Goal: Task Accomplishment & Management: Use online tool/utility

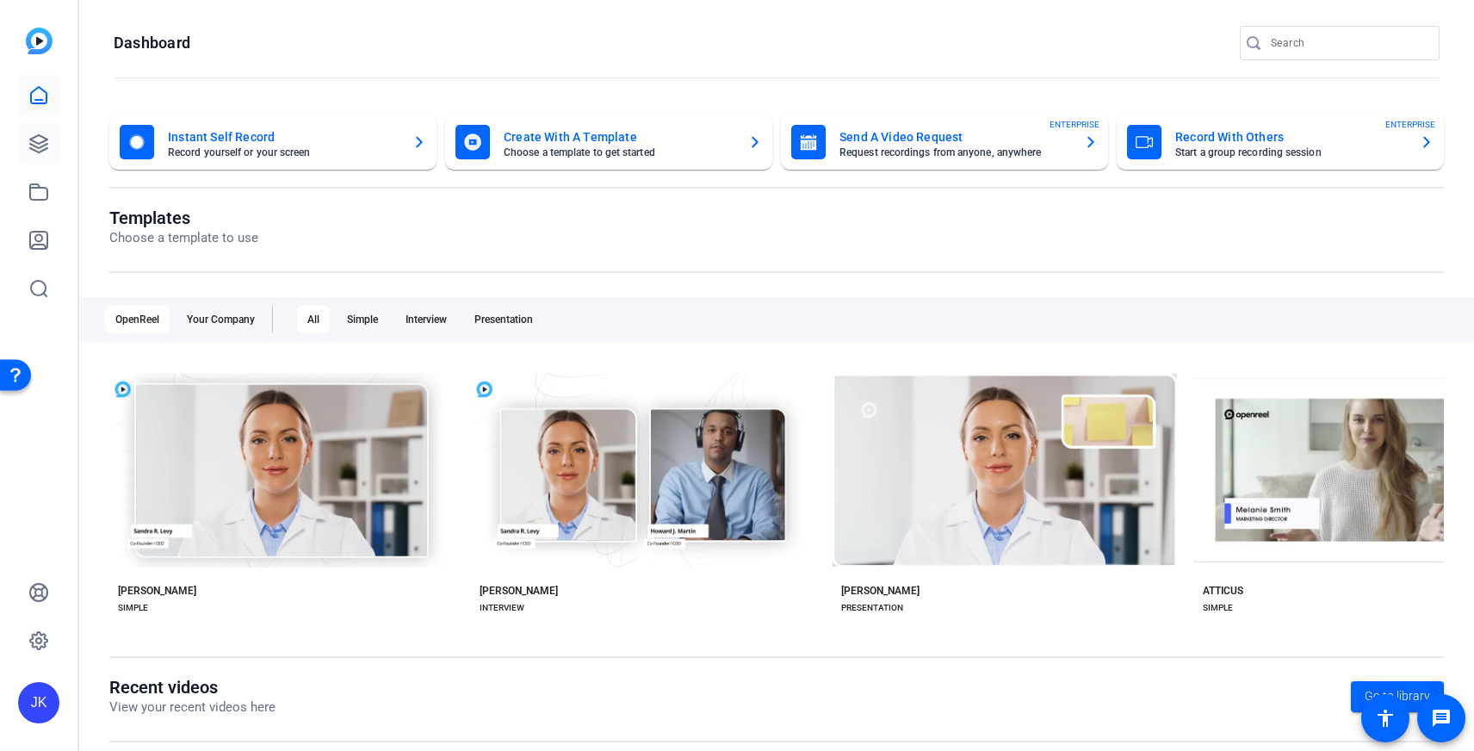
click at [42, 142] on icon at bounding box center [38, 143] width 17 height 17
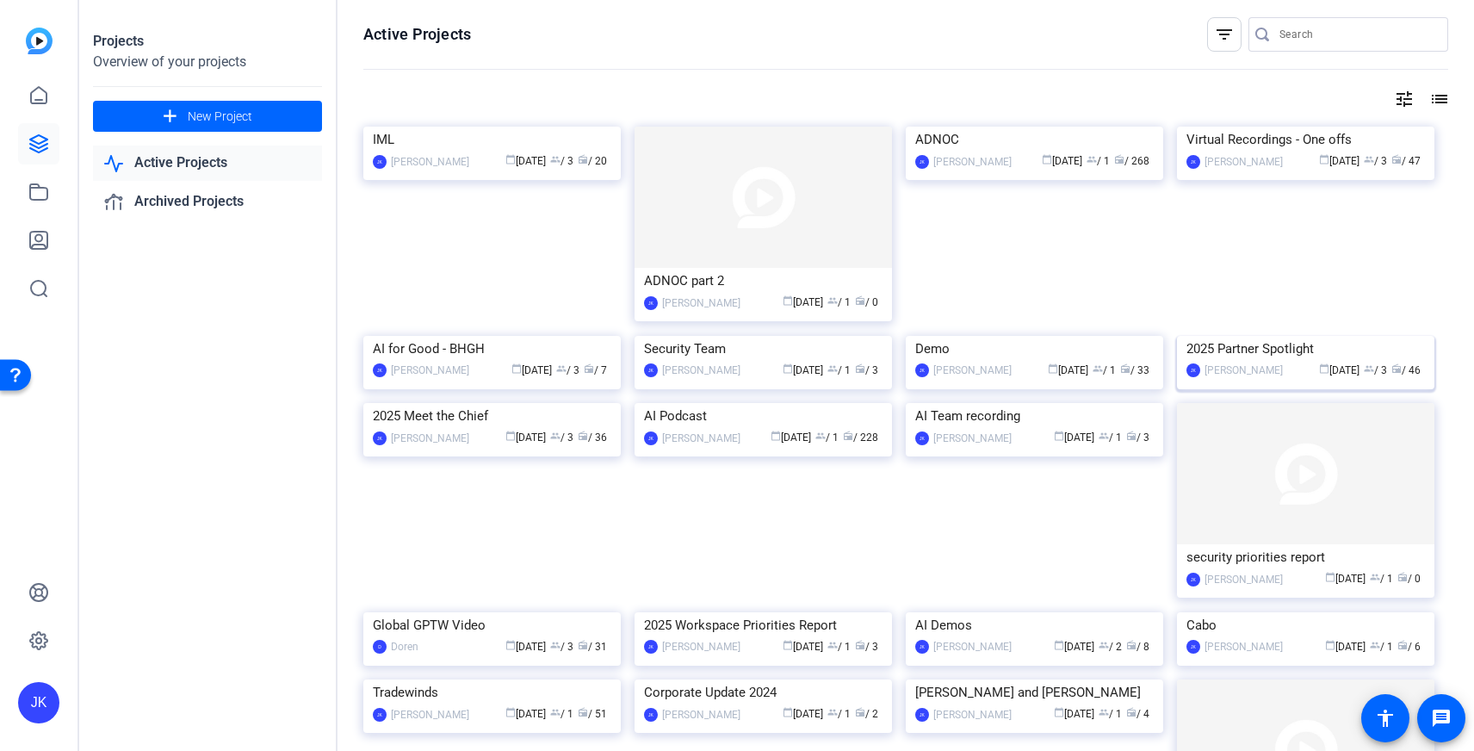
click at [1045, 336] on img at bounding box center [1305, 336] width 257 height 0
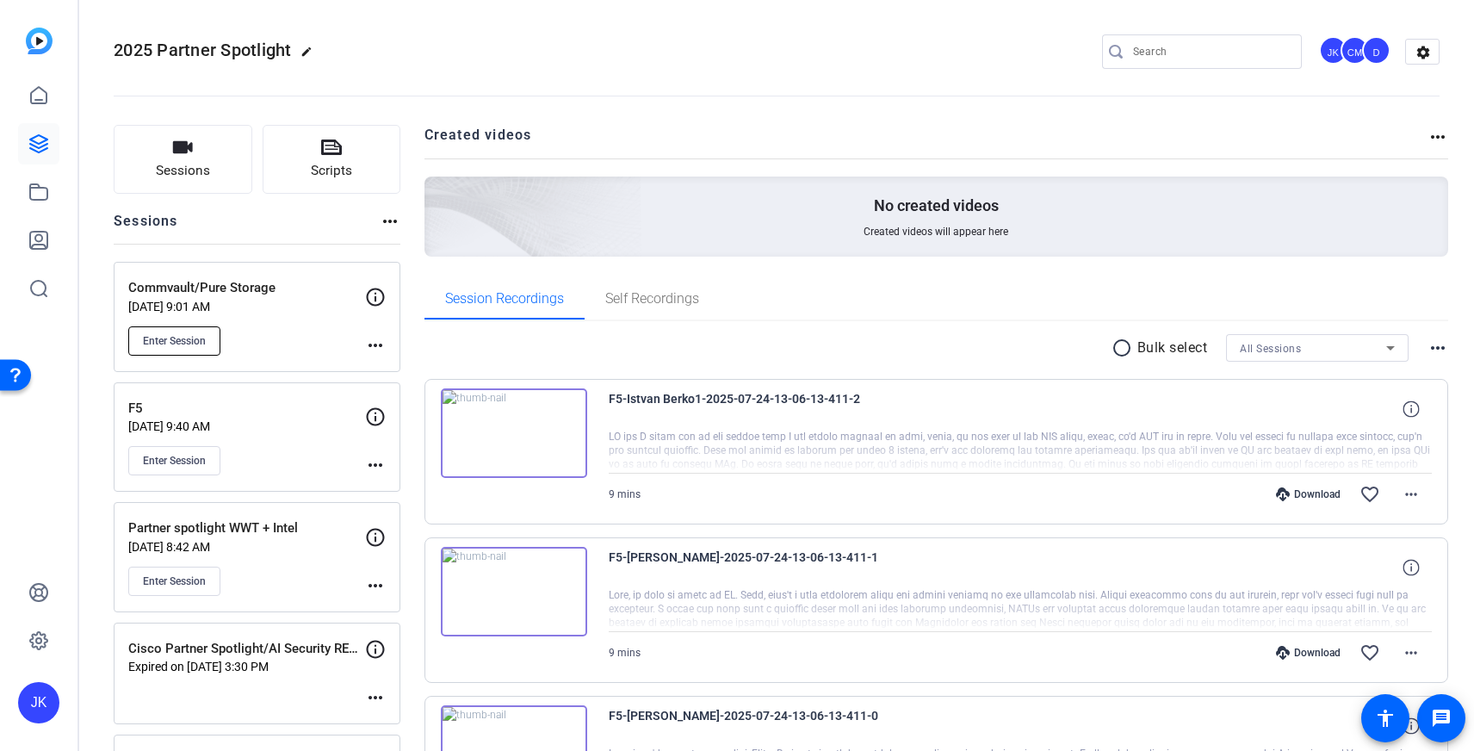
click at [209, 333] on button "Enter Session" at bounding box center [174, 340] width 92 height 29
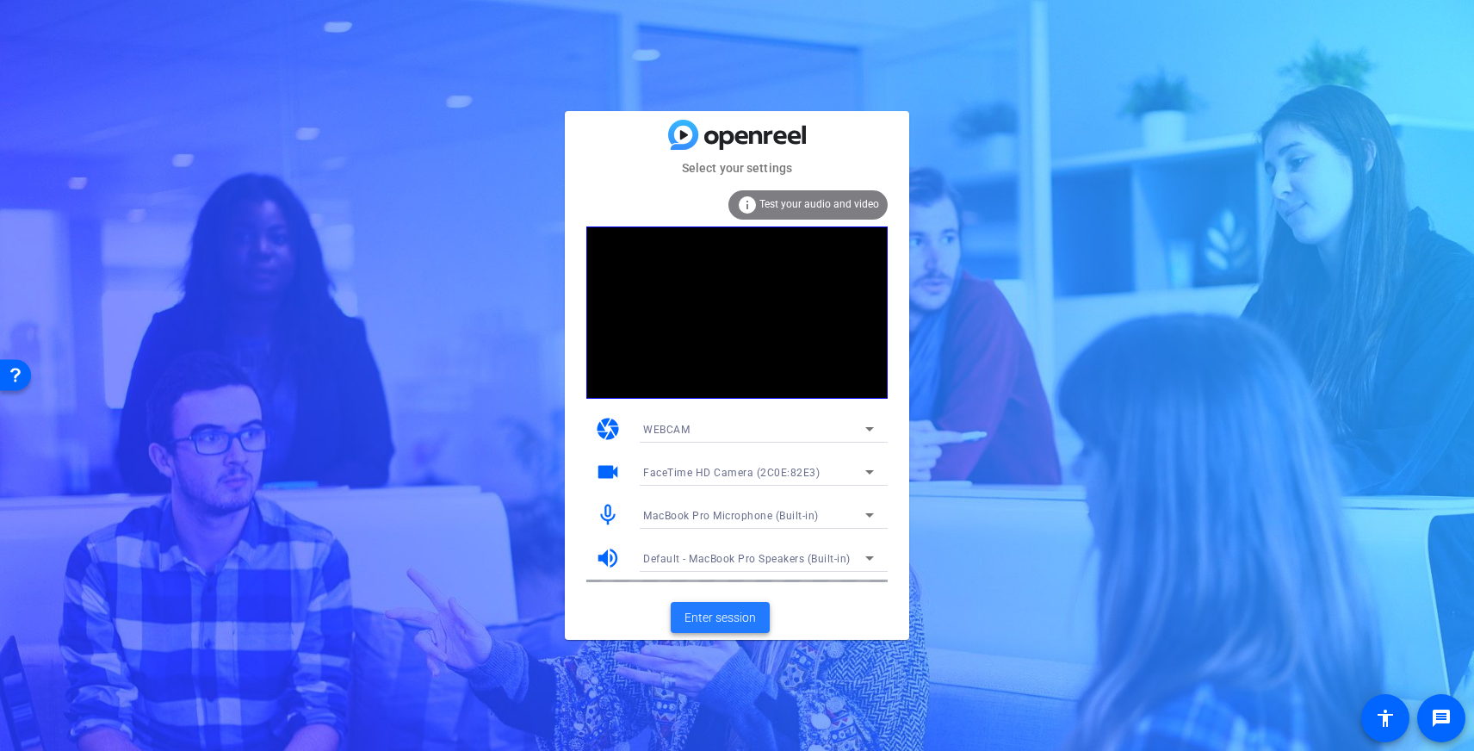
click at [700, 614] on span "Enter session" at bounding box center [720, 618] width 71 height 18
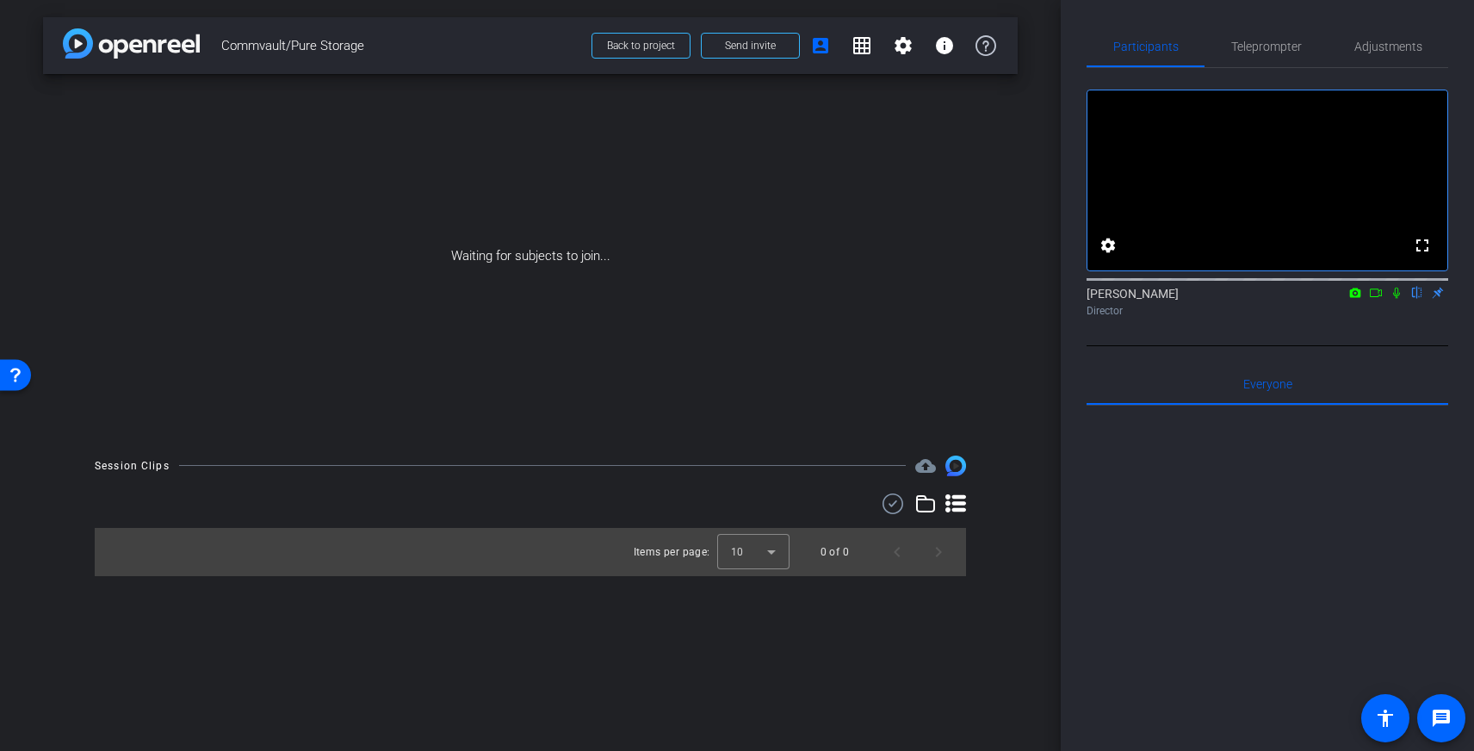
click at [1360, 297] on icon at bounding box center [1355, 292] width 11 height 9
click at [1376, 316] on div at bounding box center [737, 375] width 1474 height 751
click at [1380, 299] on icon at bounding box center [1376, 293] width 14 height 12
click at [1422, 299] on icon at bounding box center [1418, 293] width 14 height 12
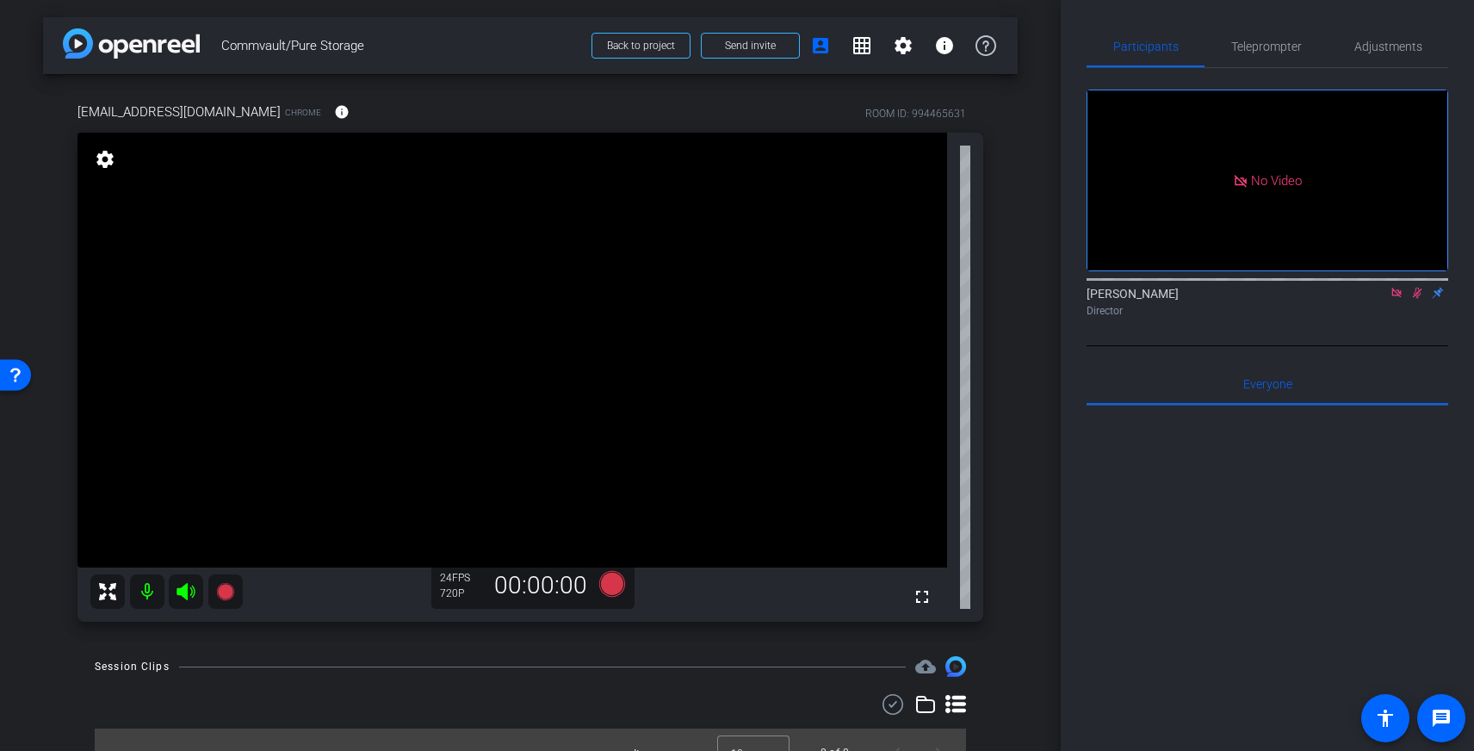
click at [1396, 297] on icon at bounding box center [1396, 292] width 9 height 9
click at [1398, 299] on icon at bounding box center [1396, 293] width 9 height 11
click at [334, 109] on mat-icon "info" at bounding box center [342, 112] width 16 height 16
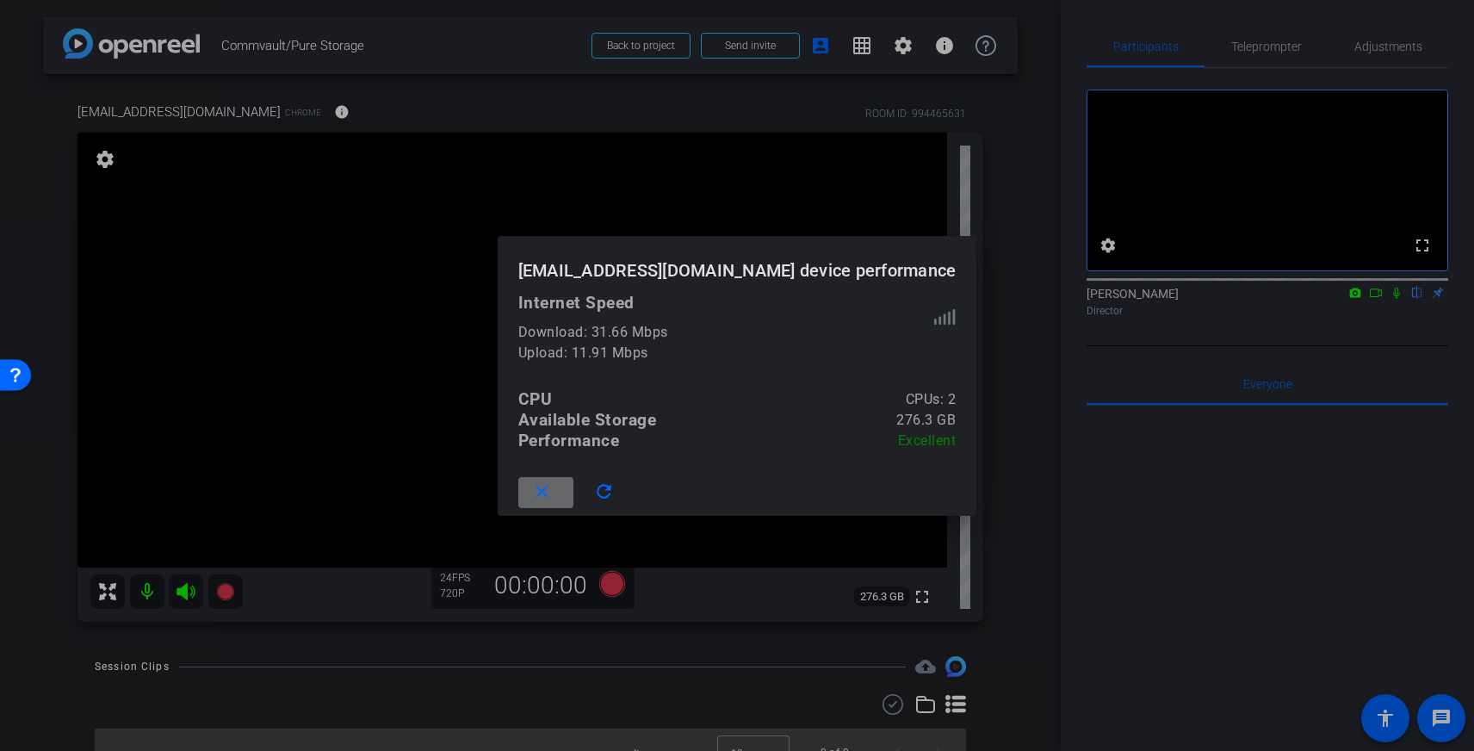
click at [553, 491] on mat-icon "close" at bounding box center [542, 492] width 22 height 22
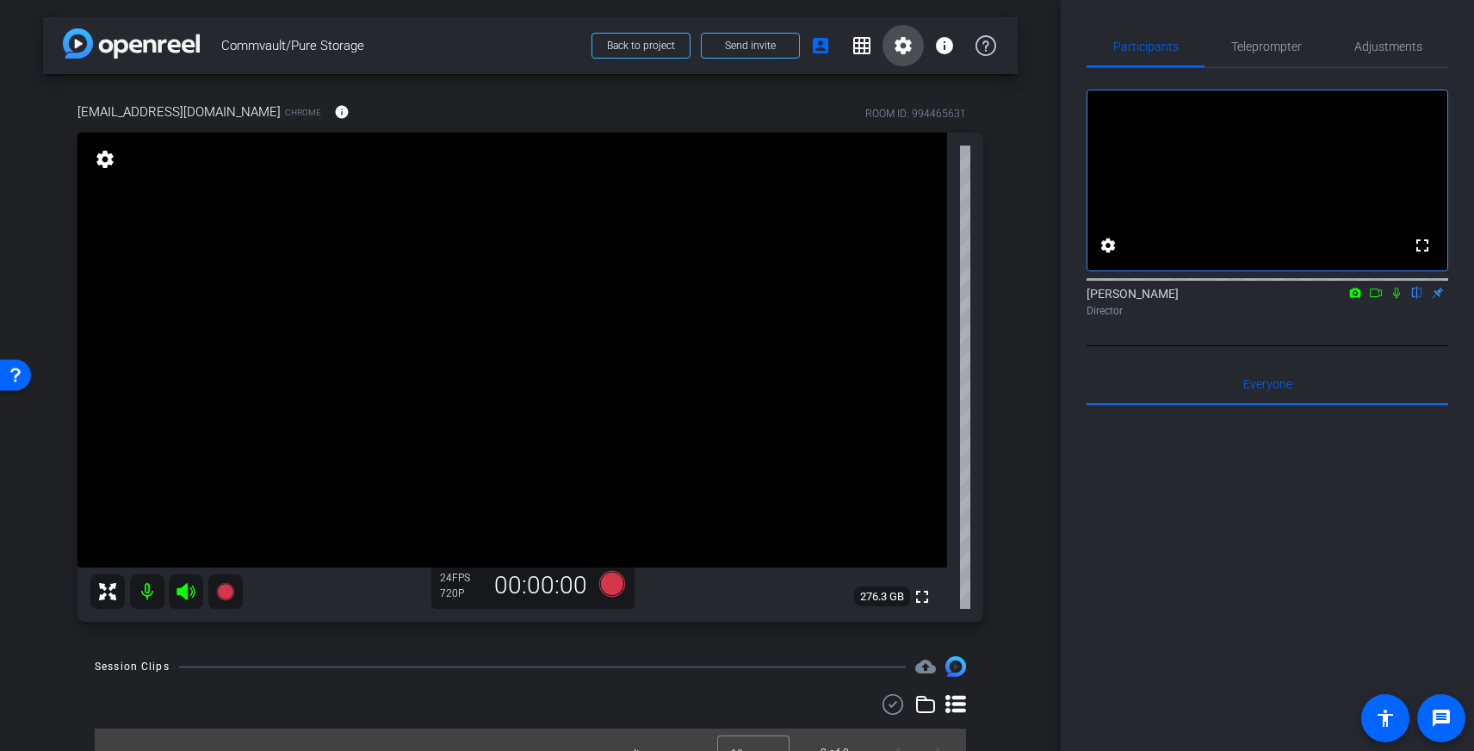
click at [915, 44] on span at bounding box center [903, 45] width 41 height 41
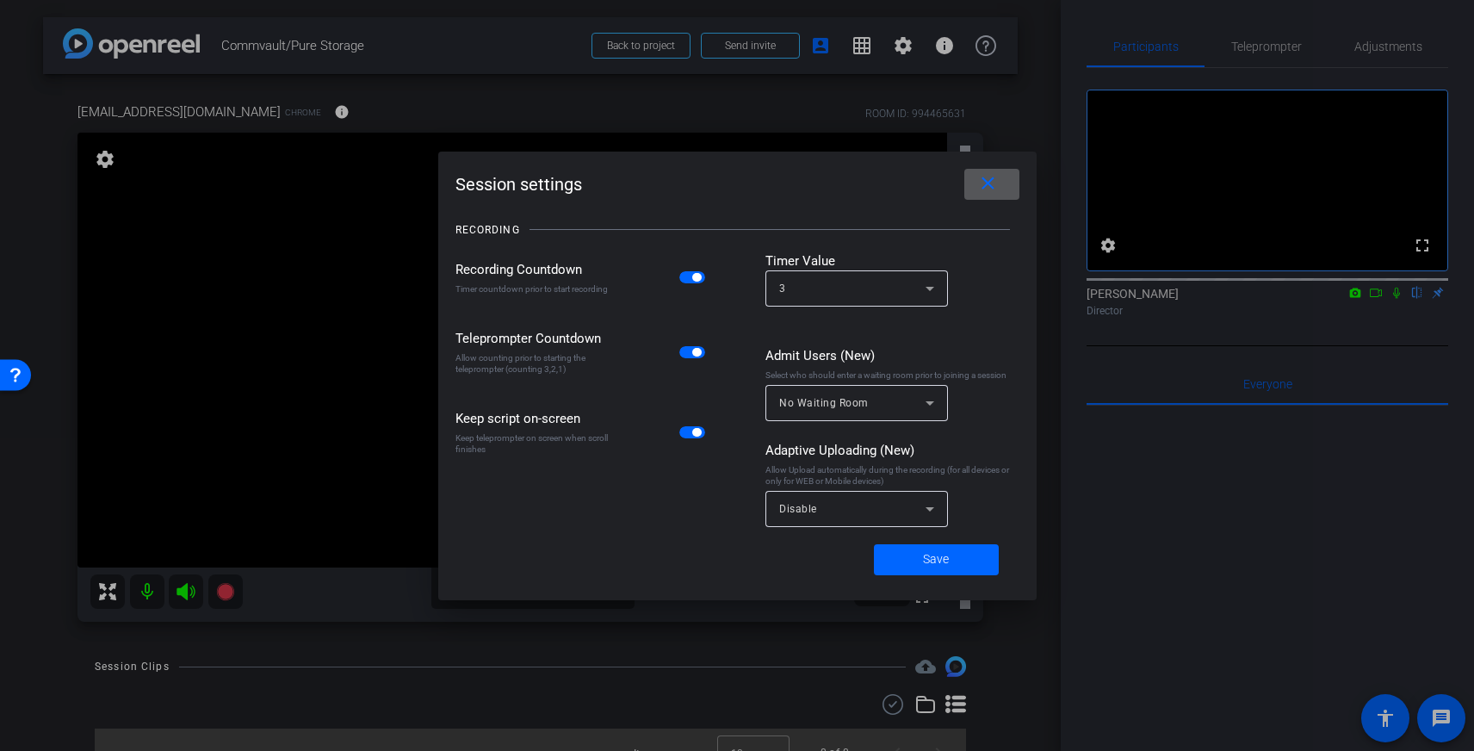
click at [834, 499] on div "Disable" at bounding box center [852, 509] width 146 height 22
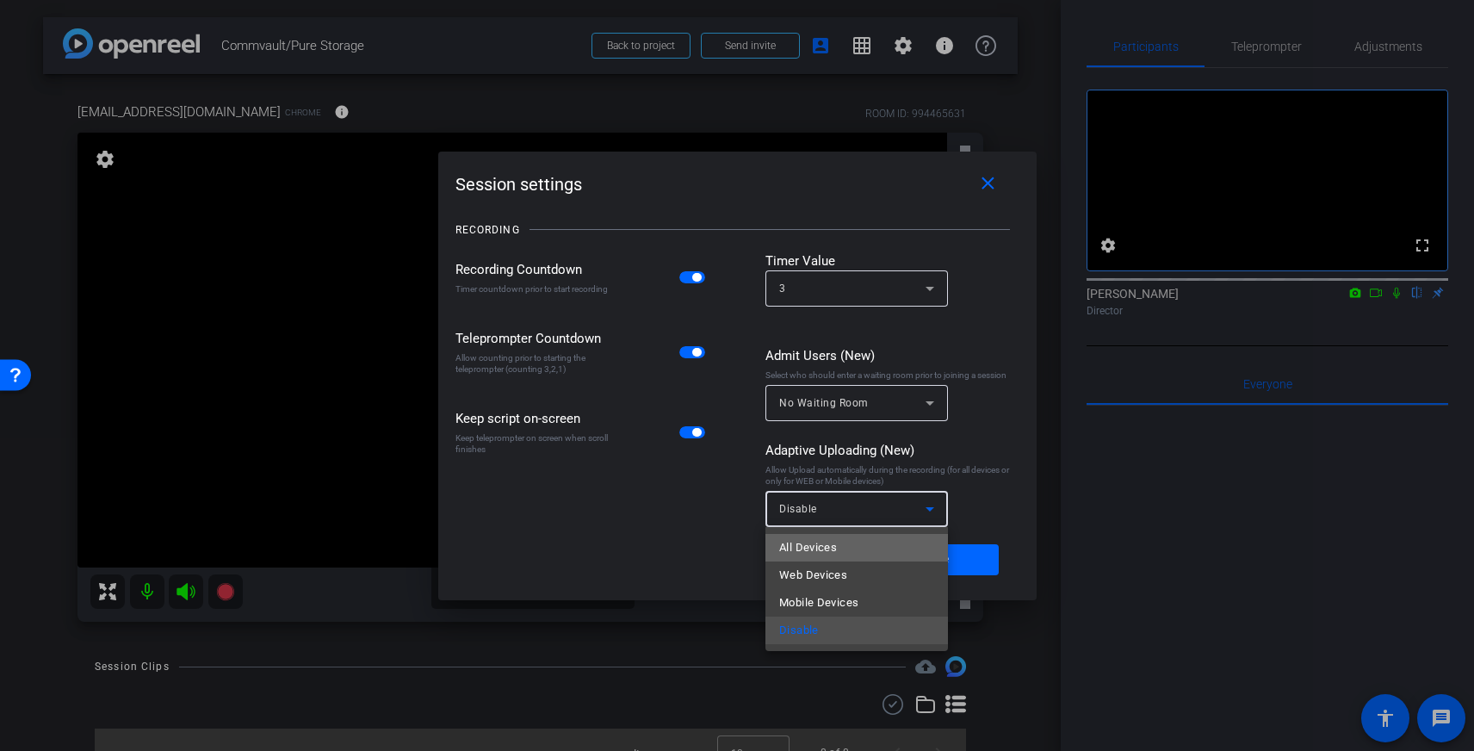
click at [822, 537] on span "All Devices" at bounding box center [808, 547] width 58 height 21
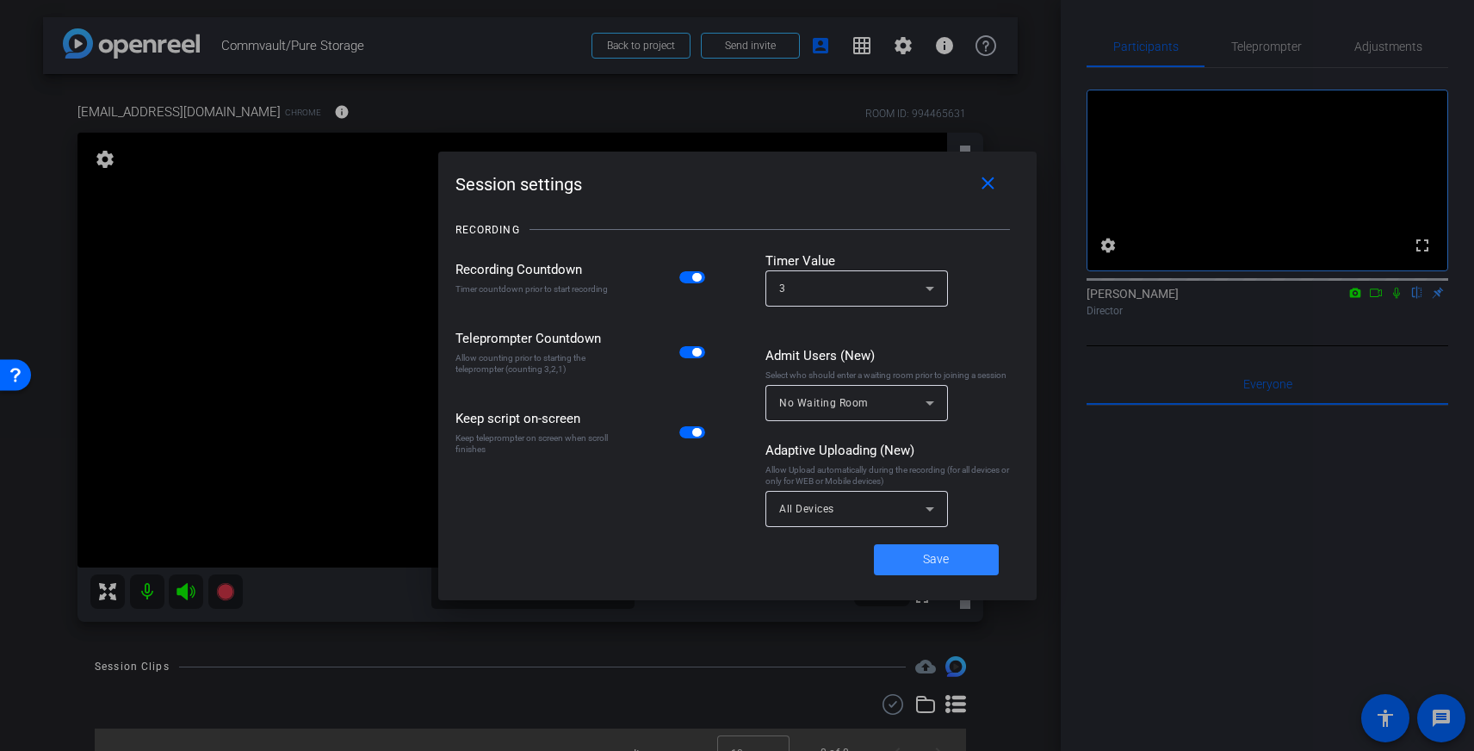
click at [905, 576] on span at bounding box center [936, 559] width 125 height 41
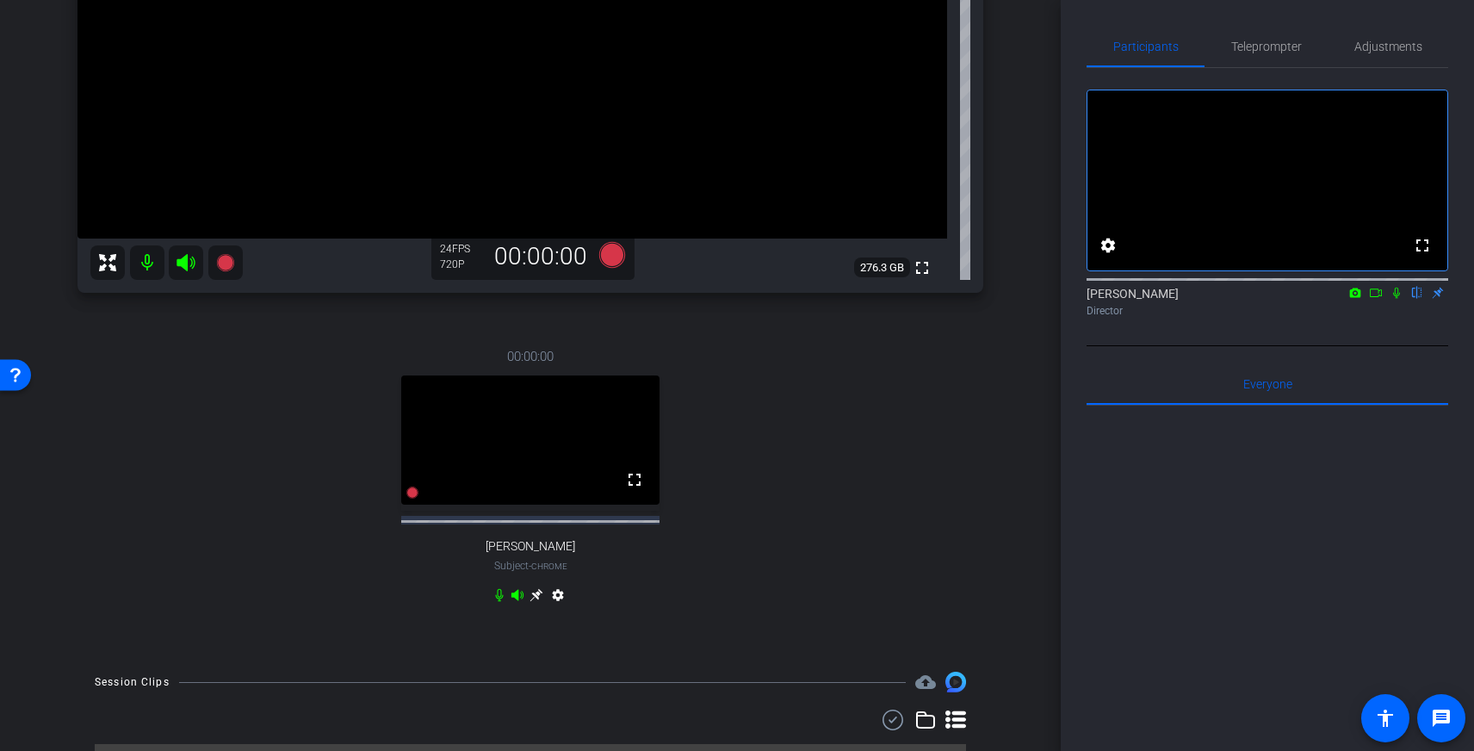
scroll to position [335, 0]
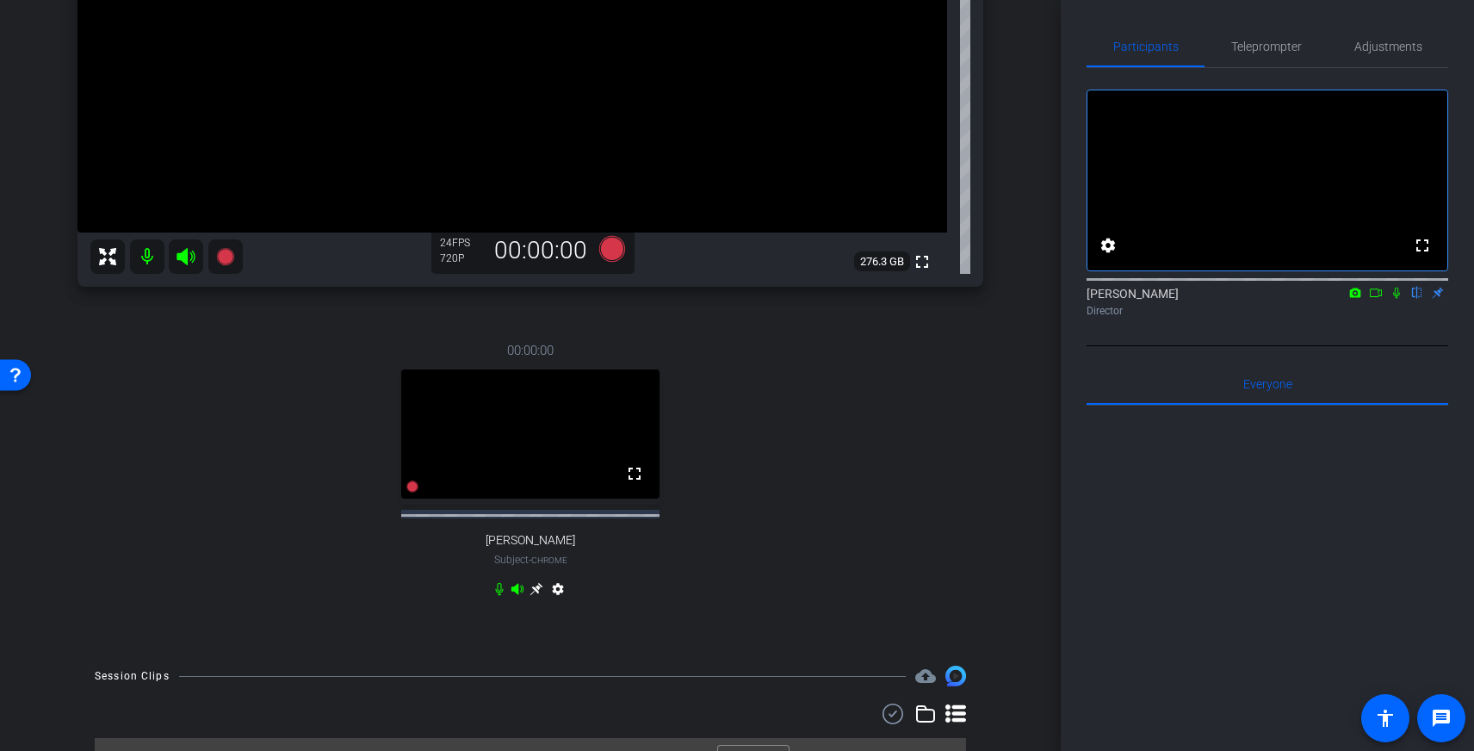
click at [538, 589] on icon at bounding box center [537, 589] width 14 height 14
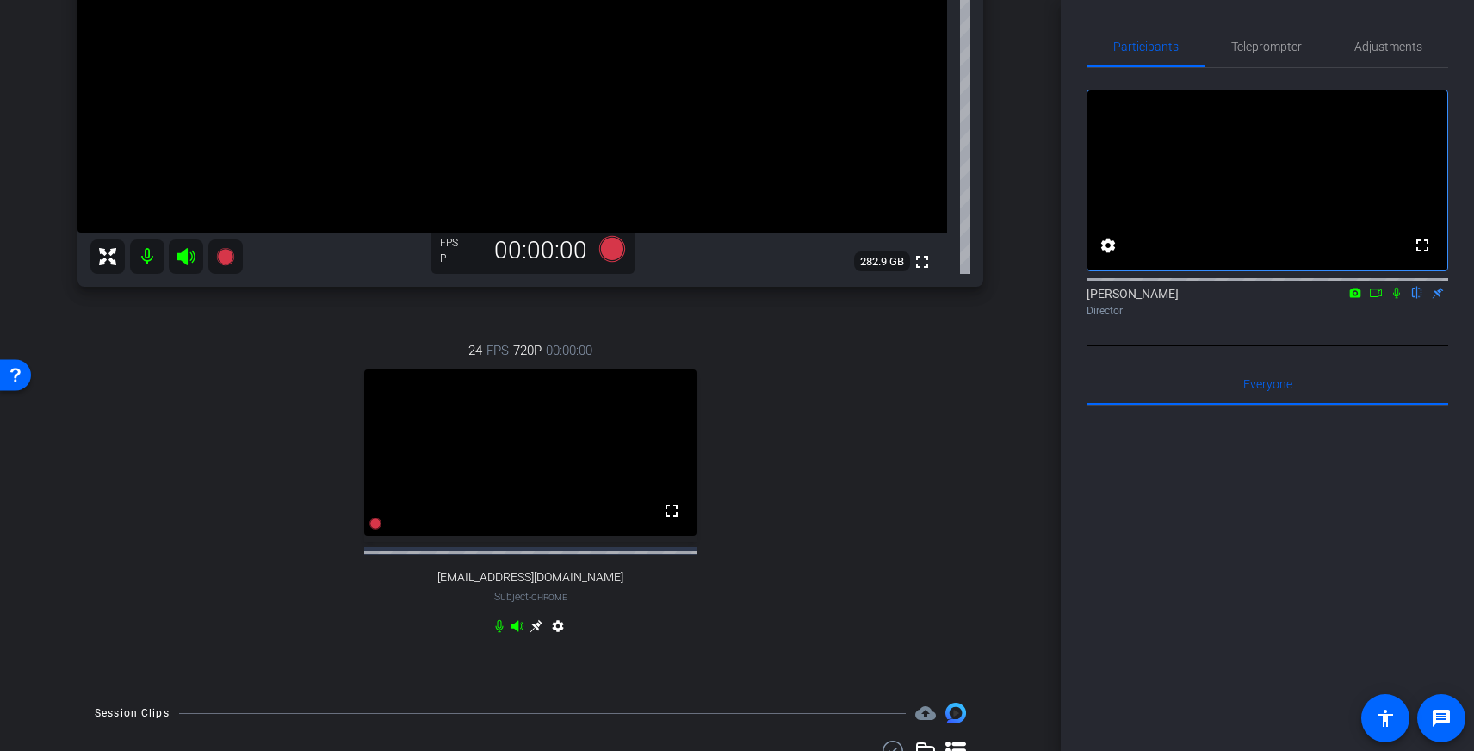
click at [536, 633] on icon at bounding box center [536, 626] width 13 height 13
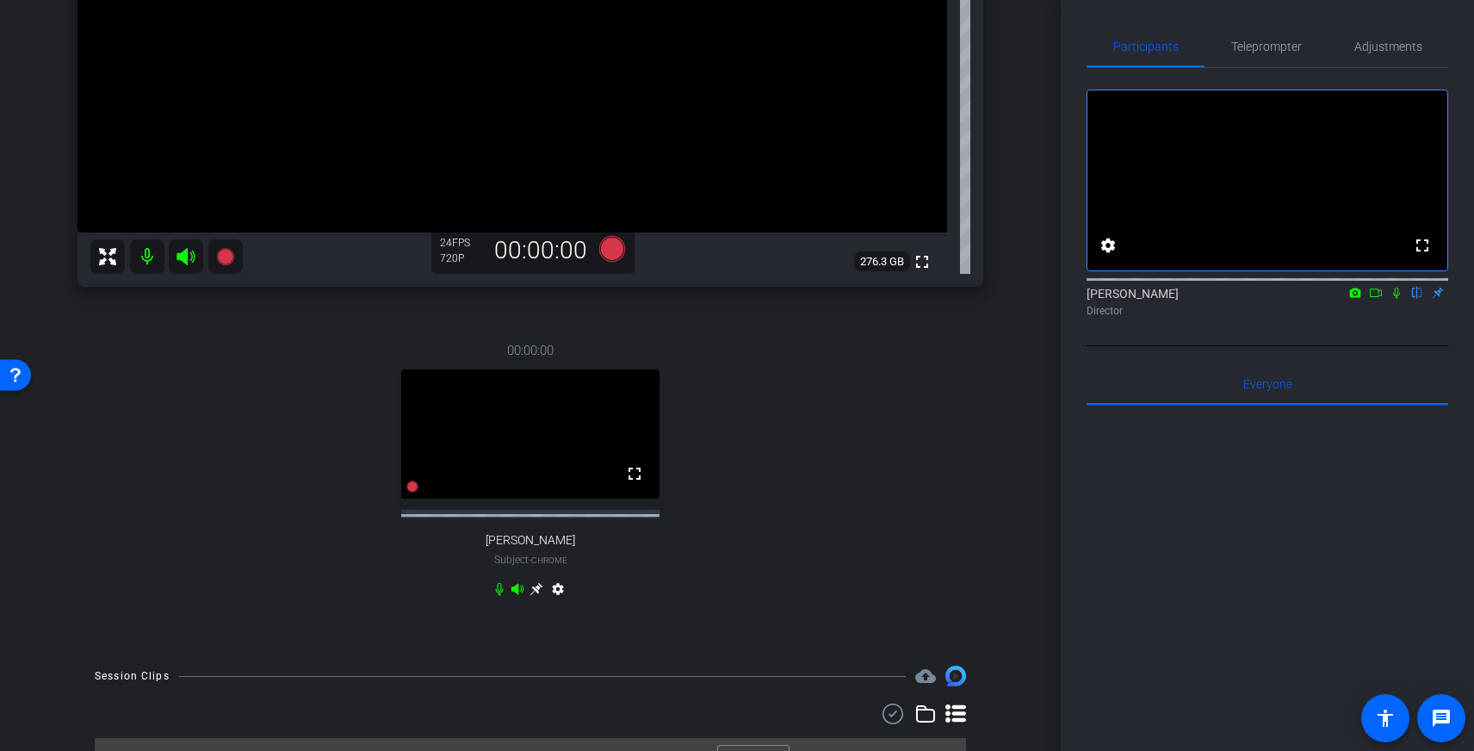
scroll to position [332, 0]
click at [538, 590] on icon at bounding box center [536, 592] width 13 height 13
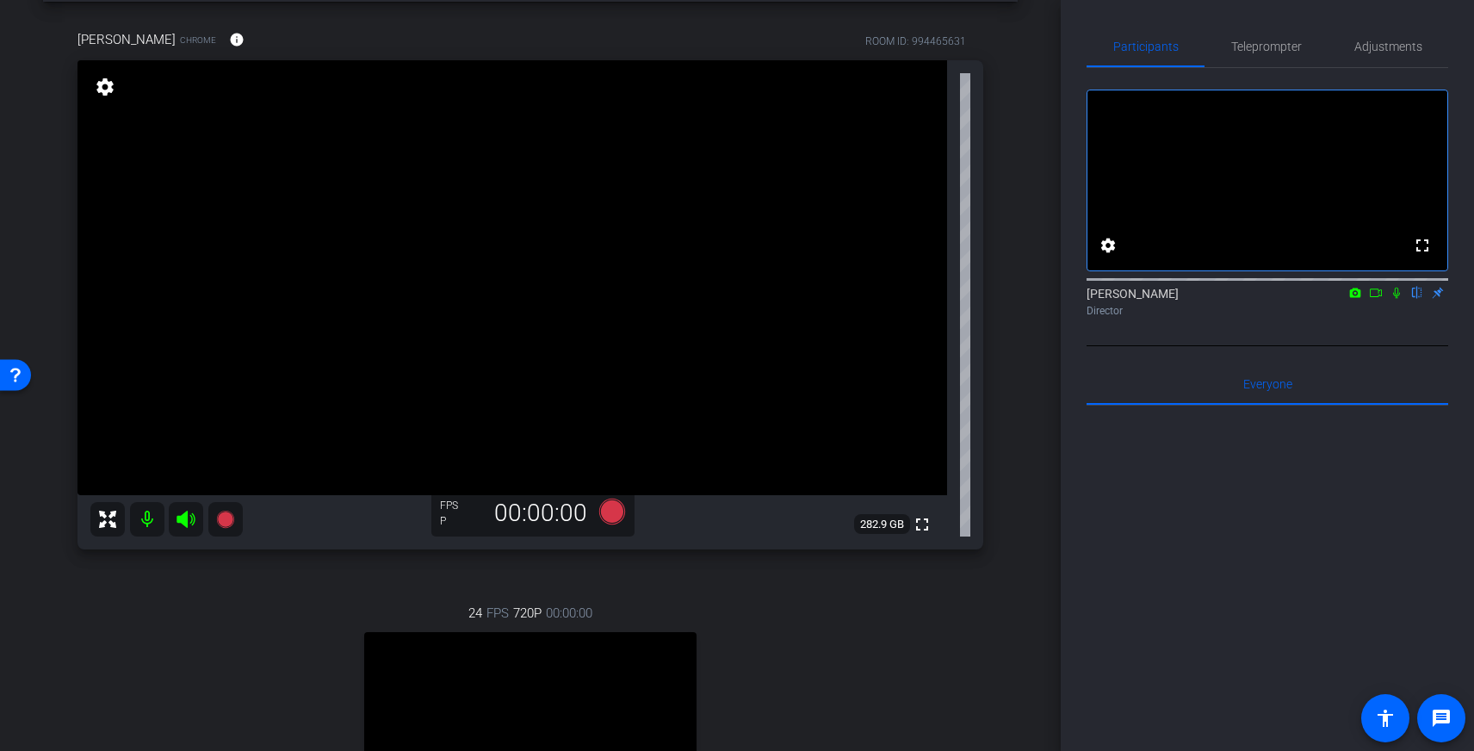
scroll to position [71, 0]
click at [1361, 47] on span "Adjustments" at bounding box center [1389, 46] width 68 height 12
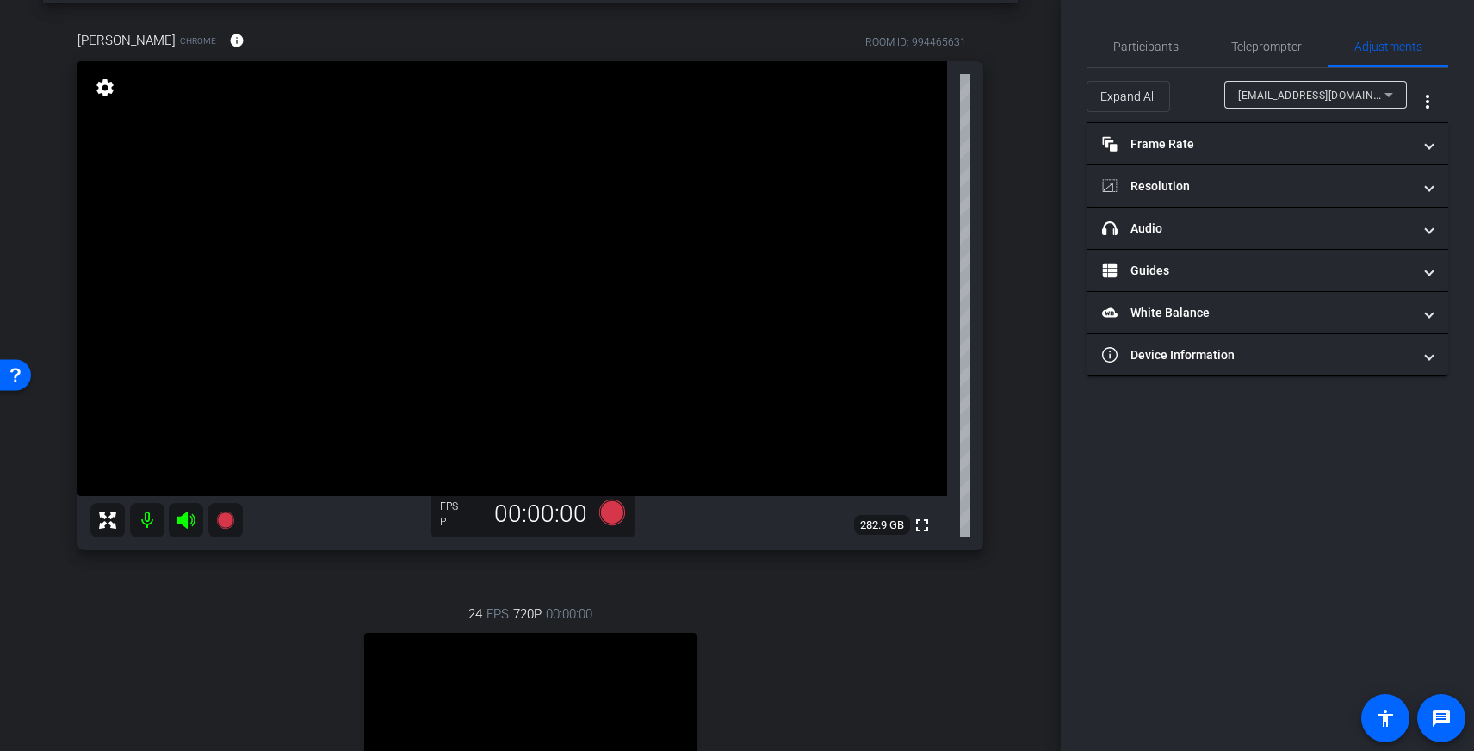
click at [1346, 94] on span "[EMAIL_ADDRESS][DOMAIN_NAME]" at bounding box center [1325, 95] width 174 height 14
click at [1300, 152] on span "[PERSON_NAME]" at bounding box center [1281, 156] width 87 height 21
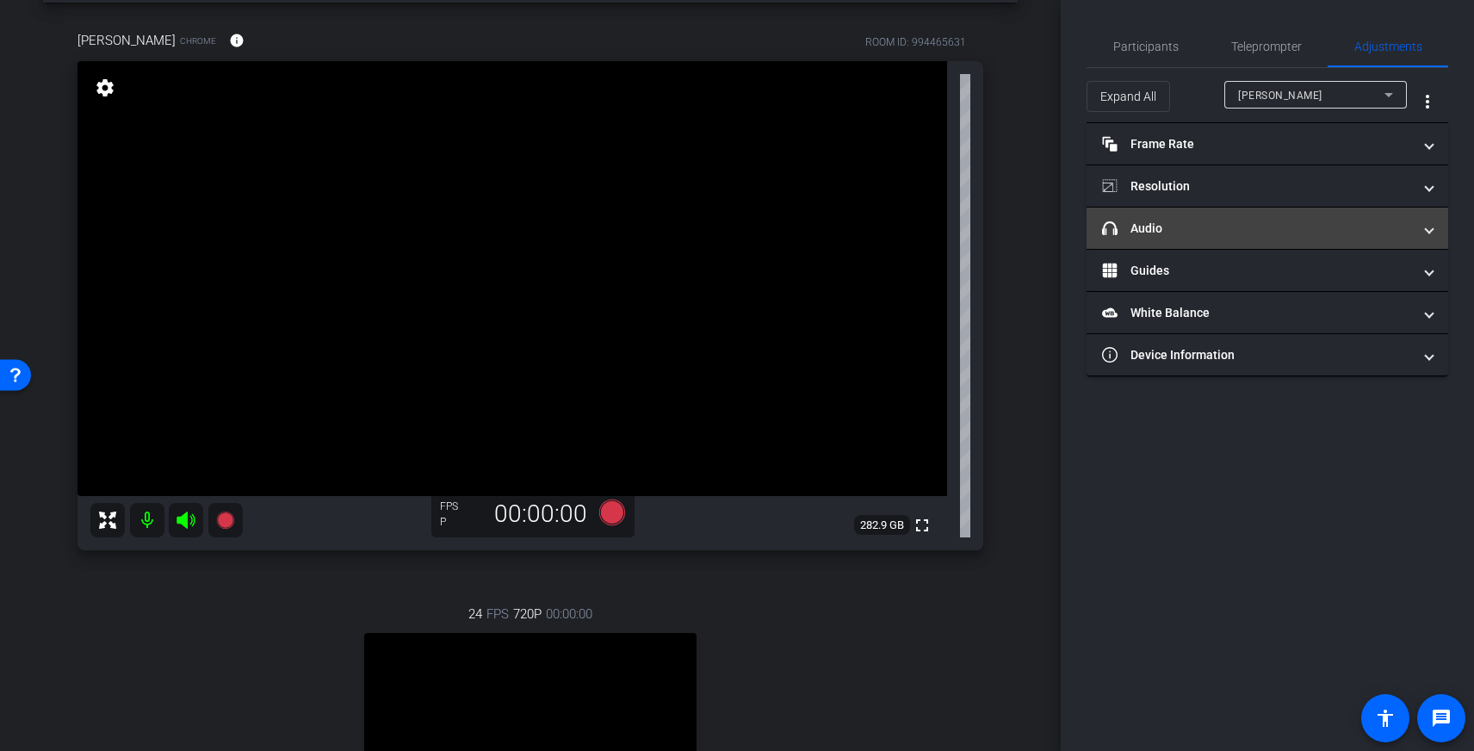
click at [1311, 220] on mat-panel-title "headphone icon Audio" at bounding box center [1257, 229] width 310 height 18
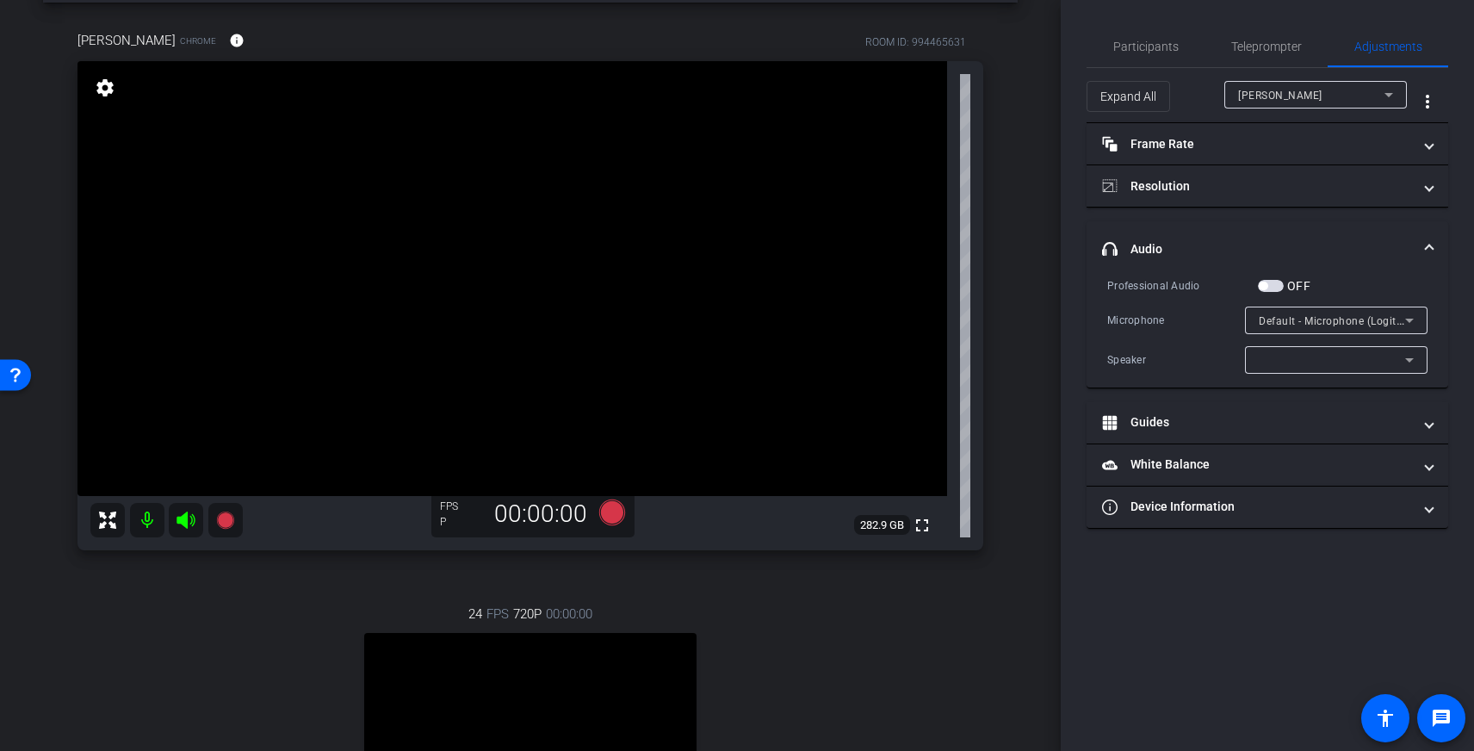
click at [1369, 240] on mat-panel-title "headphone icon Audio" at bounding box center [1257, 249] width 310 height 18
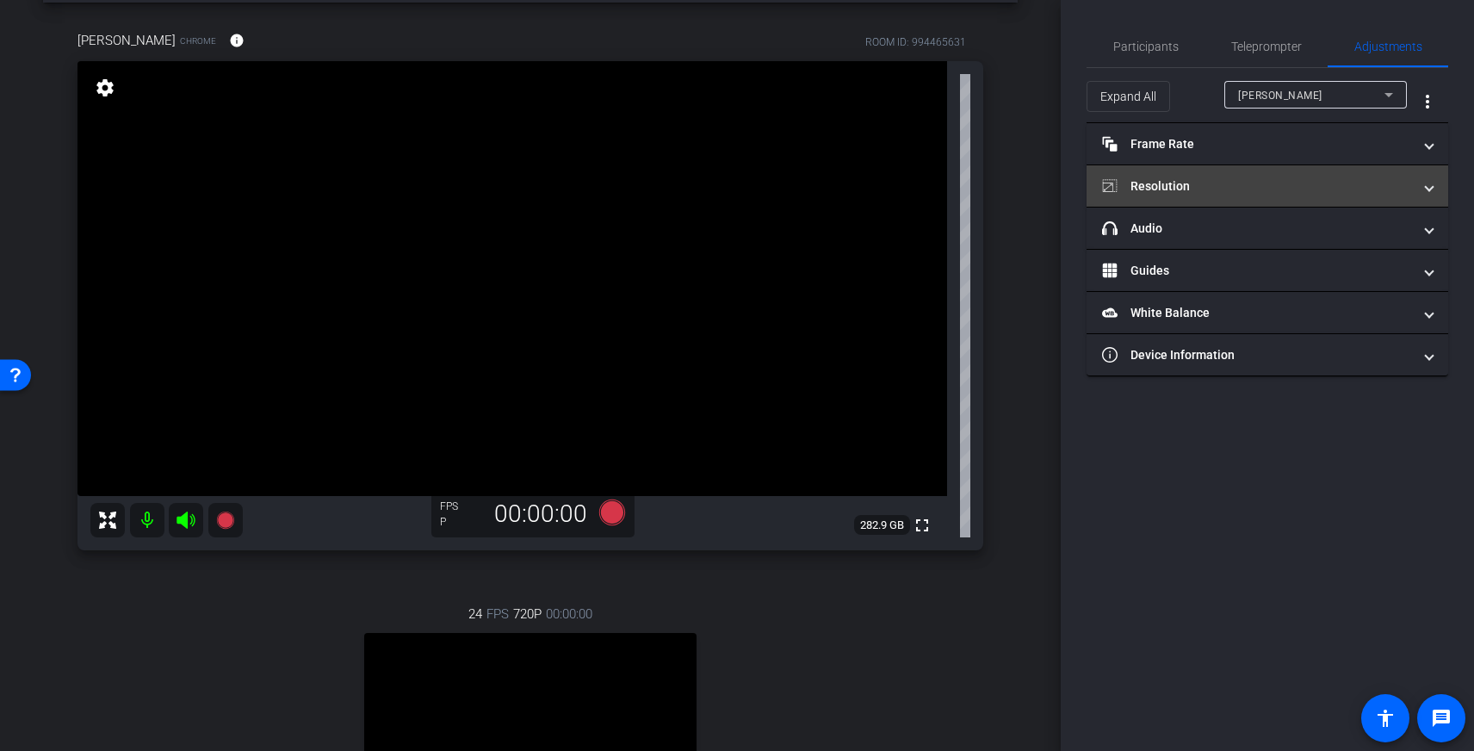
click at [1370, 194] on mat-panel-title "Resolution" at bounding box center [1257, 186] width 310 height 18
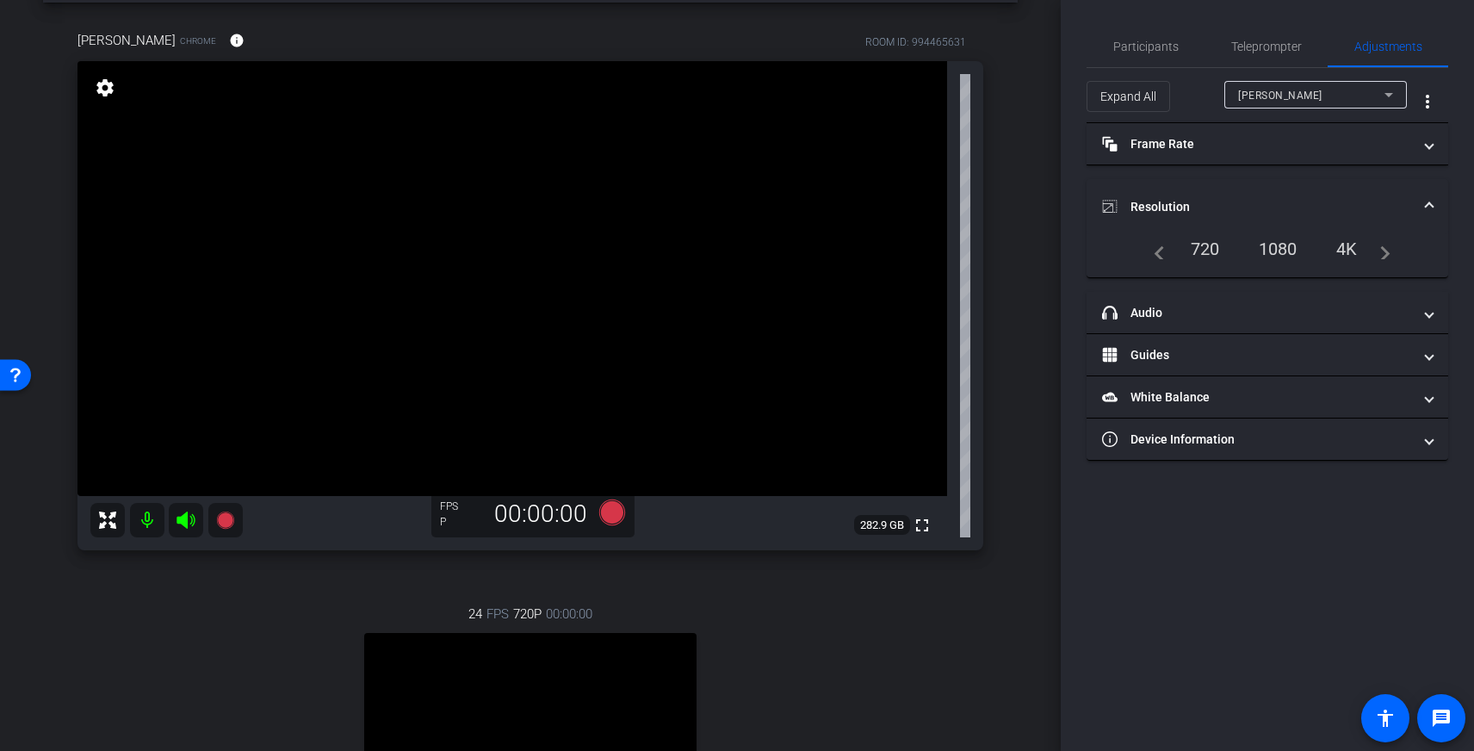
click at [1370, 194] on mat-expansion-panel-header "Resolution" at bounding box center [1268, 206] width 362 height 55
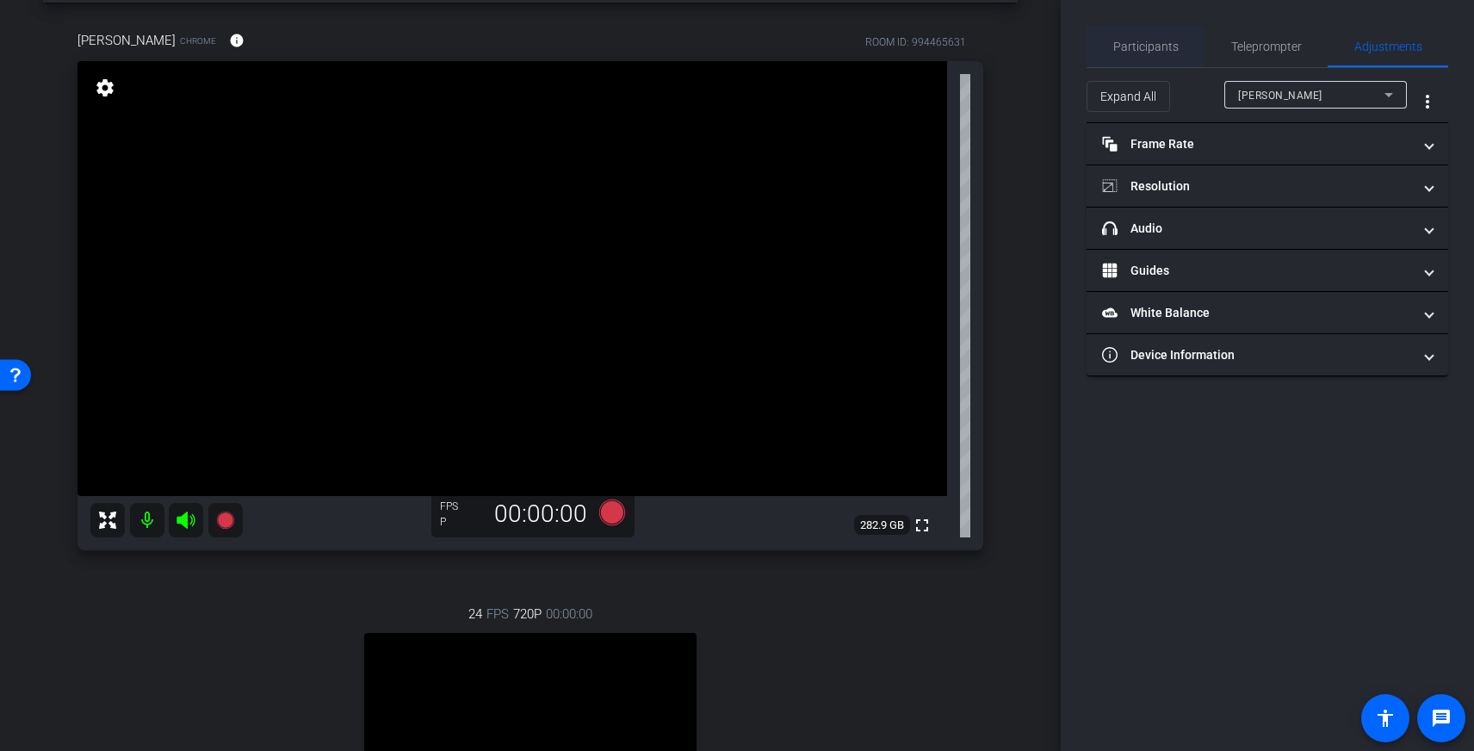
click at [1185, 47] on div "Participants" at bounding box center [1146, 46] width 118 height 41
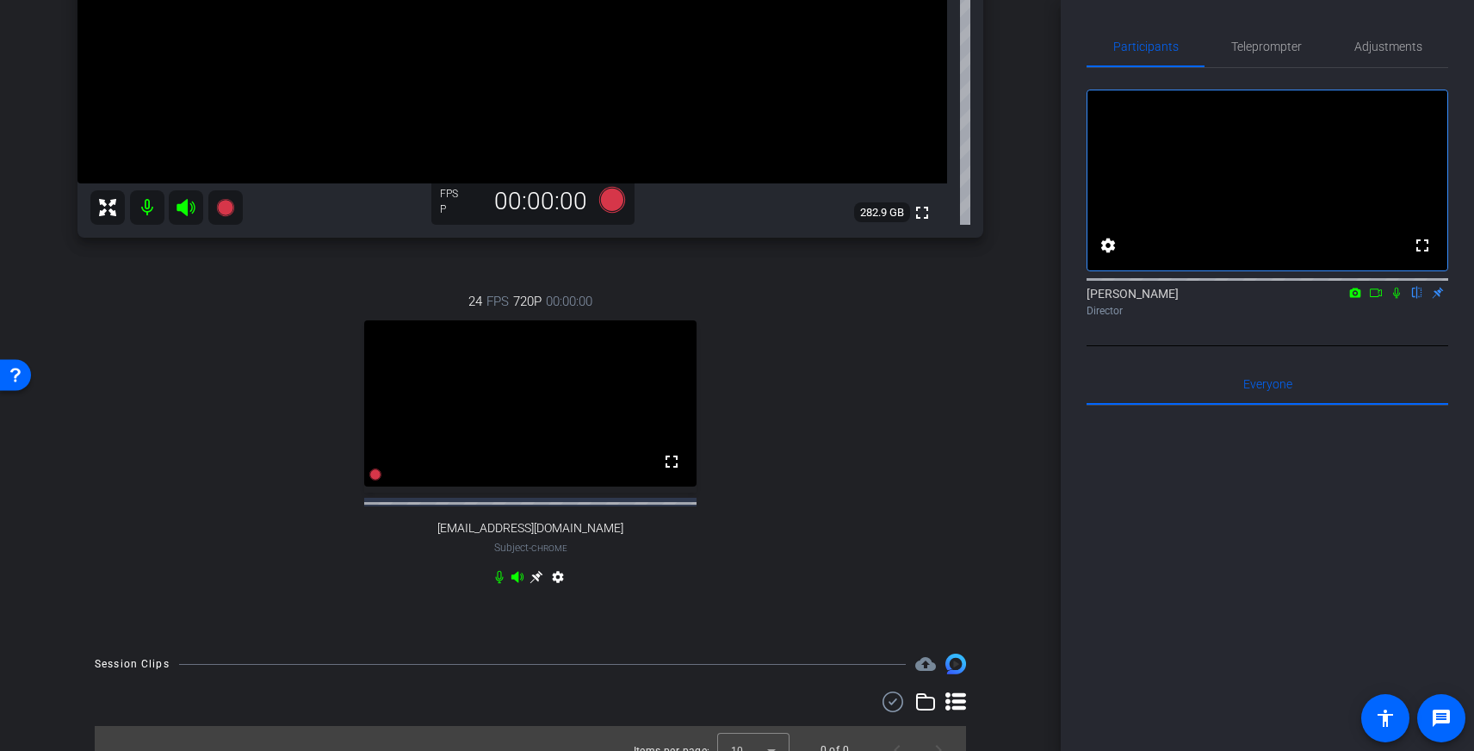
scroll to position [403, 0]
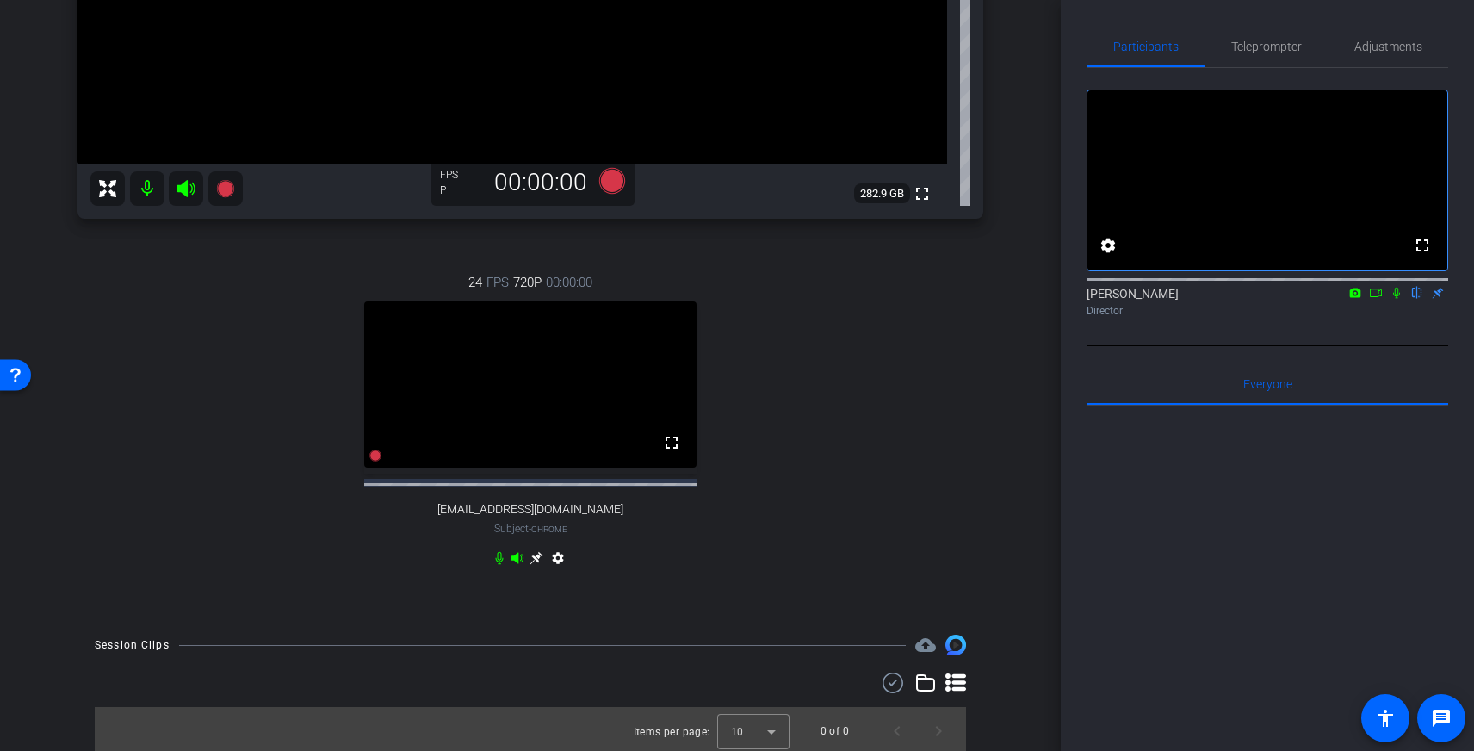
click at [538, 565] on icon at bounding box center [536, 558] width 13 height 13
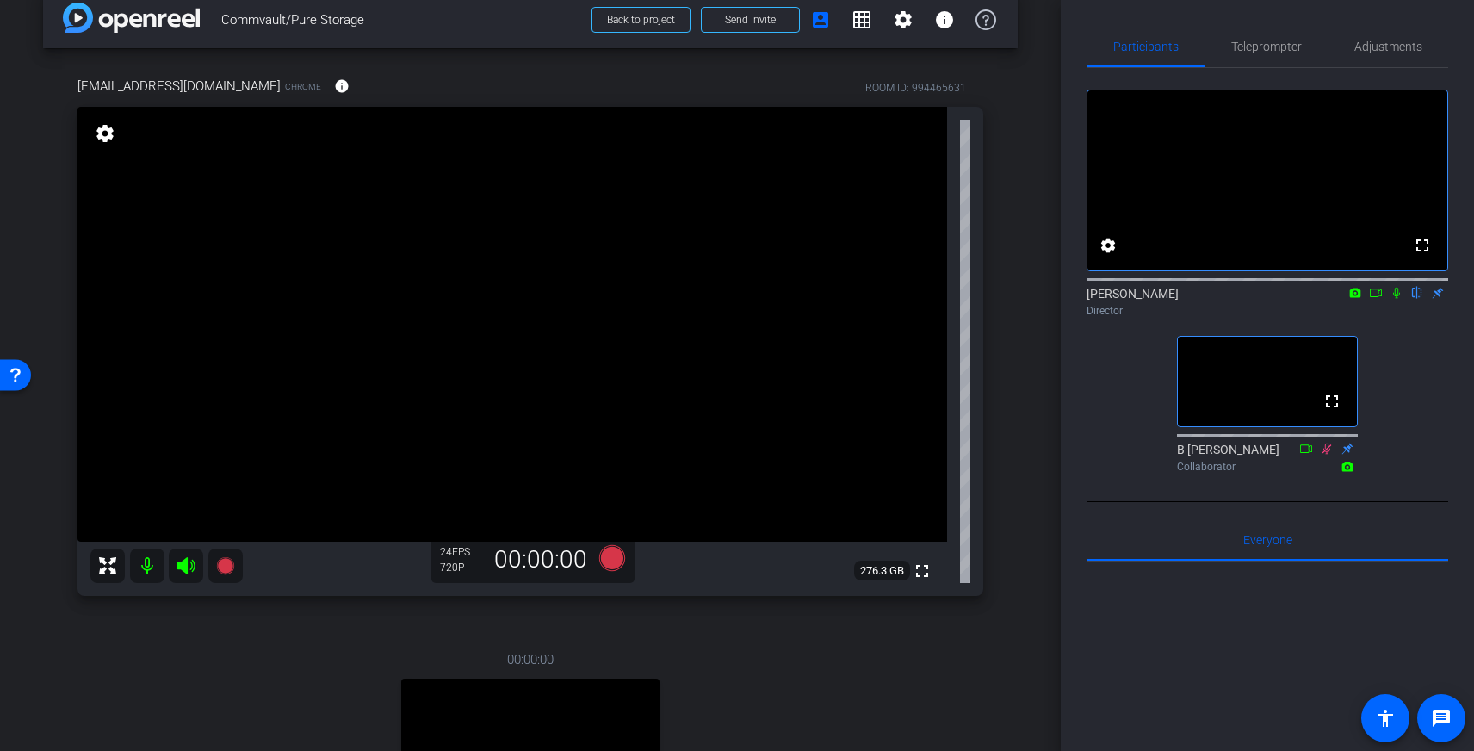
scroll to position [251, 0]
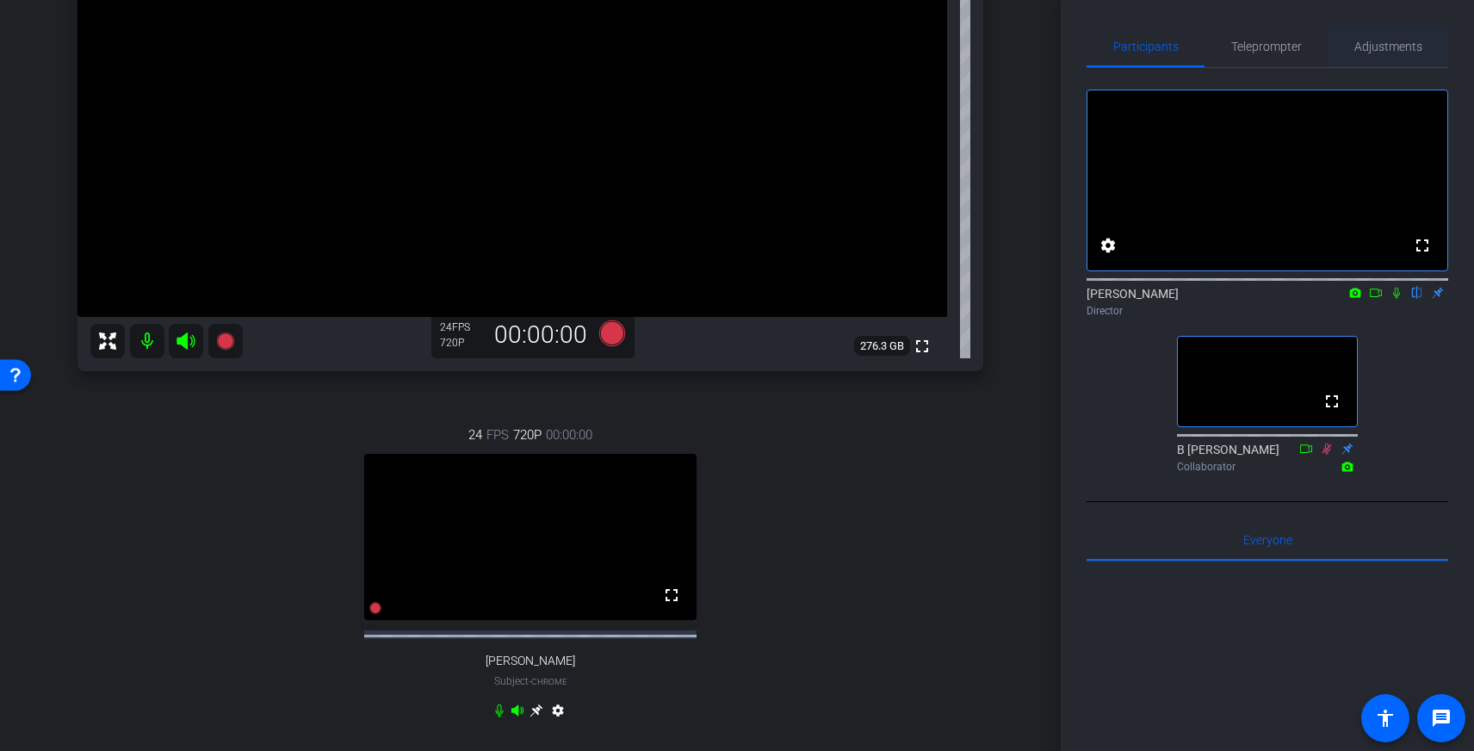
click at [1390, 45] on span "Adjustments" at bounding box center [1389, 46] width 68 height 12
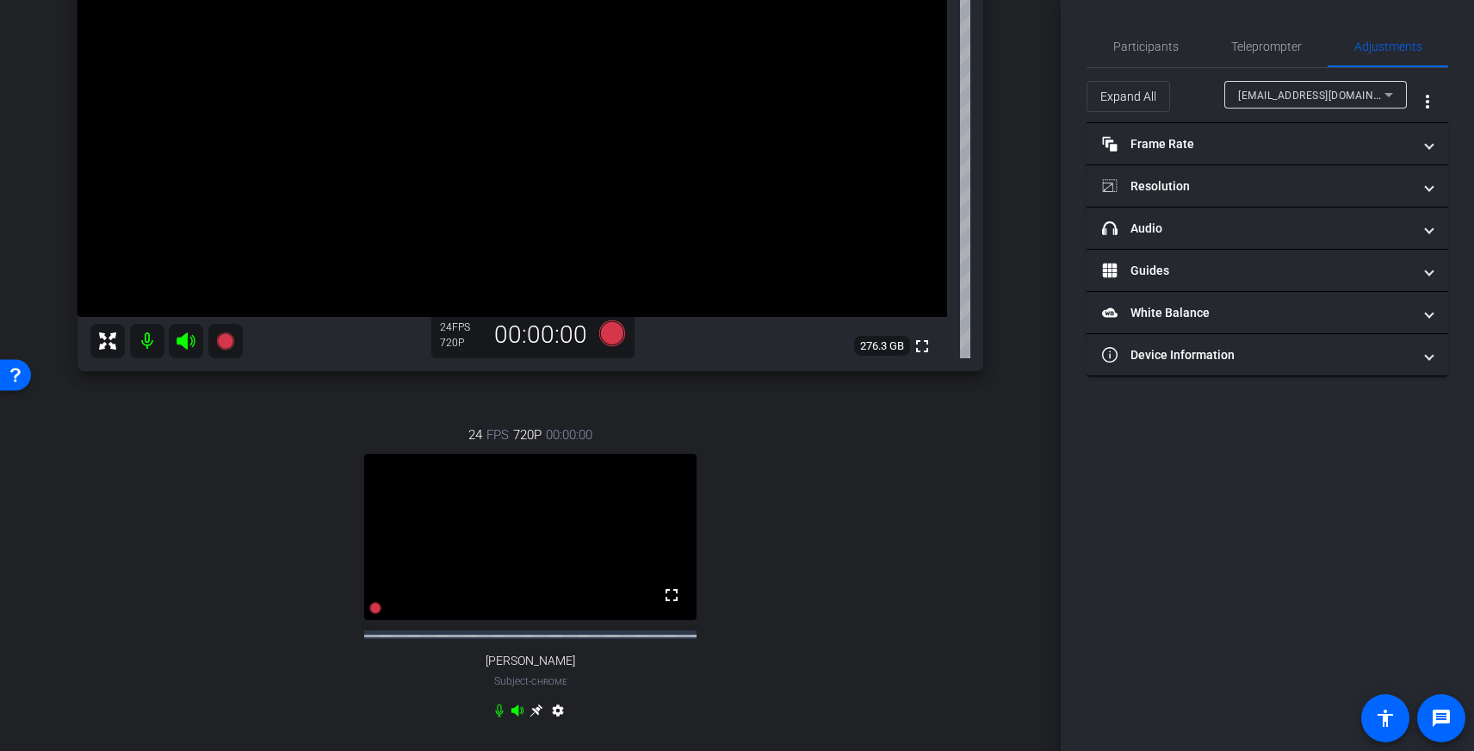
click at [1364, 96] on span "[EMAIL_ADDRESS][DOMAIN_NAME]" at bounding box center [1325, 95] width 174 height 14
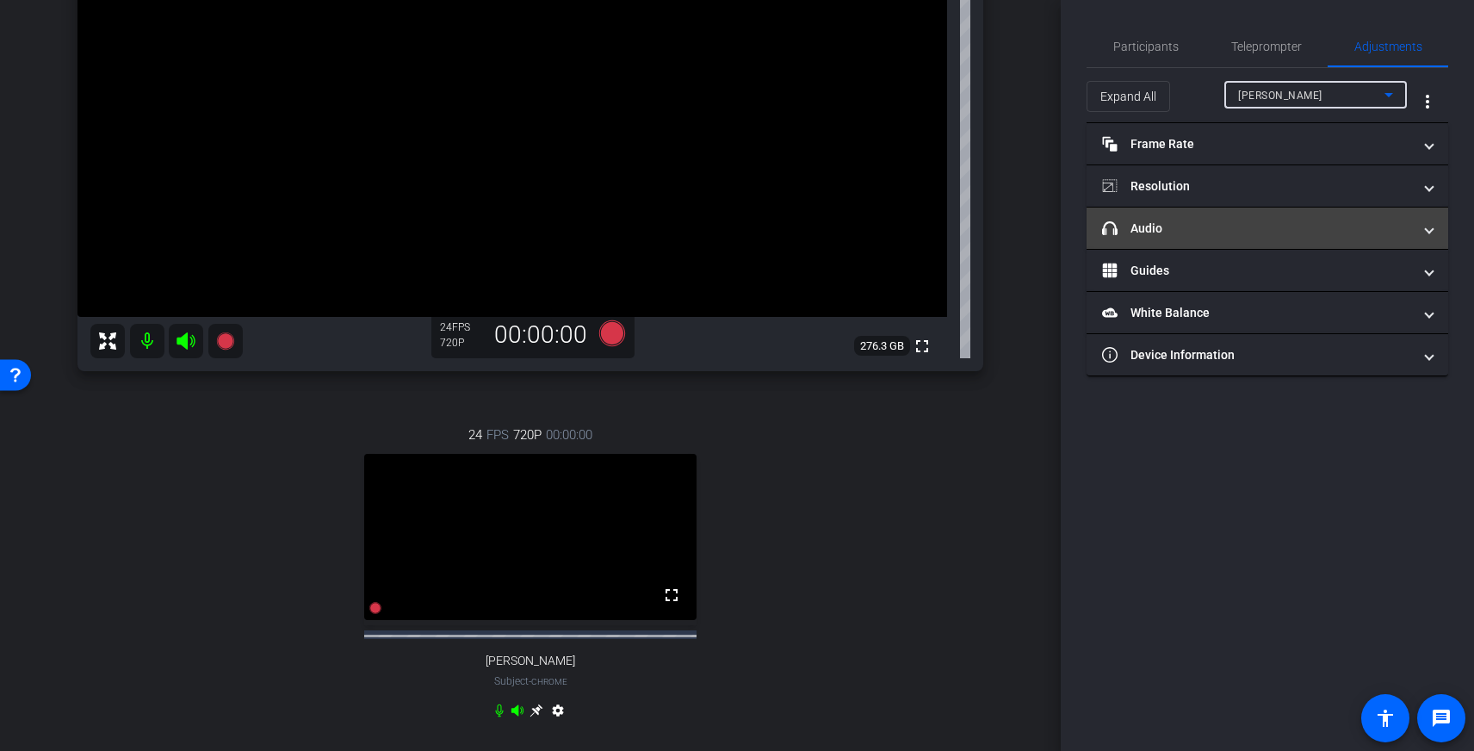
click at [1258, 227] on mat-panel-title "headphone icon Audio" at bounding box center [1257, 229] width 310 height 18
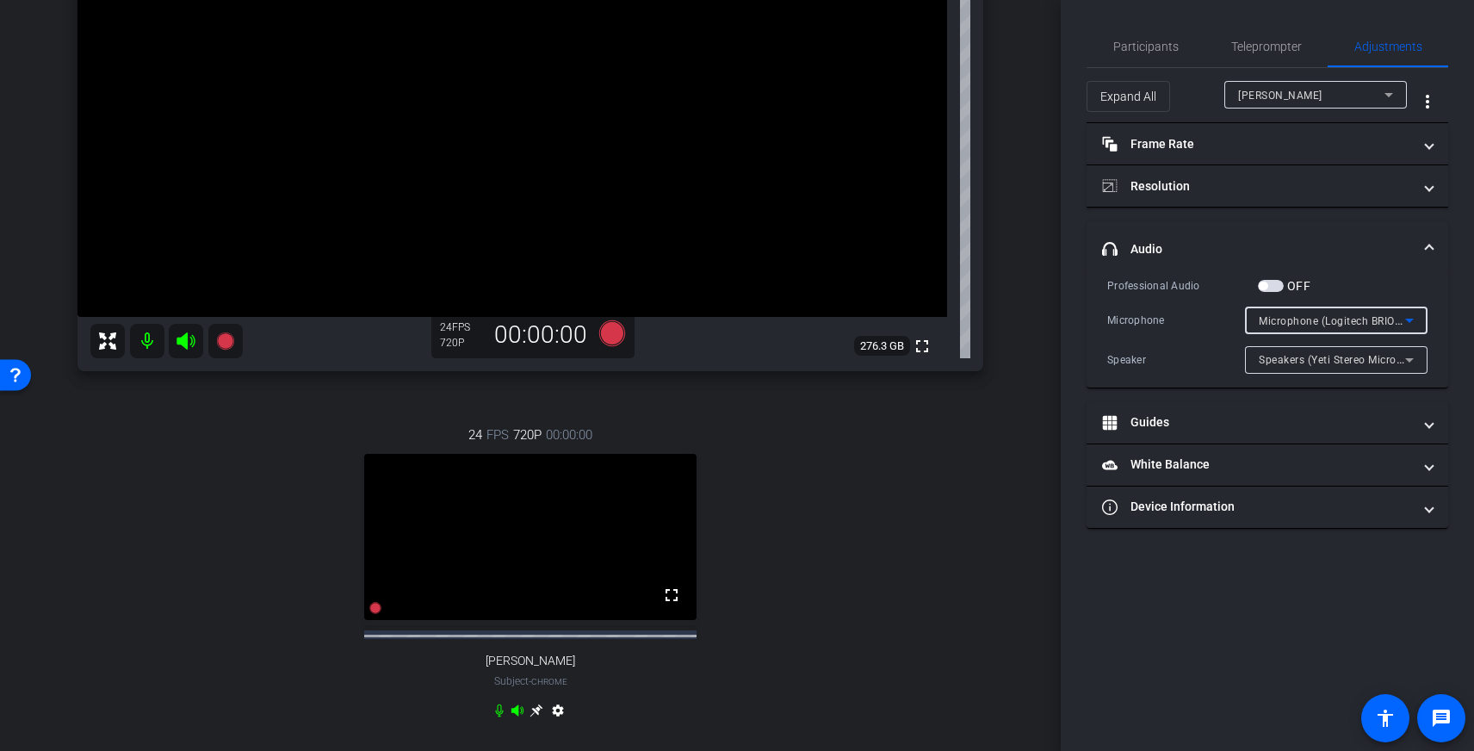
click at [1364, 312] on div "Microphone (Logitech BRIO) (046d:085e)" at bounding box center [1332, 321] width 146 height 22
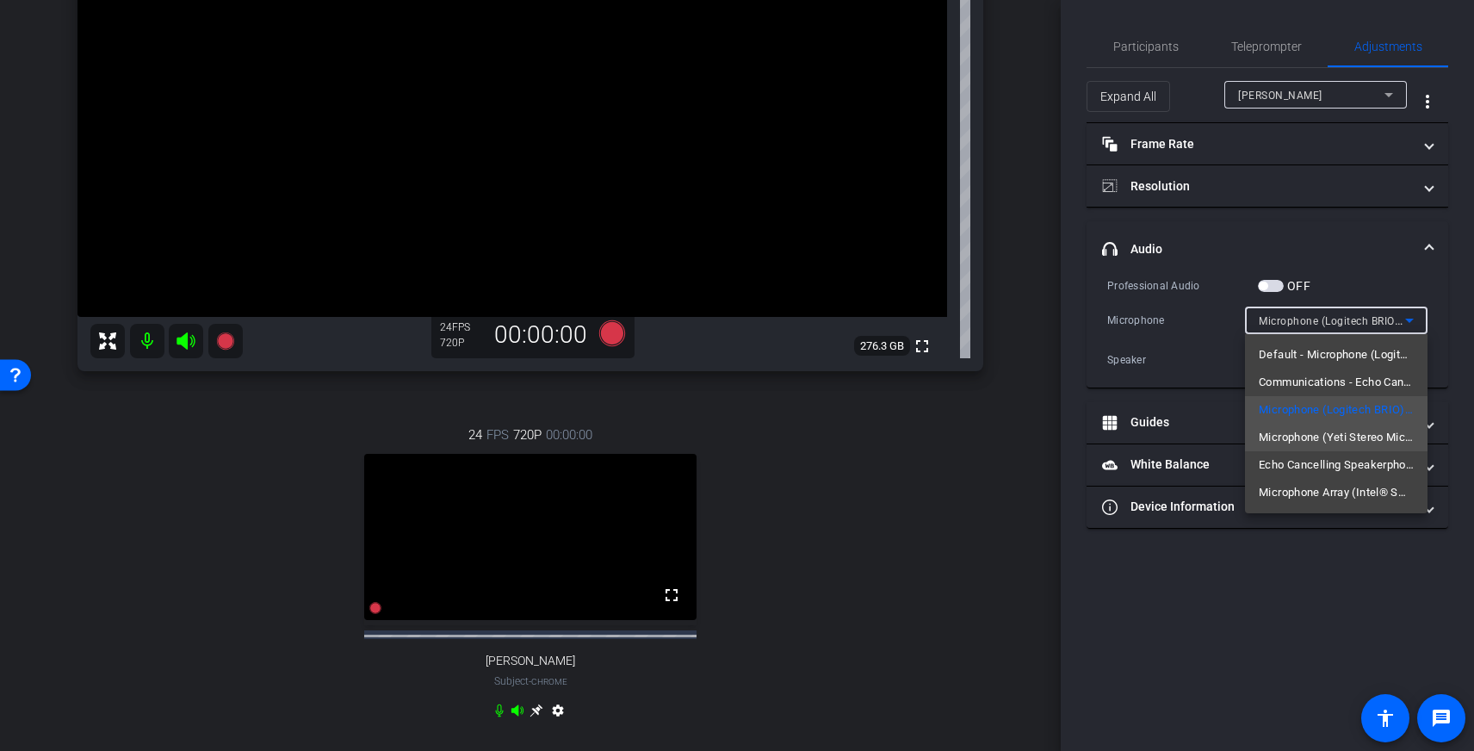
click at [1308, 434] on span "Microphone (Yeti Stereo Microphone) (046d:0ab7)" at bounding box center [1336, 437] width 155 height 21
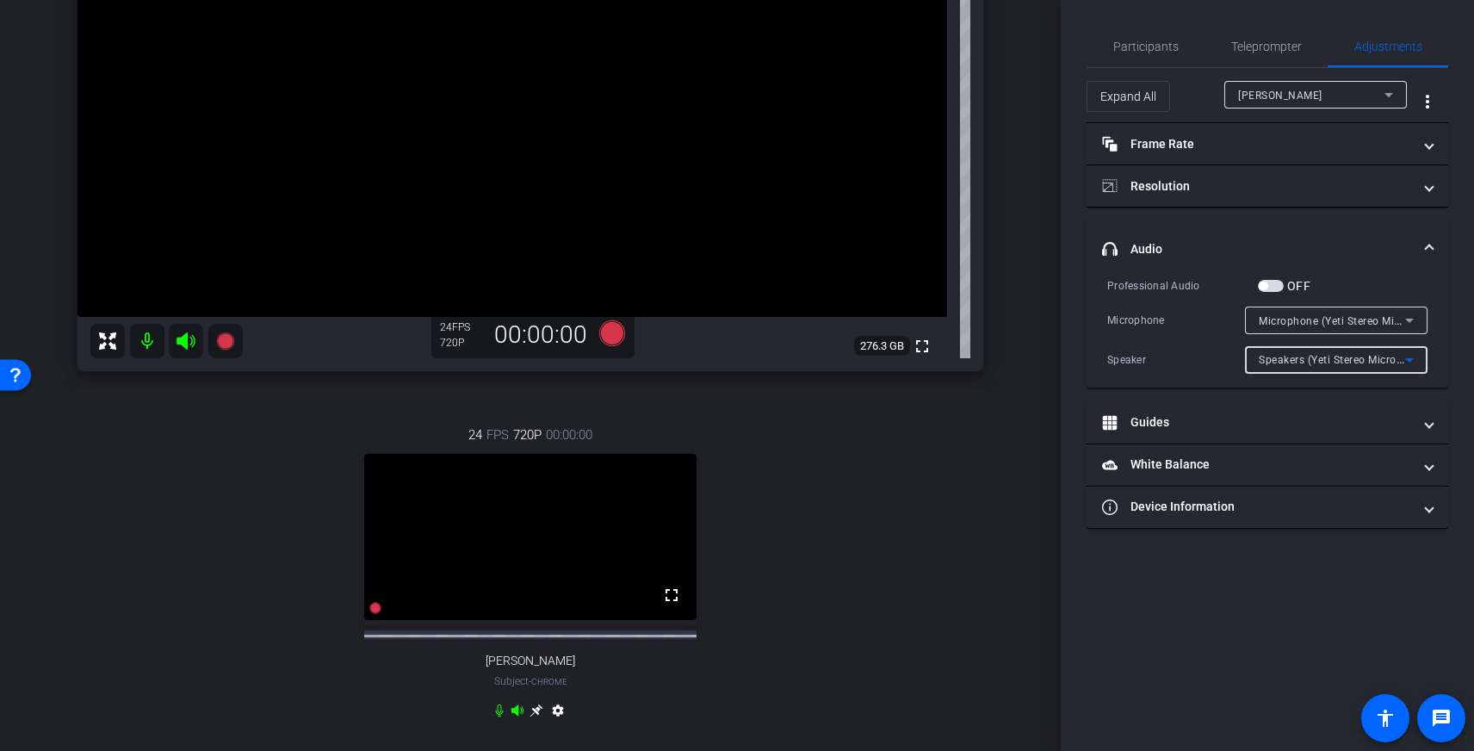
click at [1319, 363] on span "Speakers (Yeti Stereo Microphone) (046d:0ab7)" at bounding box center [1378, 359] width 239 height 14
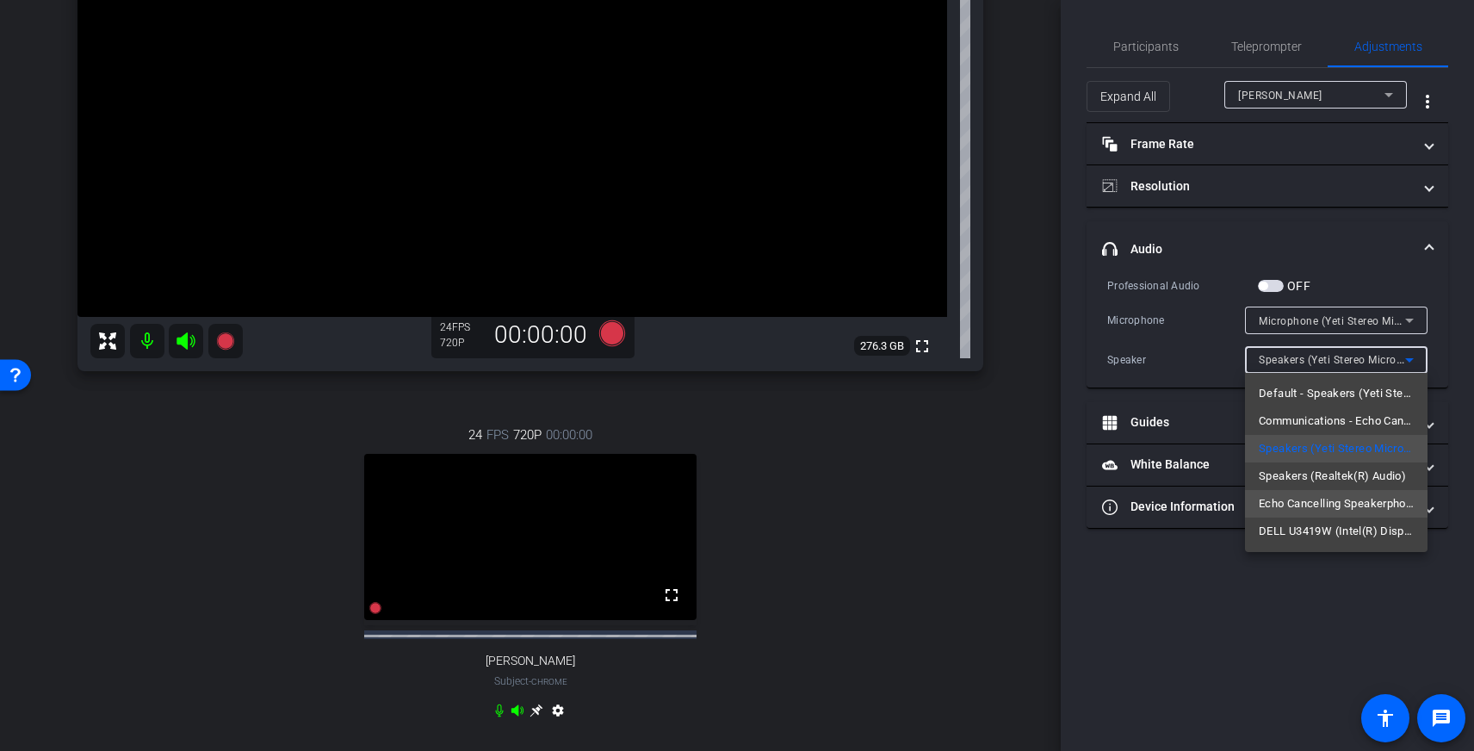
click at [1307, 505] on span "Echo Cancelling Speakerphone (Jabra Speak 750) (0b0e:24b0)" at bounding box center [1336, 503] width 155 height 21
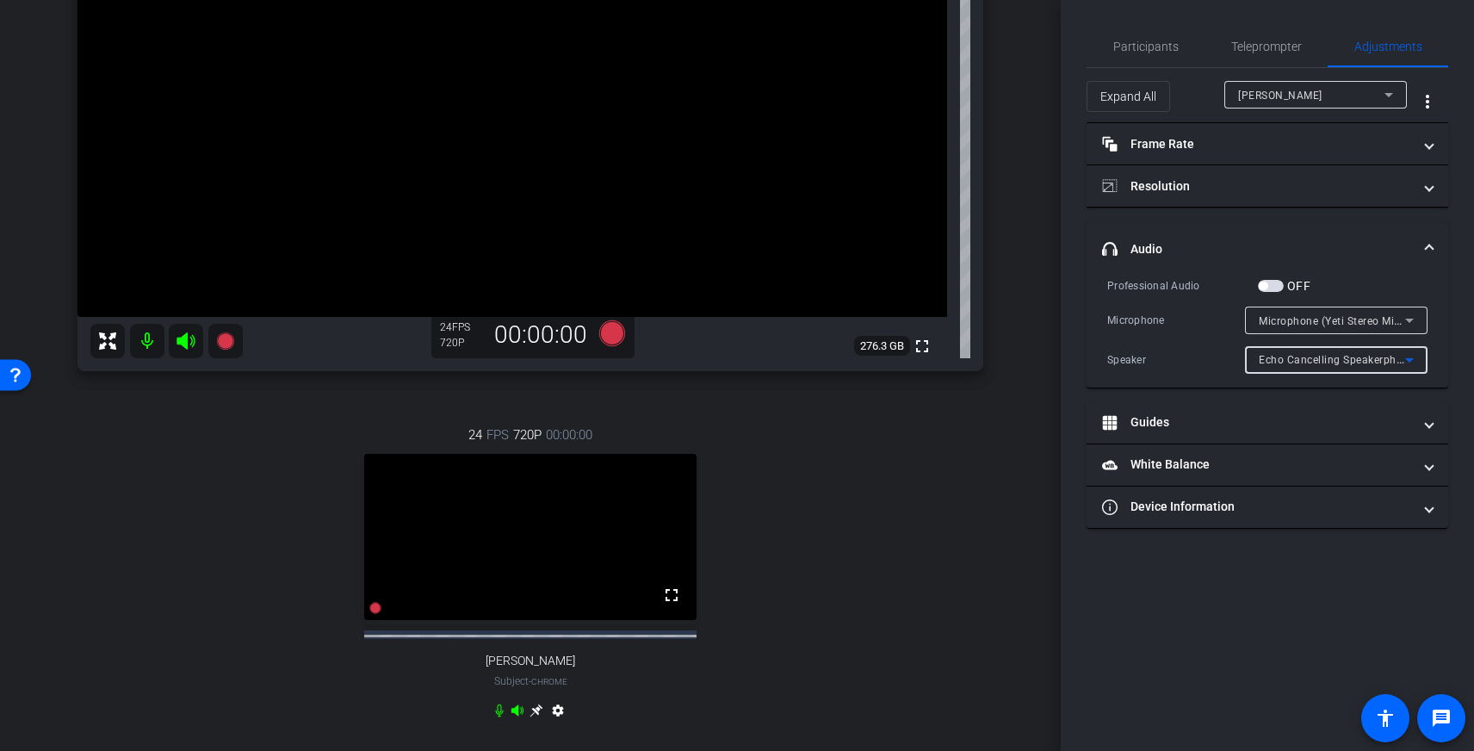
click at [1344, 364] on span "Echo Cancelling Speakerphone (Jabra Speak 750) (0b0e:24b0)" at bounding box center [1417, 359] width 317 height 14
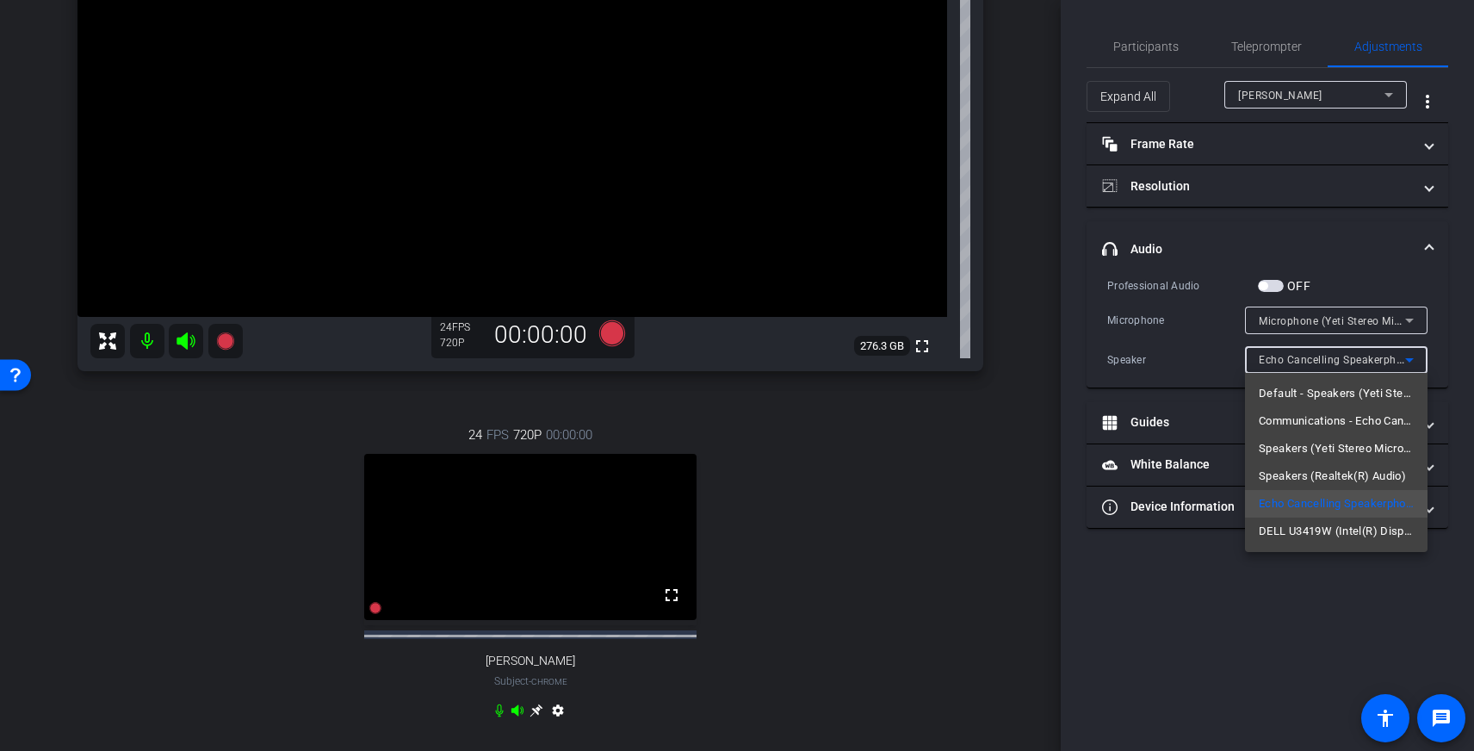
click at [1082, 596] on div at bounding box center [737, 375] width 1474 height 751
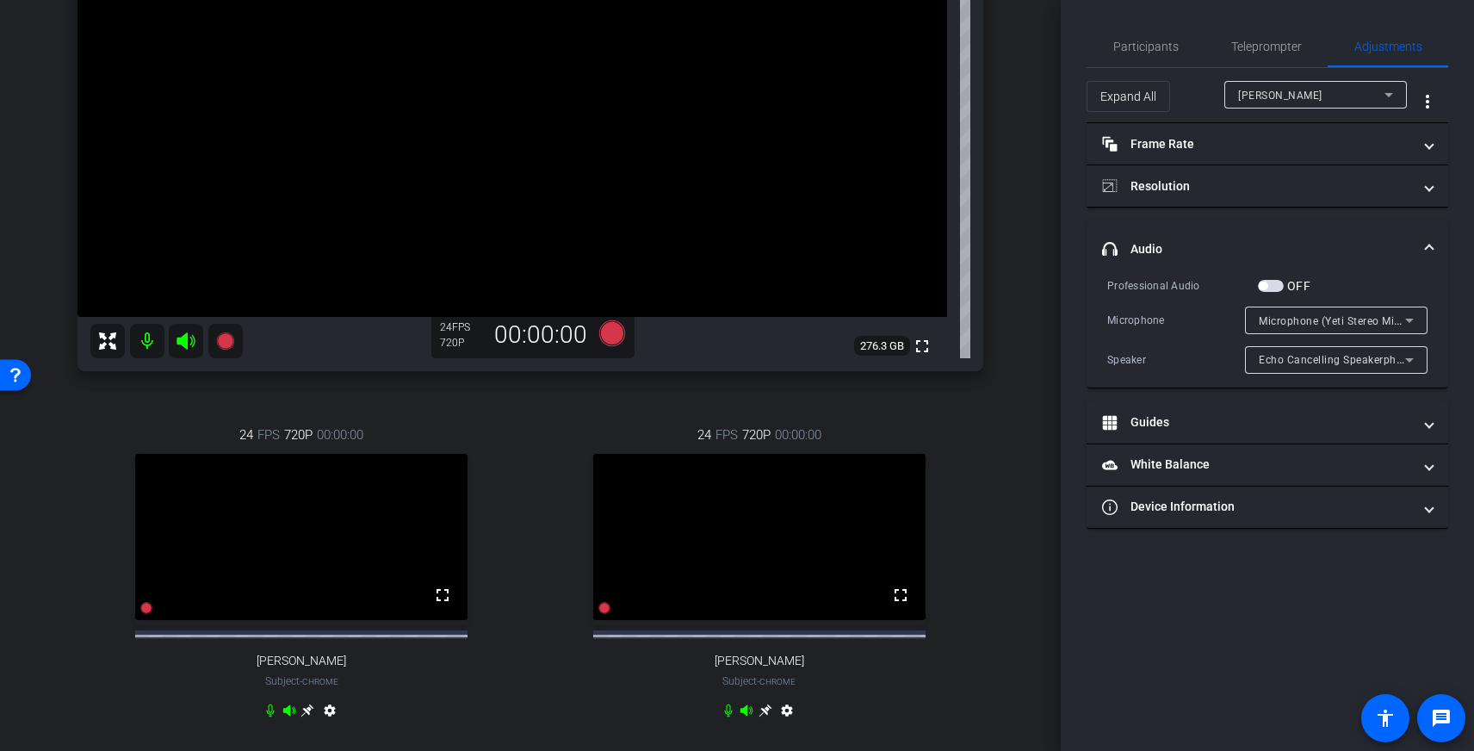
click at [306, 717] on icon at bounding box center [307, 710] width 13 height 13
click at [768, 717] on icon at bounding box center [766, 711] width 14 height 14
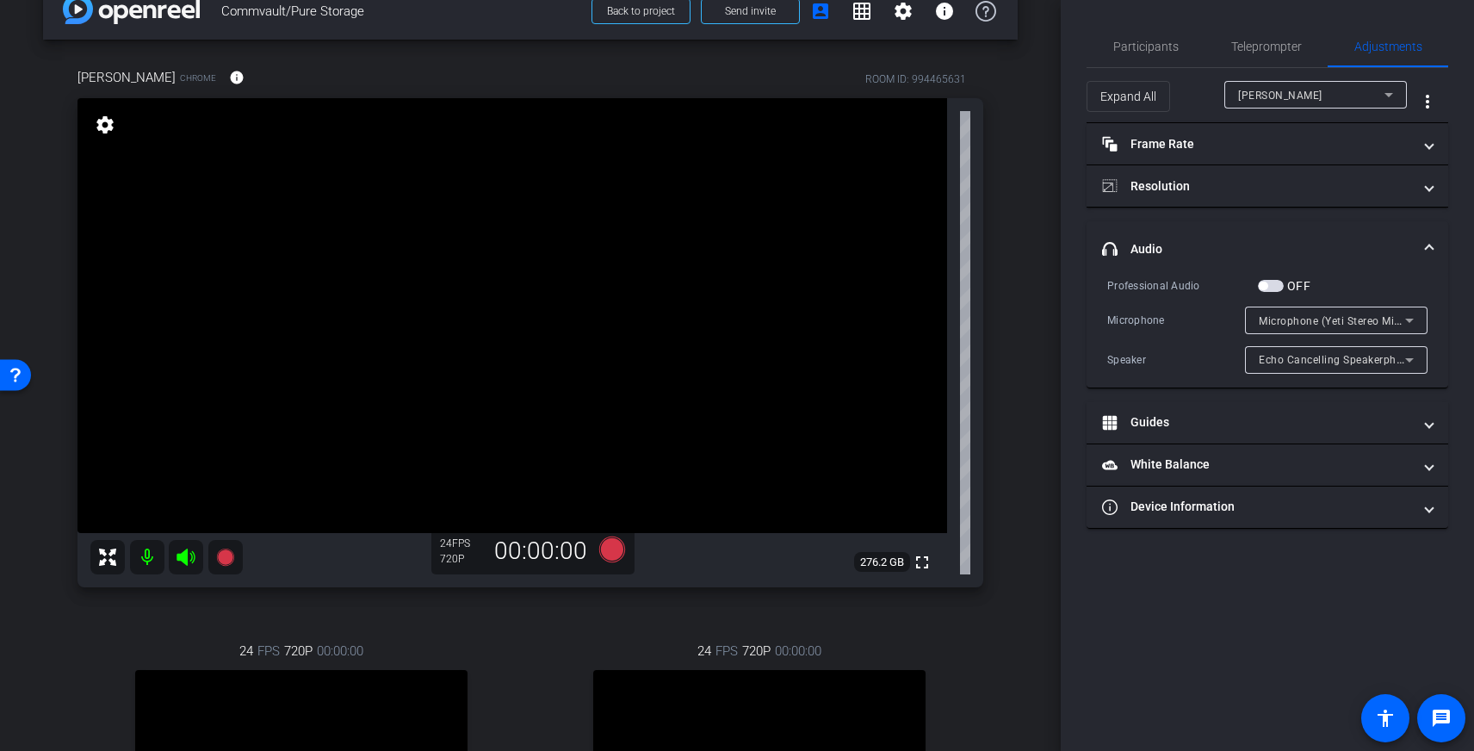
scroll to position [25, 0]
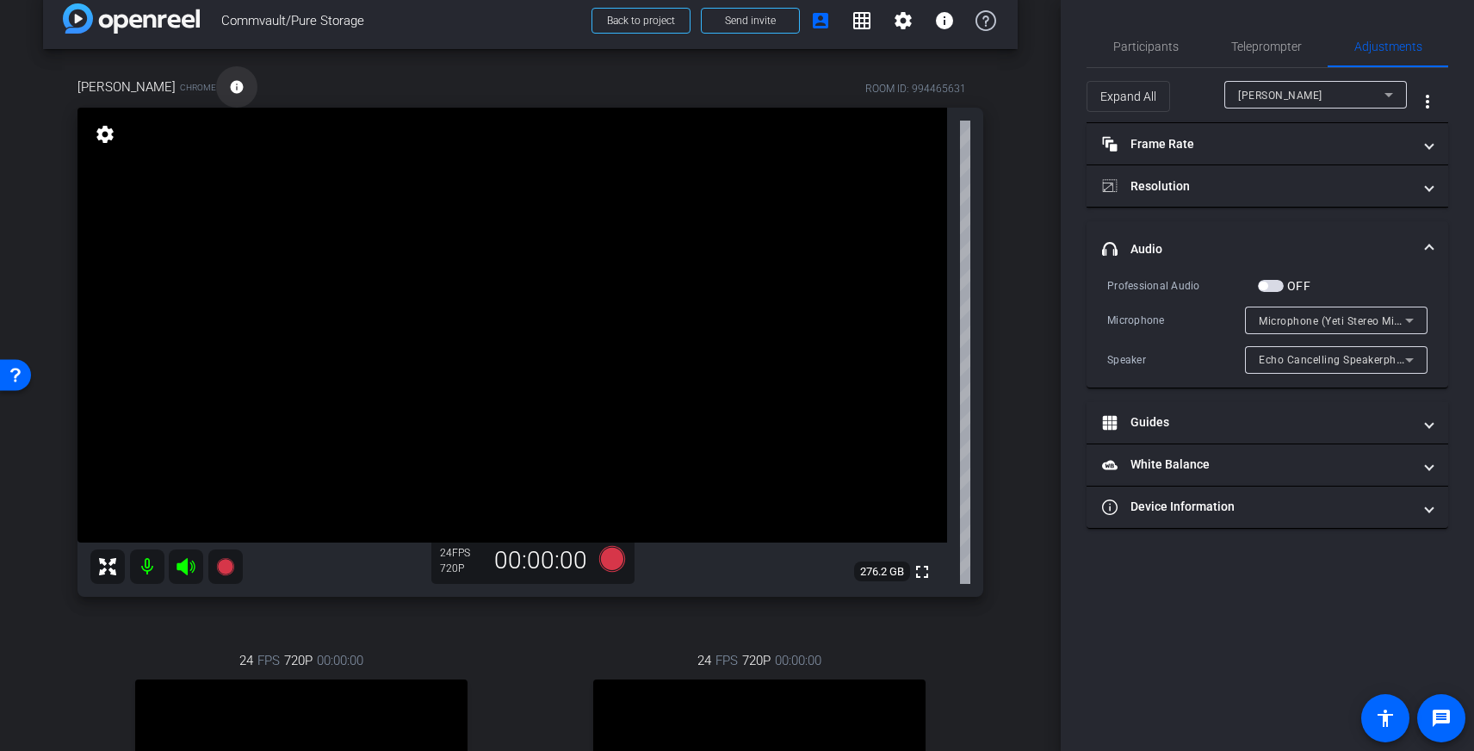
click at [229, 90] on mat-icon "info" at bounding box center [237, 87] width 16 height 16
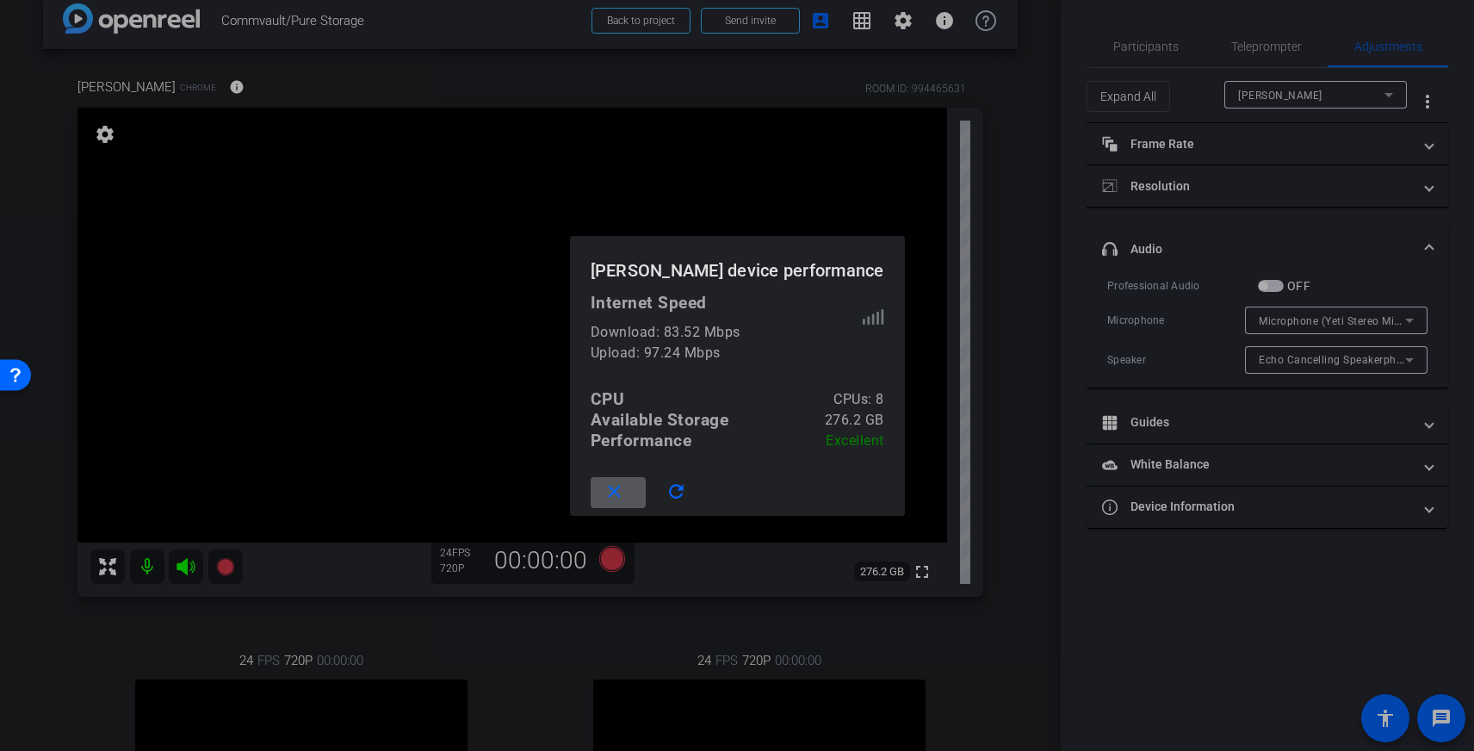
click at [625, 501] on mat-icon "close" at bounding box center [615, 492] width 22 height 22
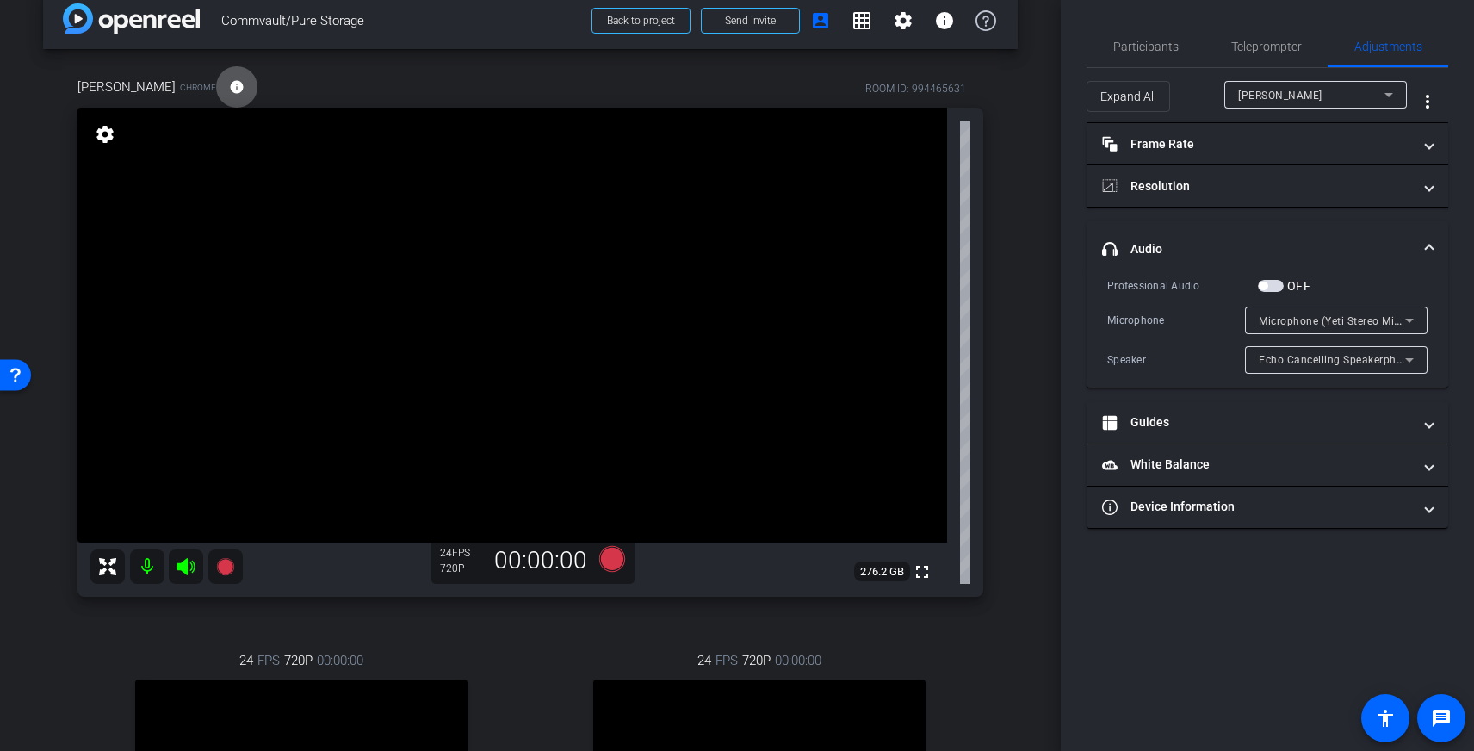
click at [216, 93] on span at bounding box center [236, 86] width 41 height 41
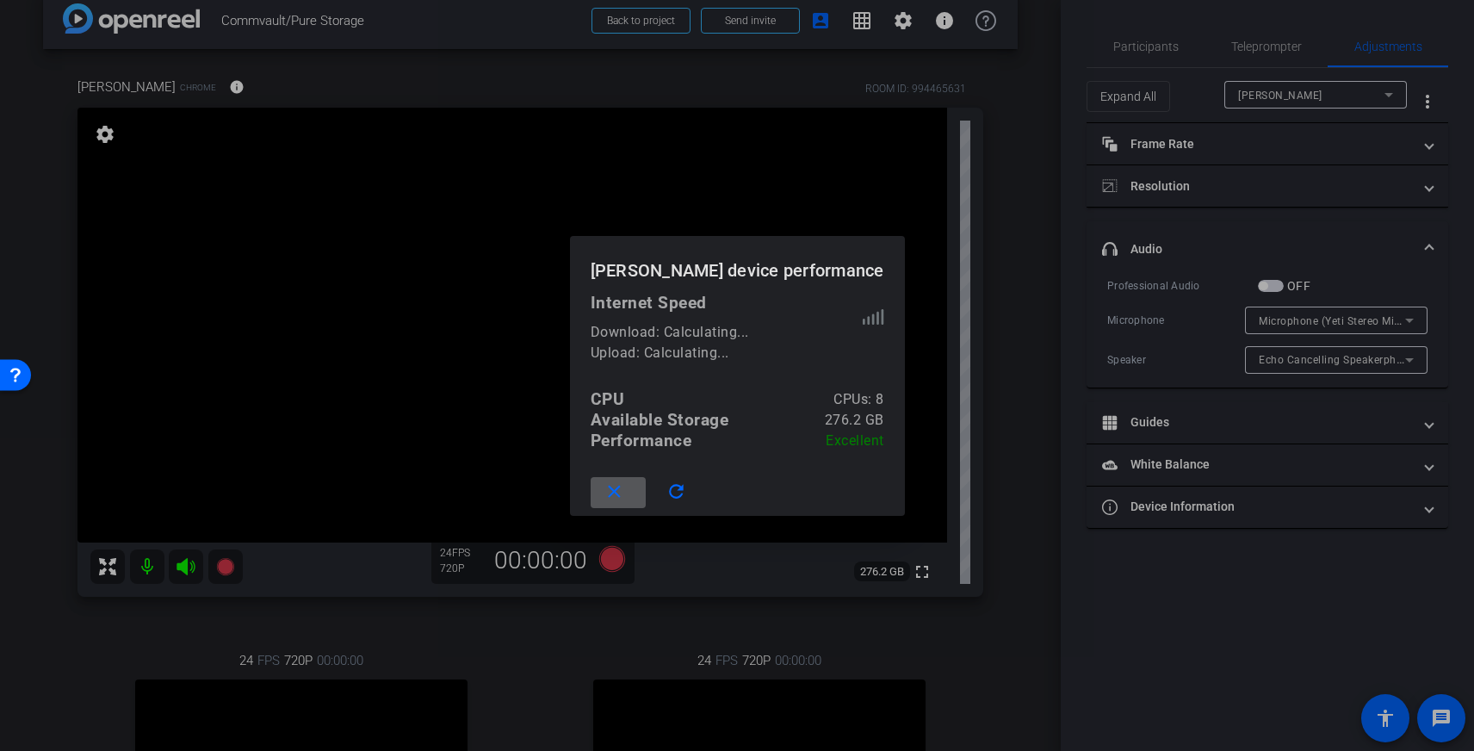
click at [646, 486] on span at bounding box center [618, 492] width 55 height 41
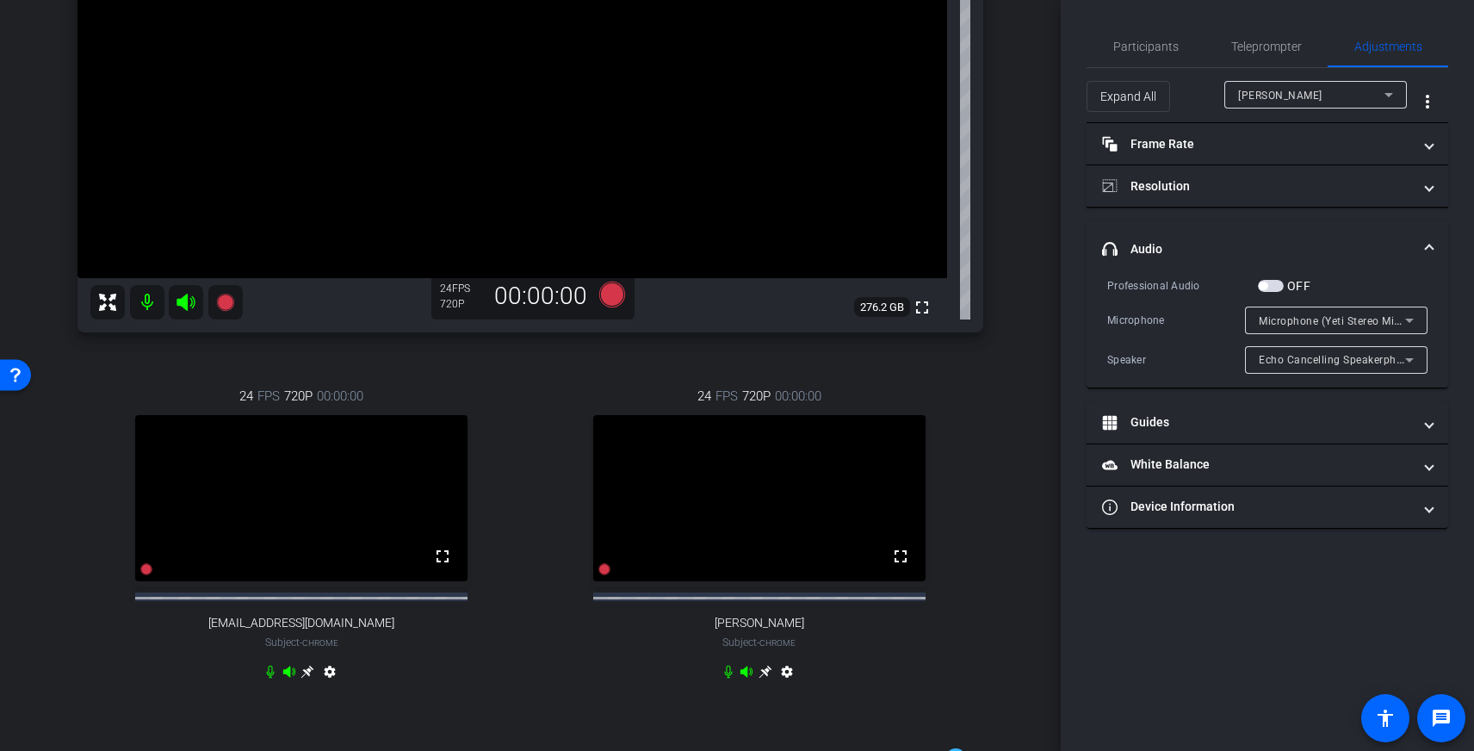
scroll to position [377, 0]
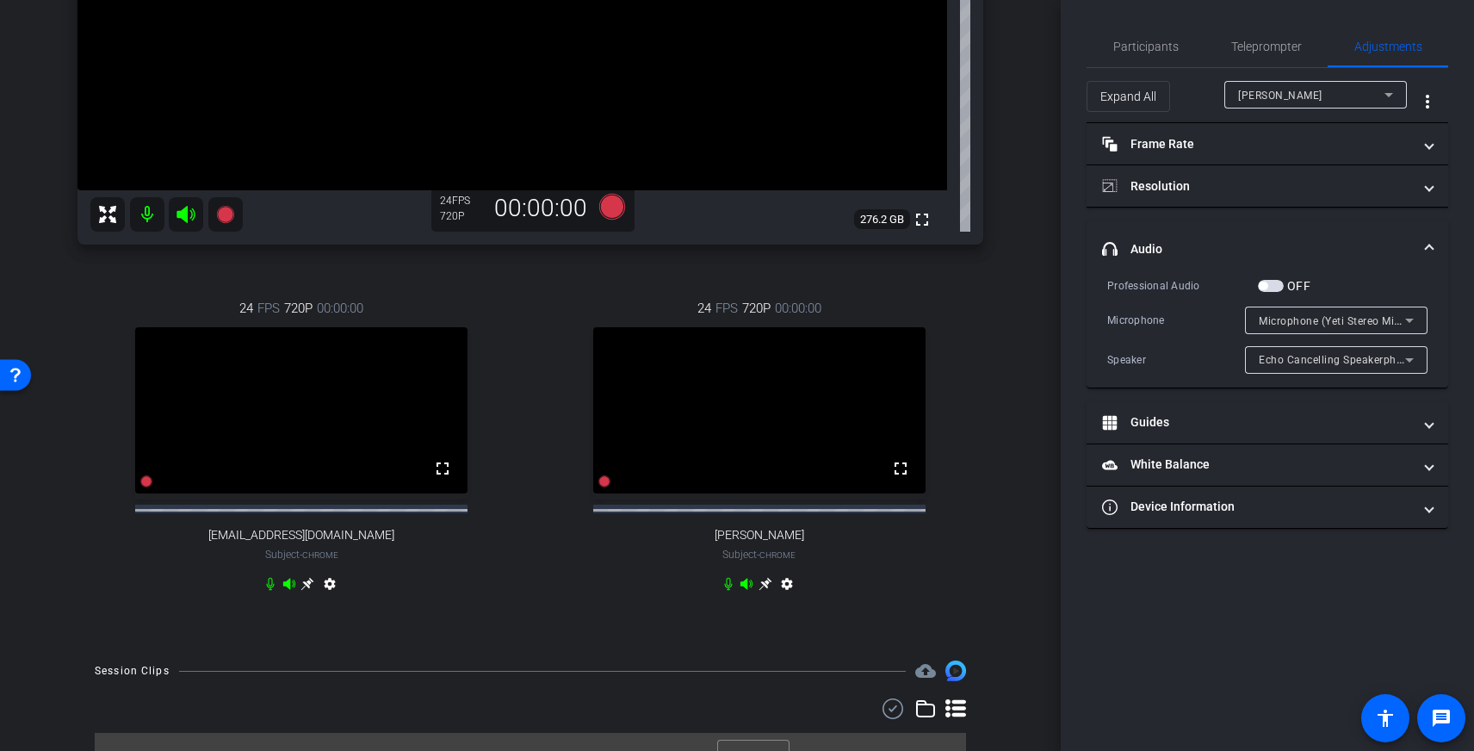
click at [767, 591] on icon at bounding box center [766, 584] width 14 height 14
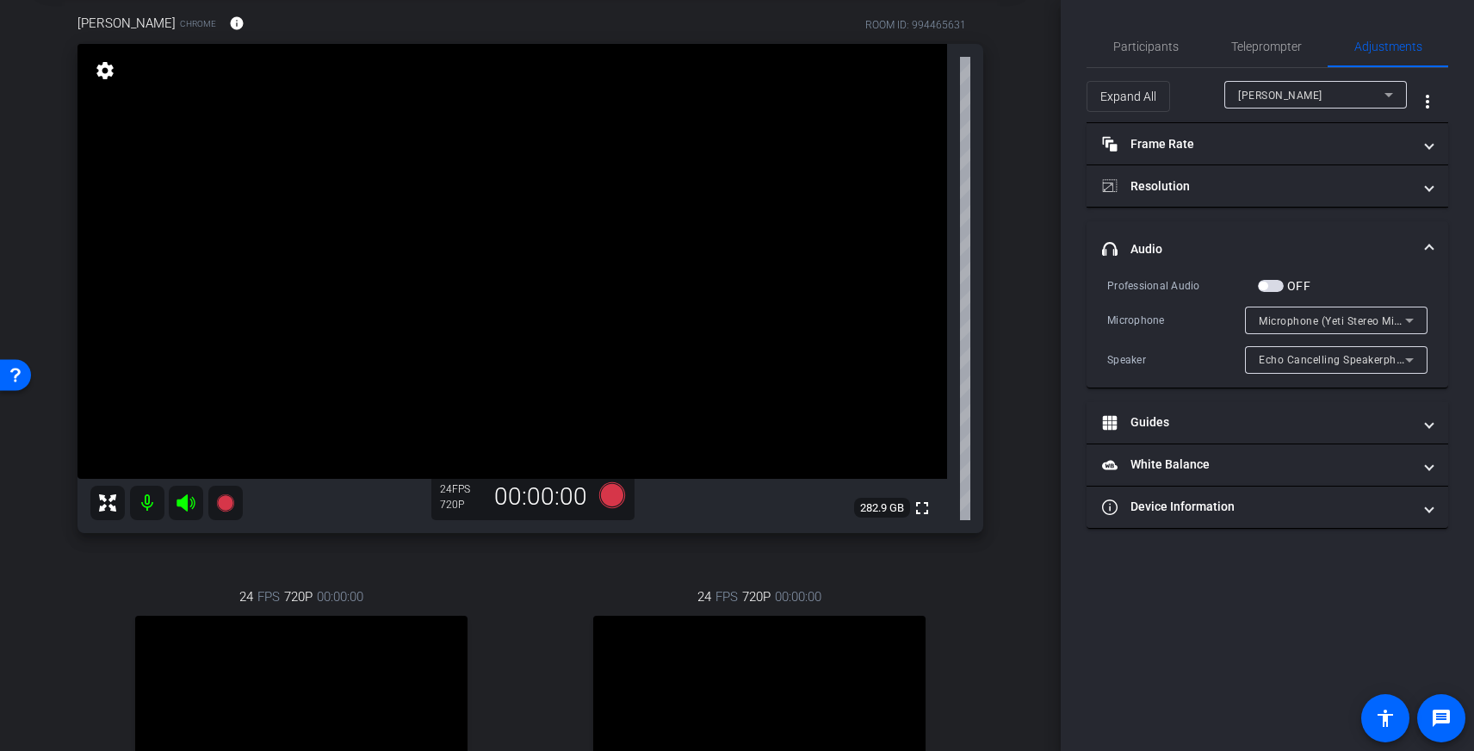
scroll to position [0, 0]
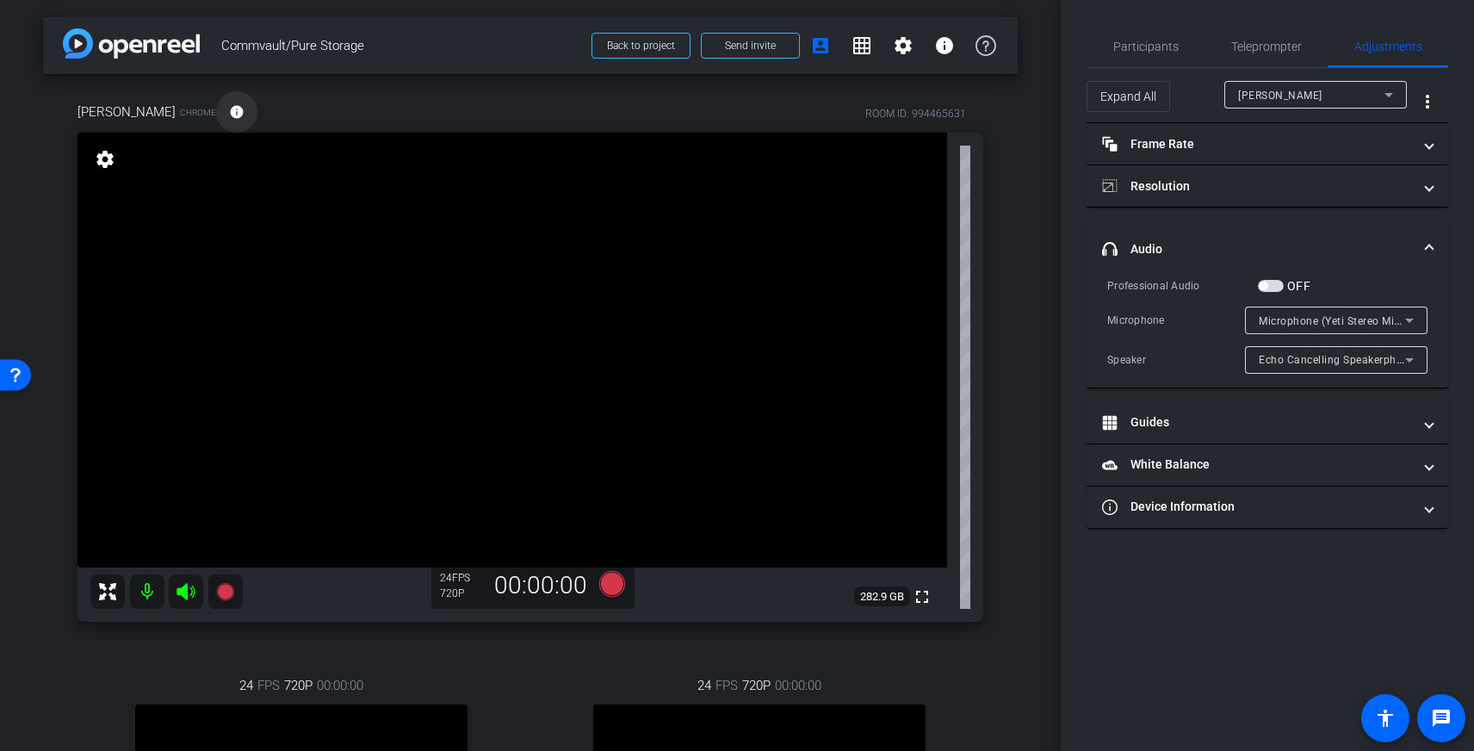
click at [230, 110] on mat-icon "info" at bounding box center [237, 112] width 16 height 16
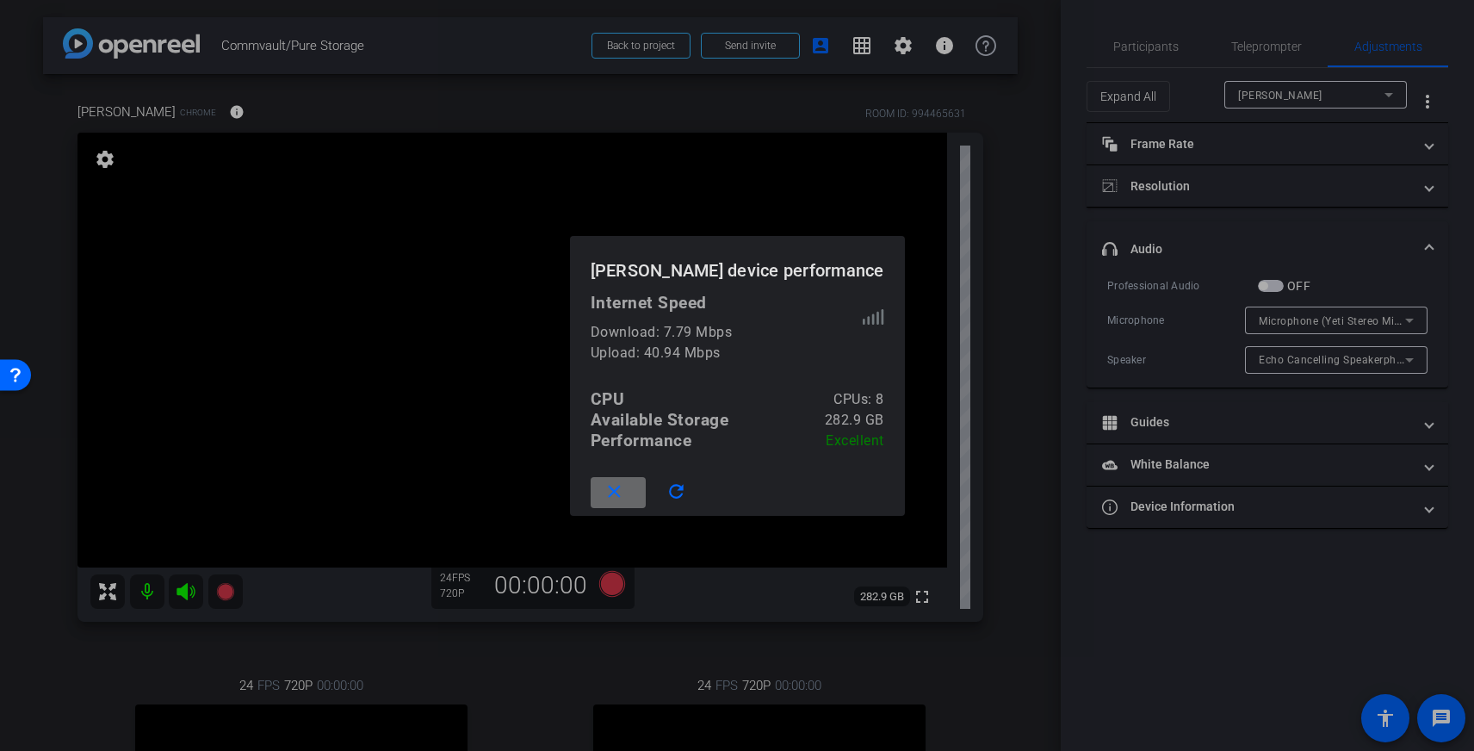
click at [609, 493] on mat-icon "close" at bounding box center [615, 492] width 22 height 22
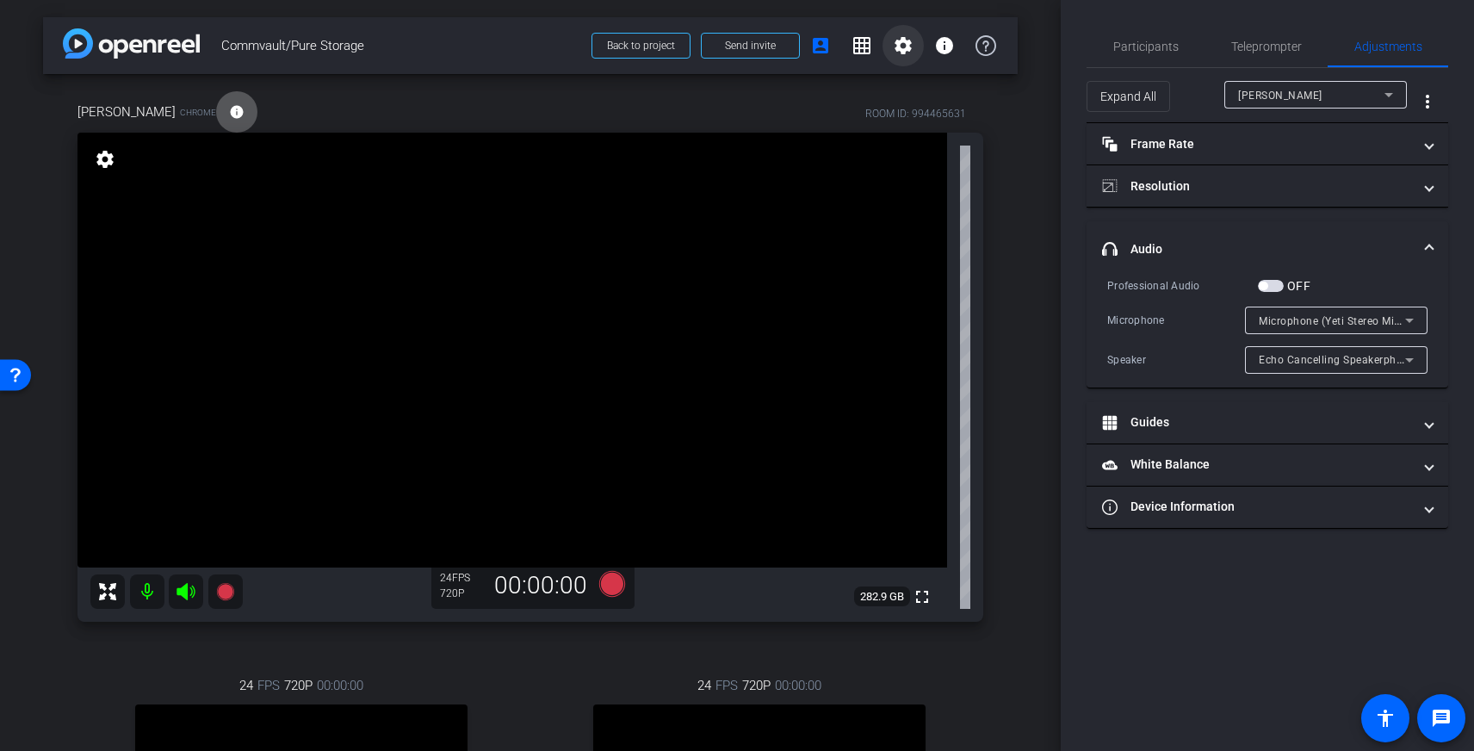
click at [902, 53] on mat-icon "settings" at bounding box center [903, 45] width 21 height 21
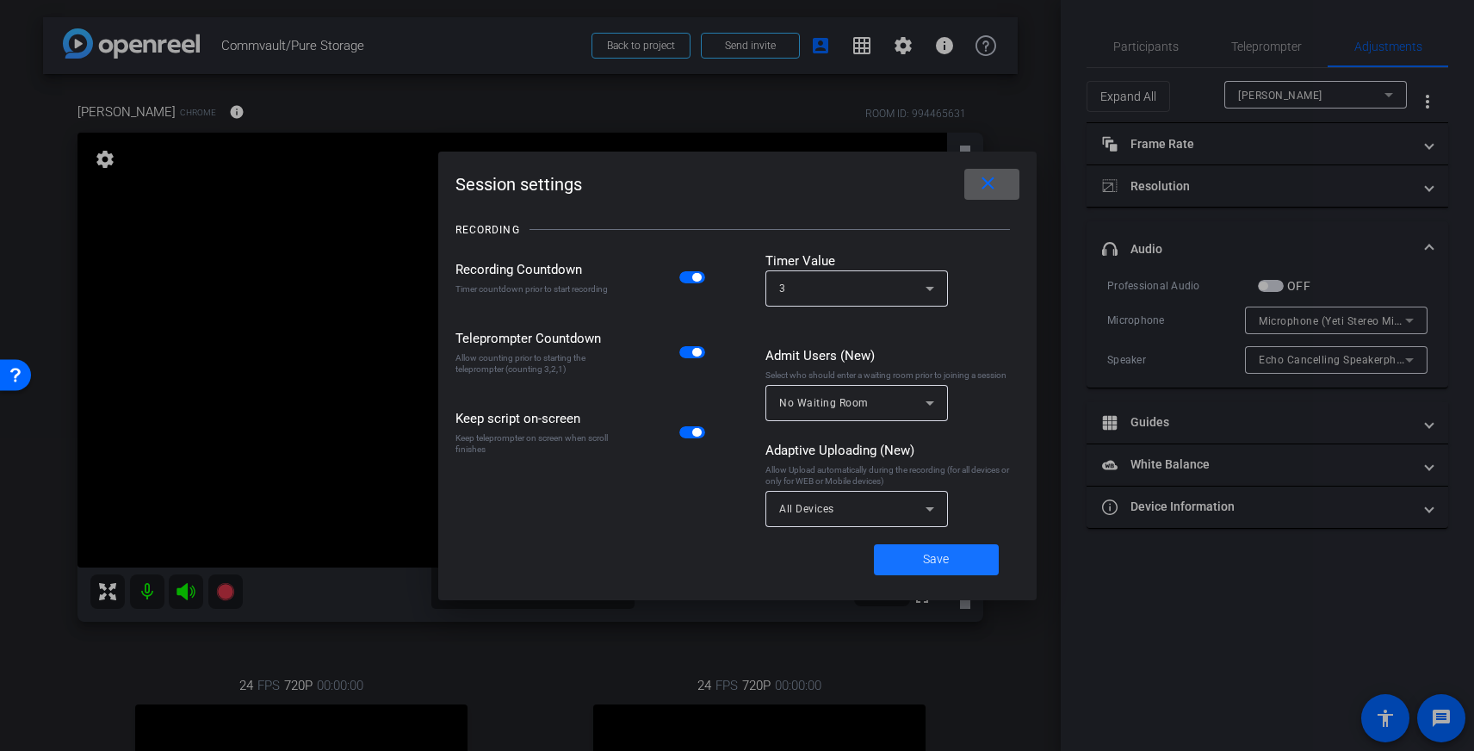
click at [910, 558] on span at bounding box center [936, 559] width 125 height 41
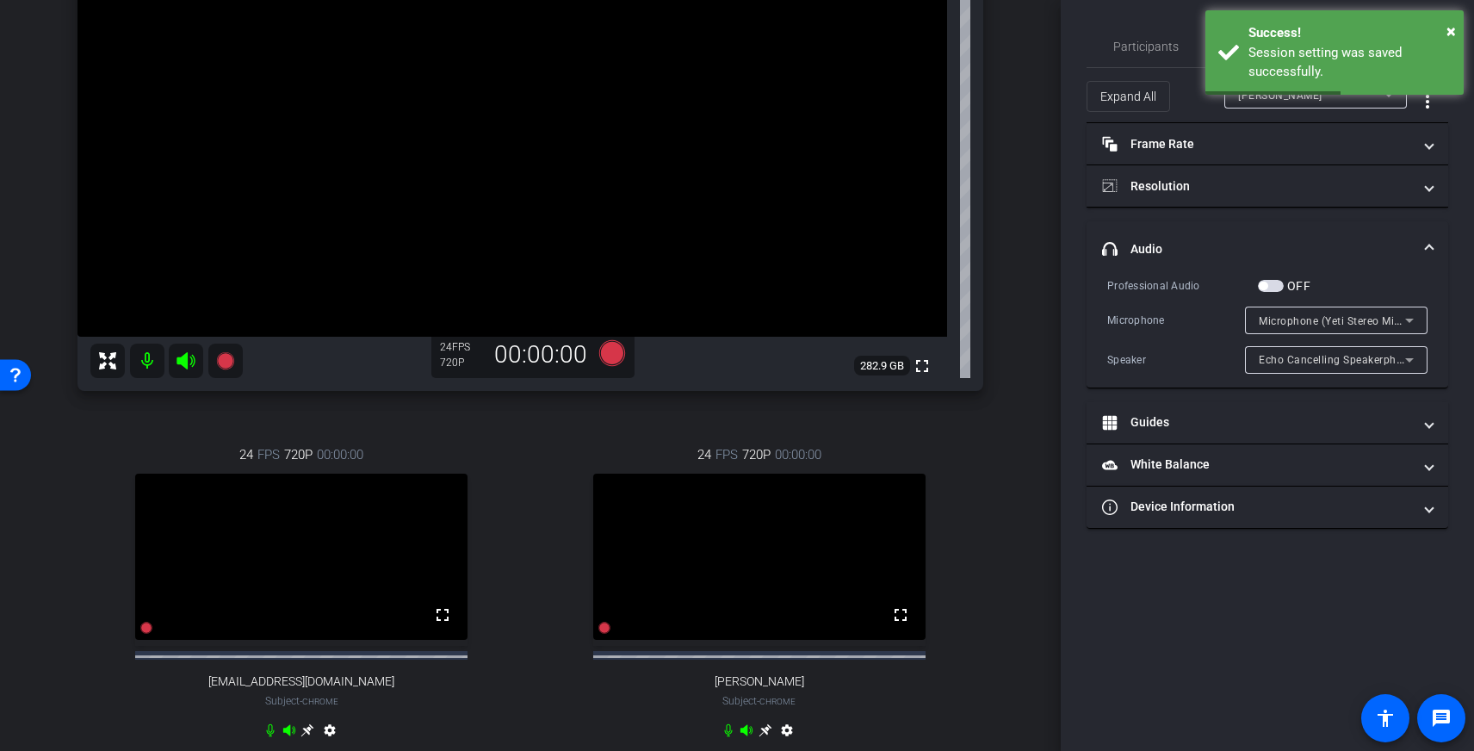
scroll to position [208, 0]
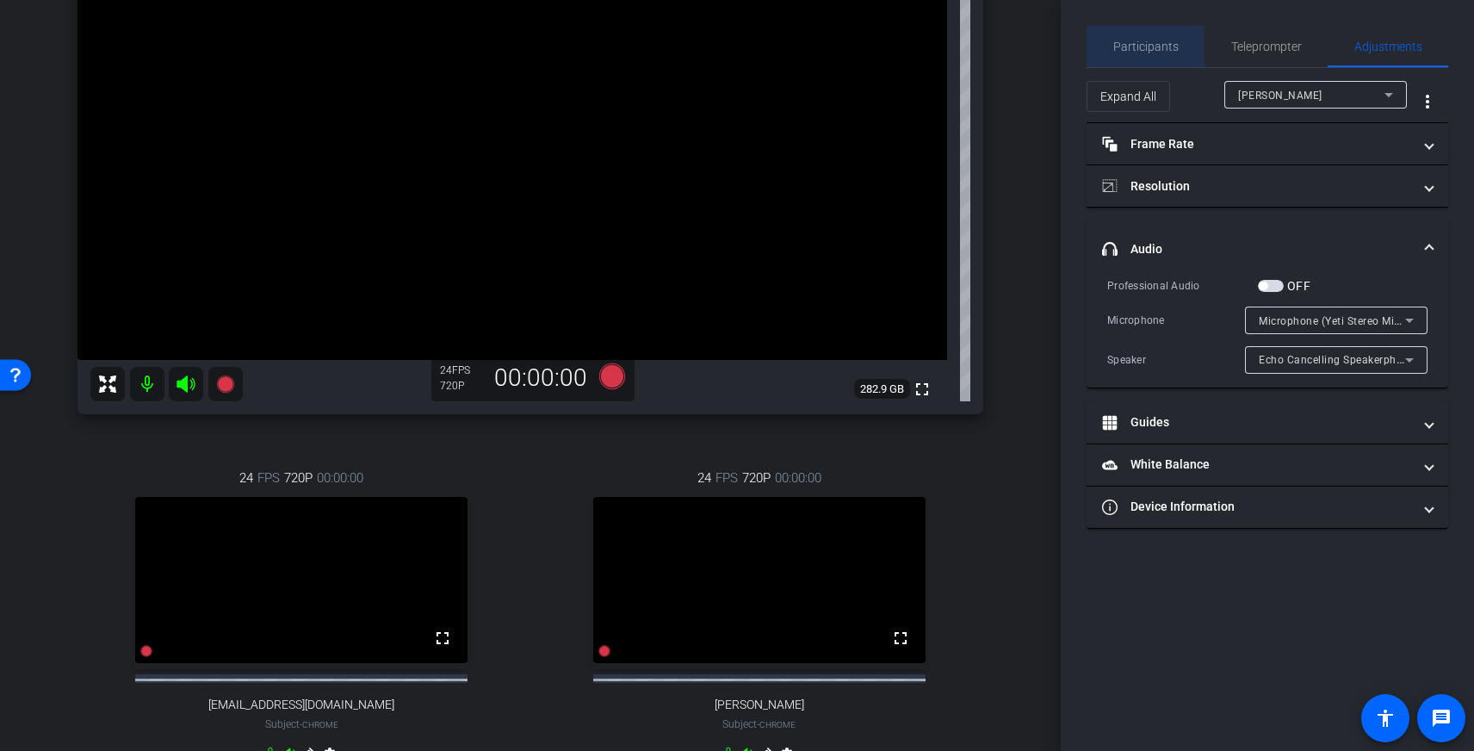
click at [1151, 38] on span "Participants" at bounding box center [1145, 46] width 65 height 41
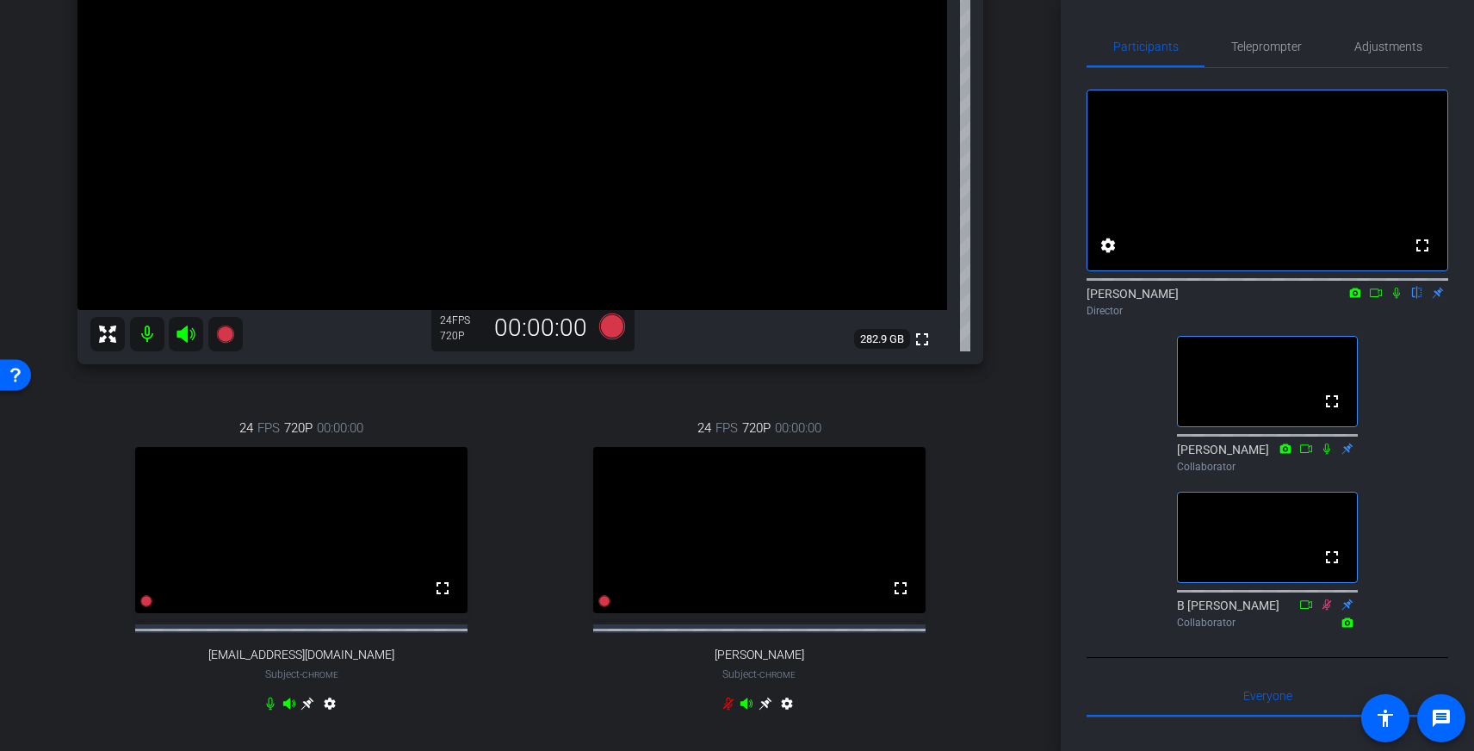
scroll to position [423, 0]
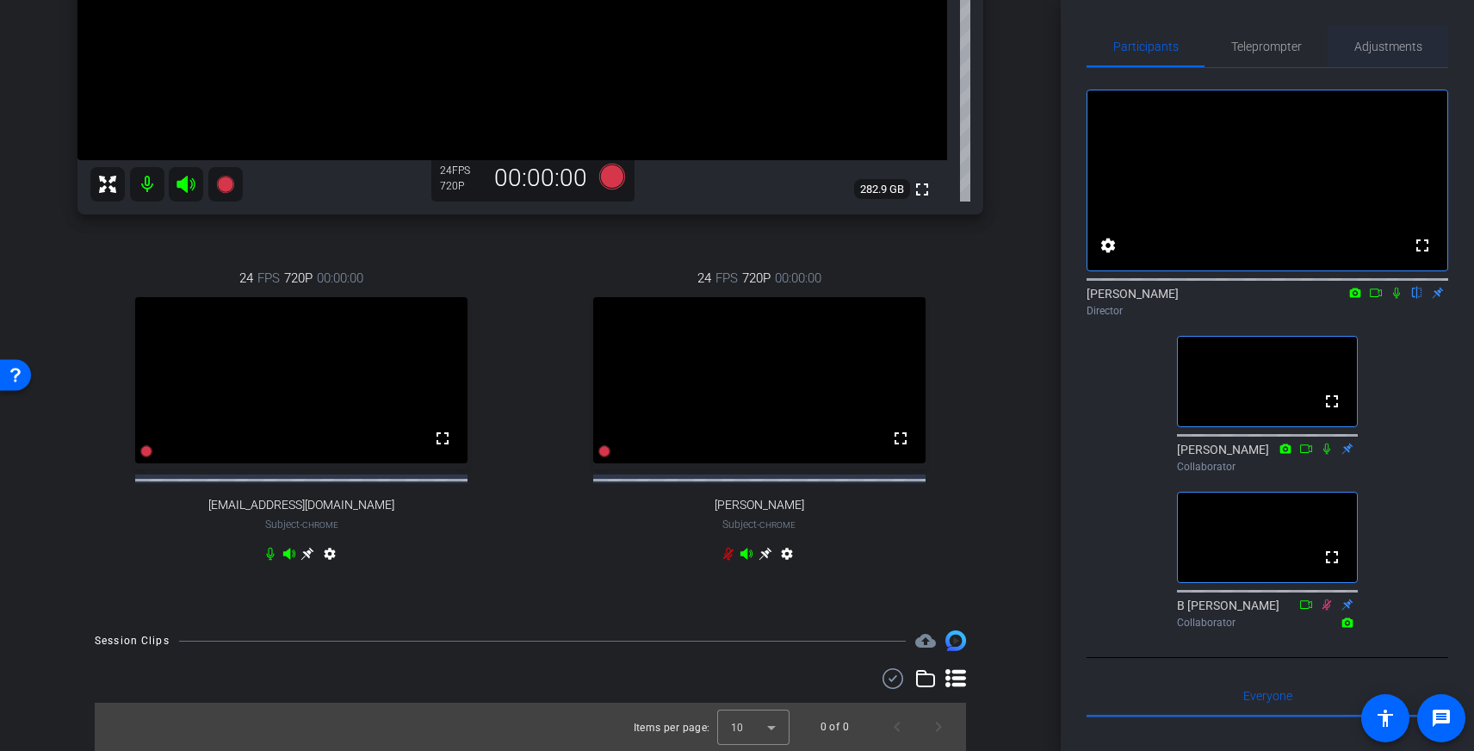
click at [1389, 35] on span "Adjustments" at bounding box center [1389, 46] width 68 height 41
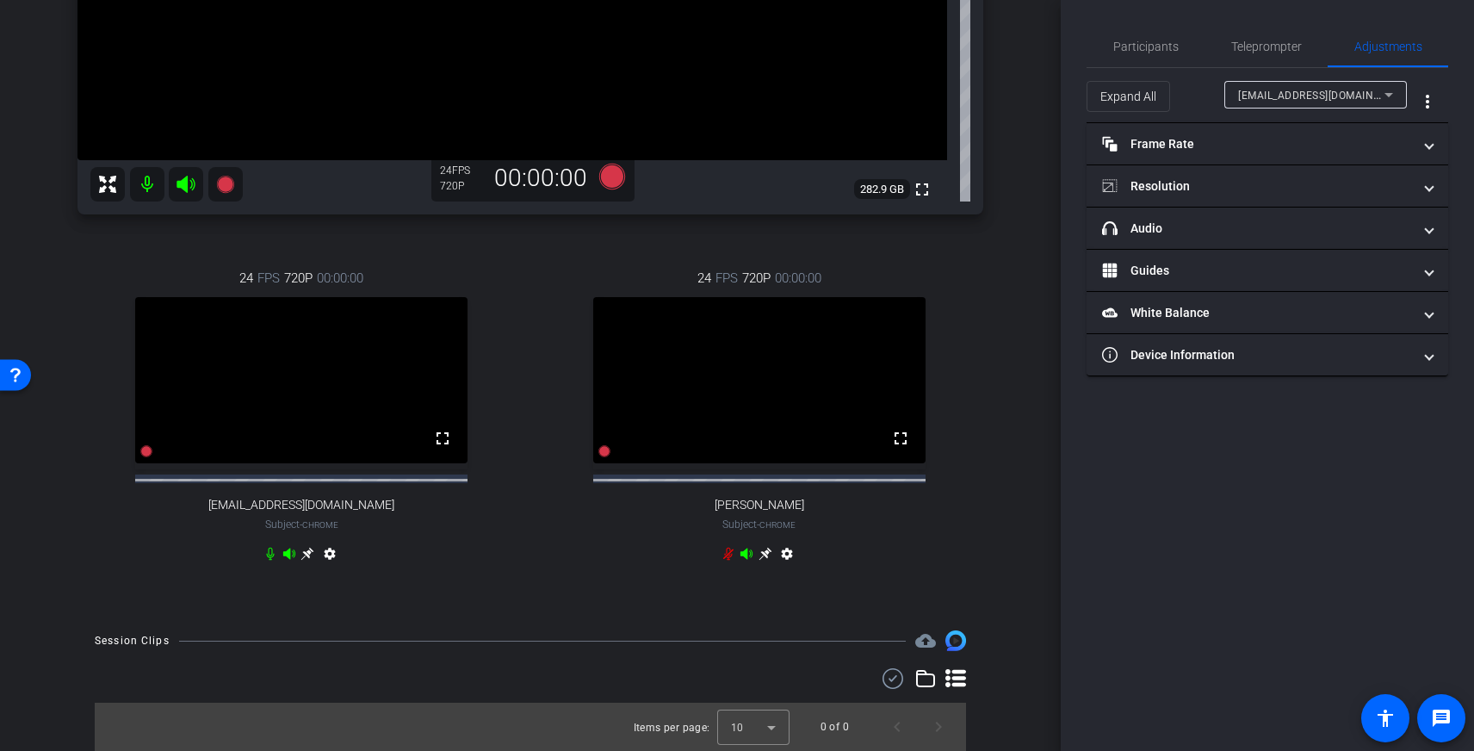
click at [1321, 95] on span "[EMAIL_ADDRESS][DOMAIN_NAME]" at bounding box center [1325, 95] width 174 height 14
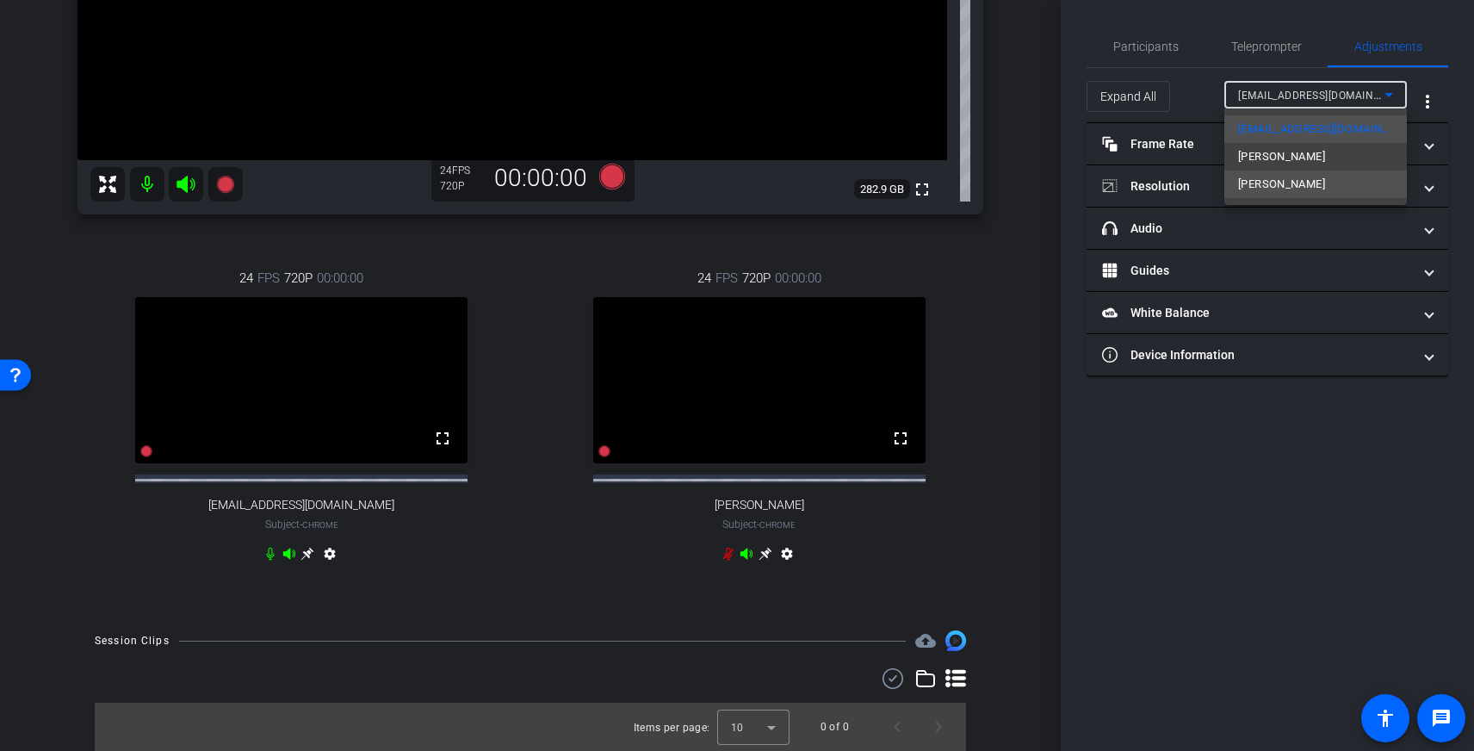
click at [1287, 184] on span "[PERSON_NAME]" at bounding box center [1281, 184] width 87 height 21
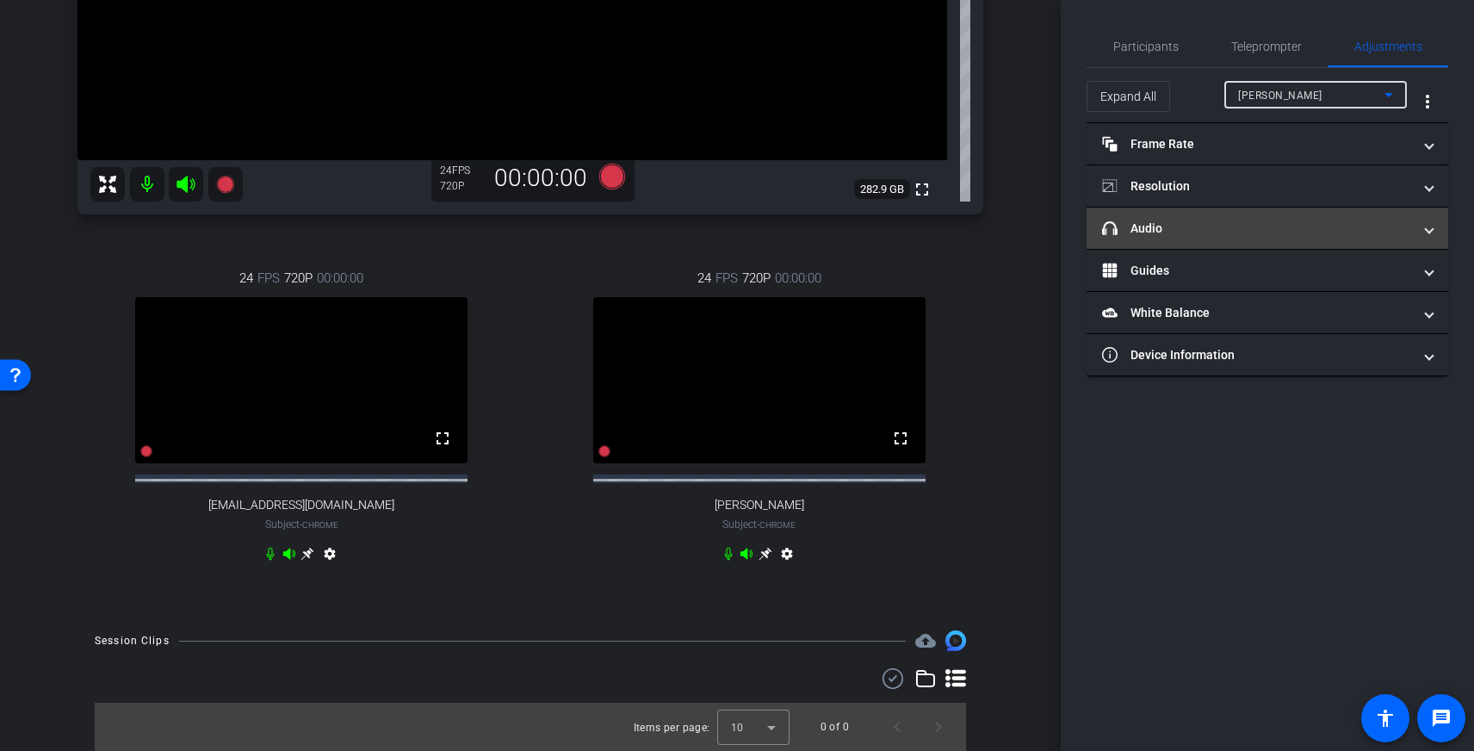
click at [1220, 235] on mat-panel-title "headphone icon Audio" at bounding box center [1257, 229] width 310 height 18
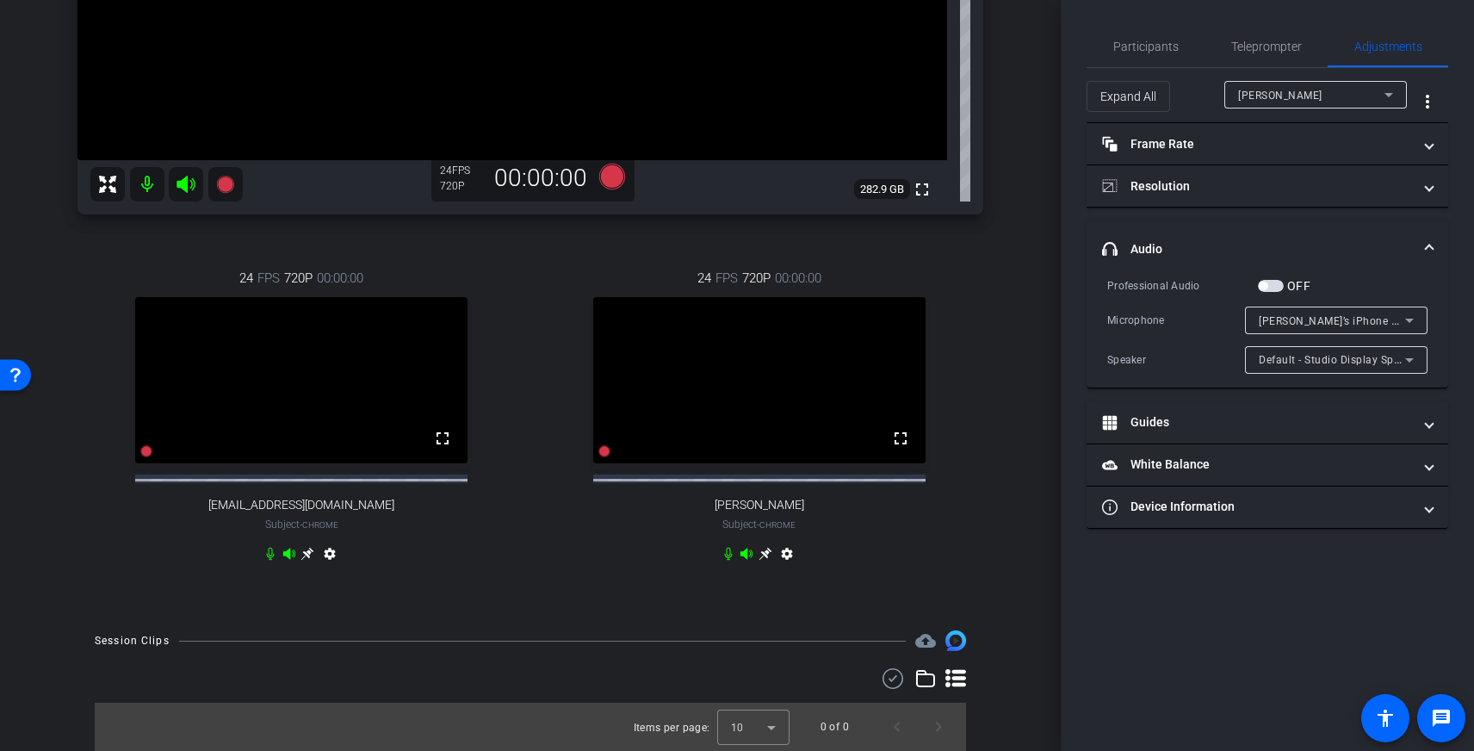
click at [1324, 319] on span "[PERSON_NAME]’s iPhone Microphone" at bounding box center [1355, 320] width 192 height 14
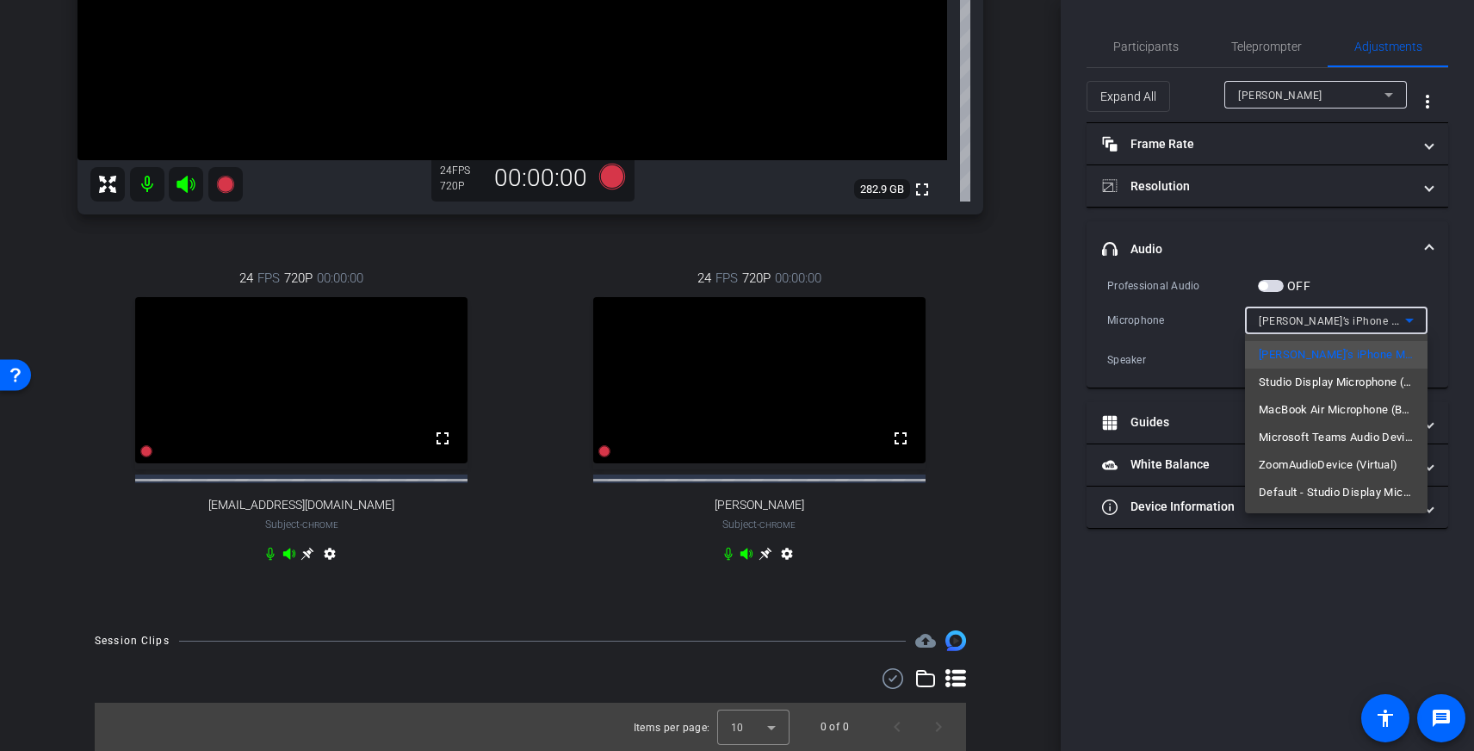
click at [1325, 265] on div at bounding box center [737, 375] width 1474 height 751
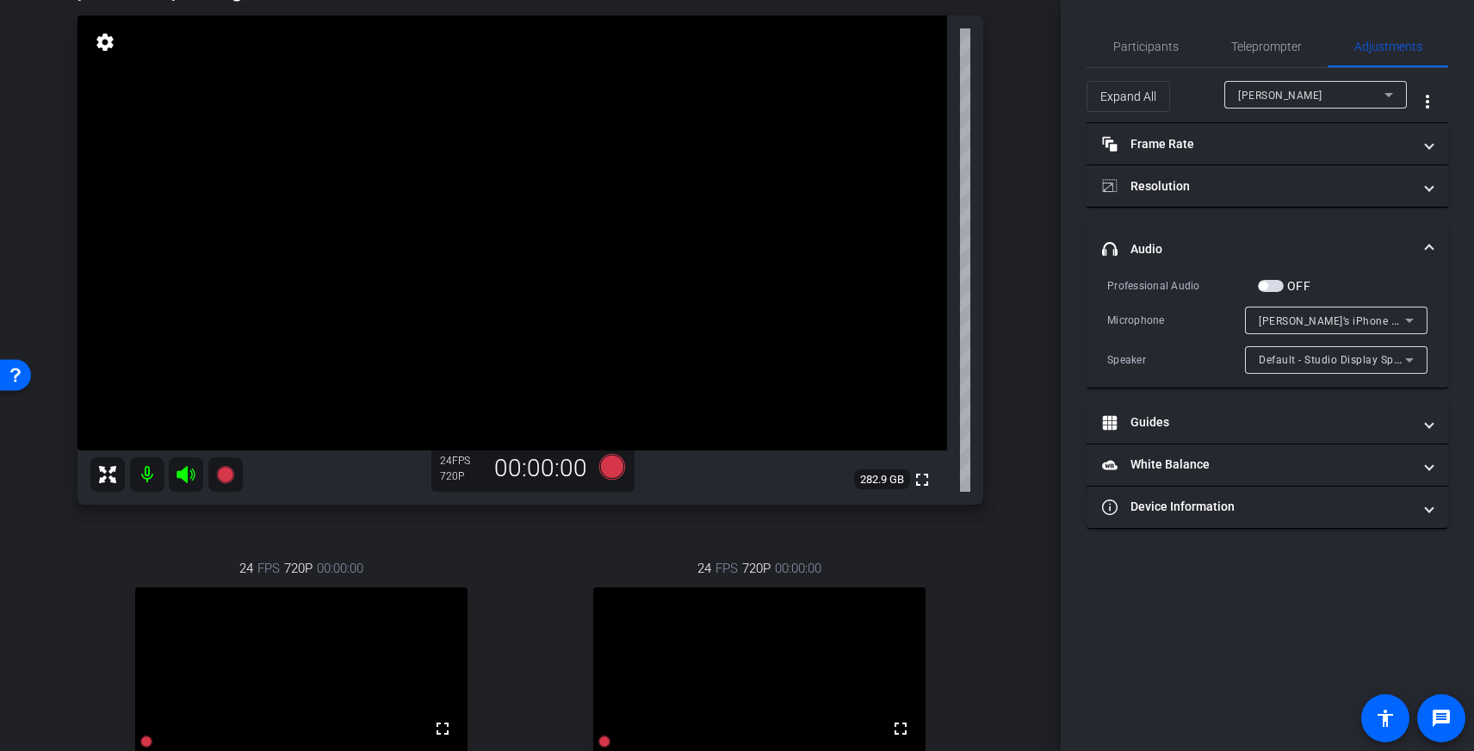
scroll to position [121, 0]
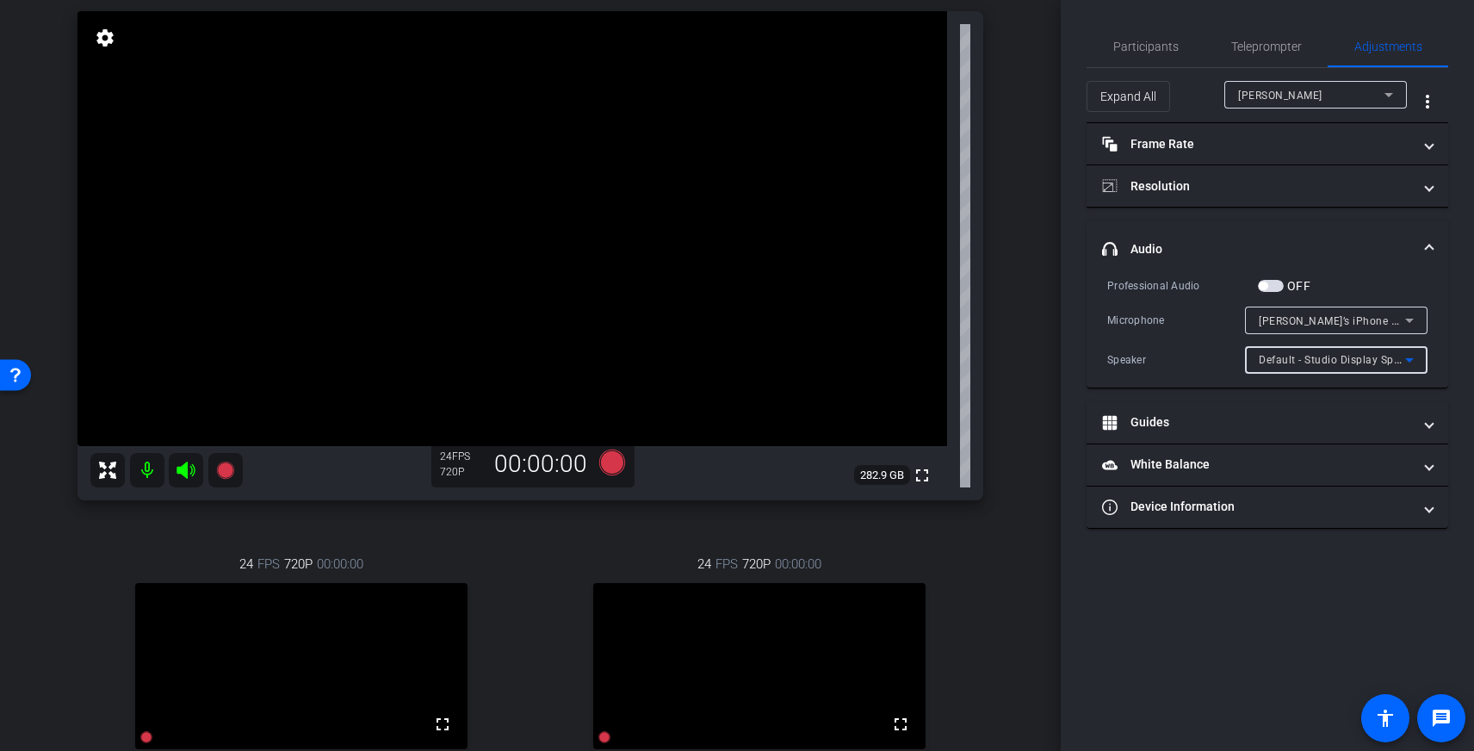
click at [1339, 357] on span "Default - Studio Display Speakers (05ac:1114)" at bounding box center [1375, 359] width 233 height 14
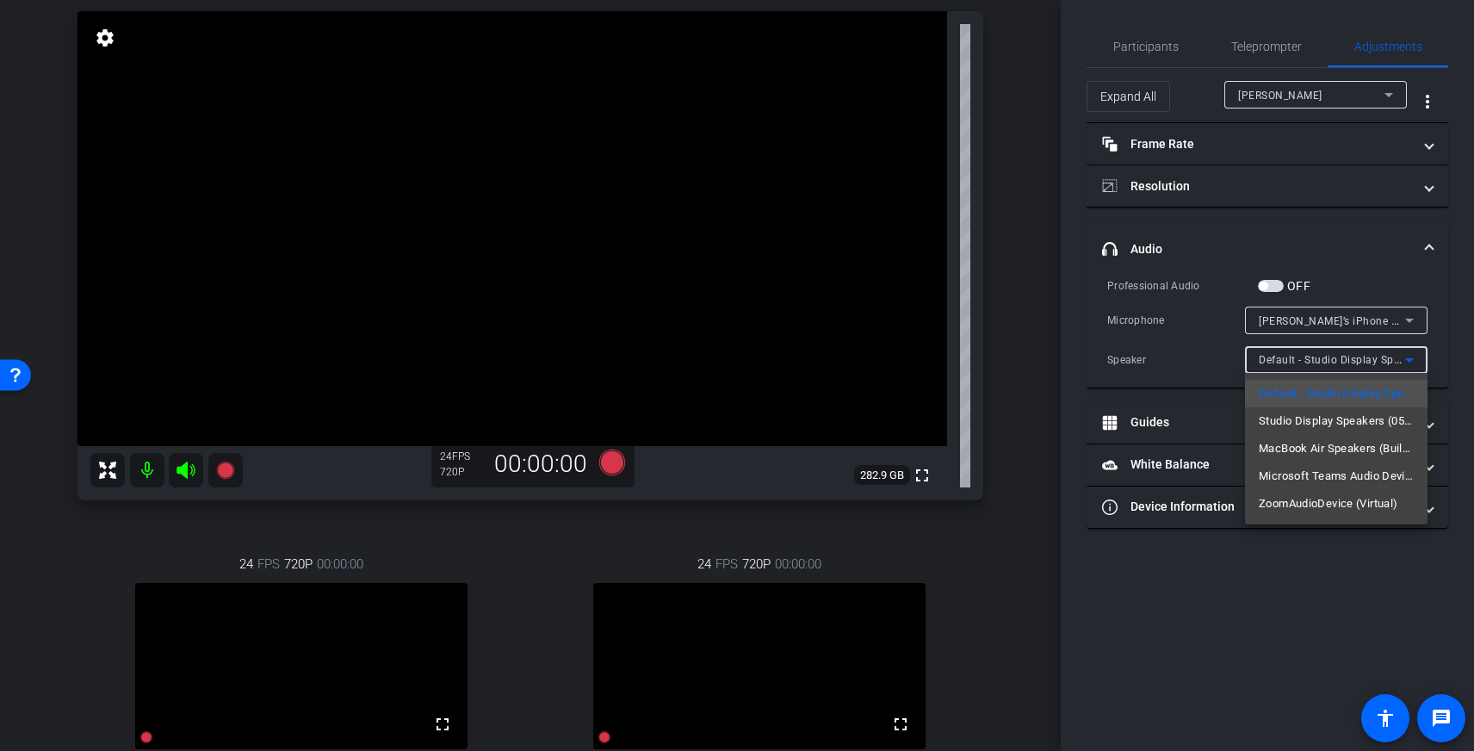
click at [1295, 326] on div at bounding box center [737, 375] width 1474 height 751
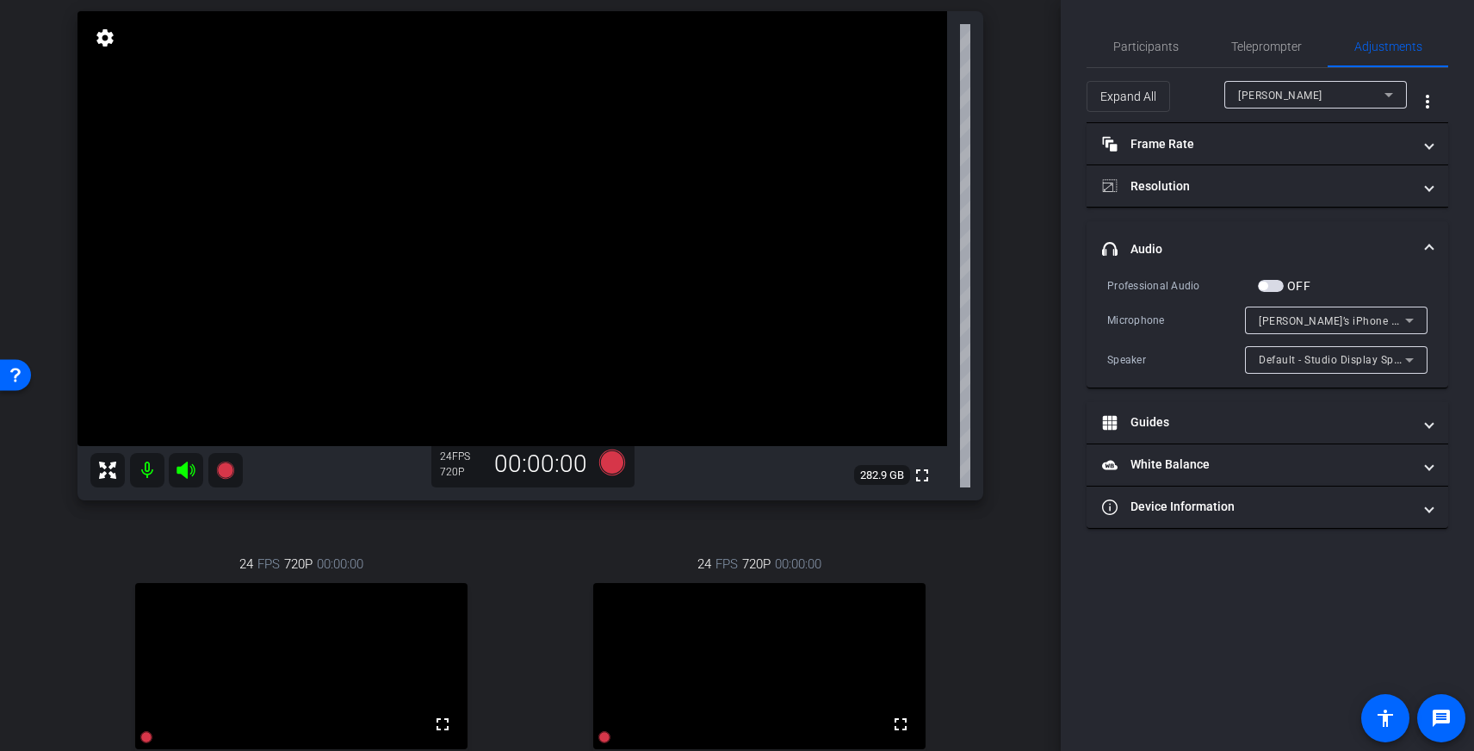
click at [1304, 313] on div "[PERSON_NAME]’s iPhone Microphone" at bounding box center [1332, 321] width 146 height 22
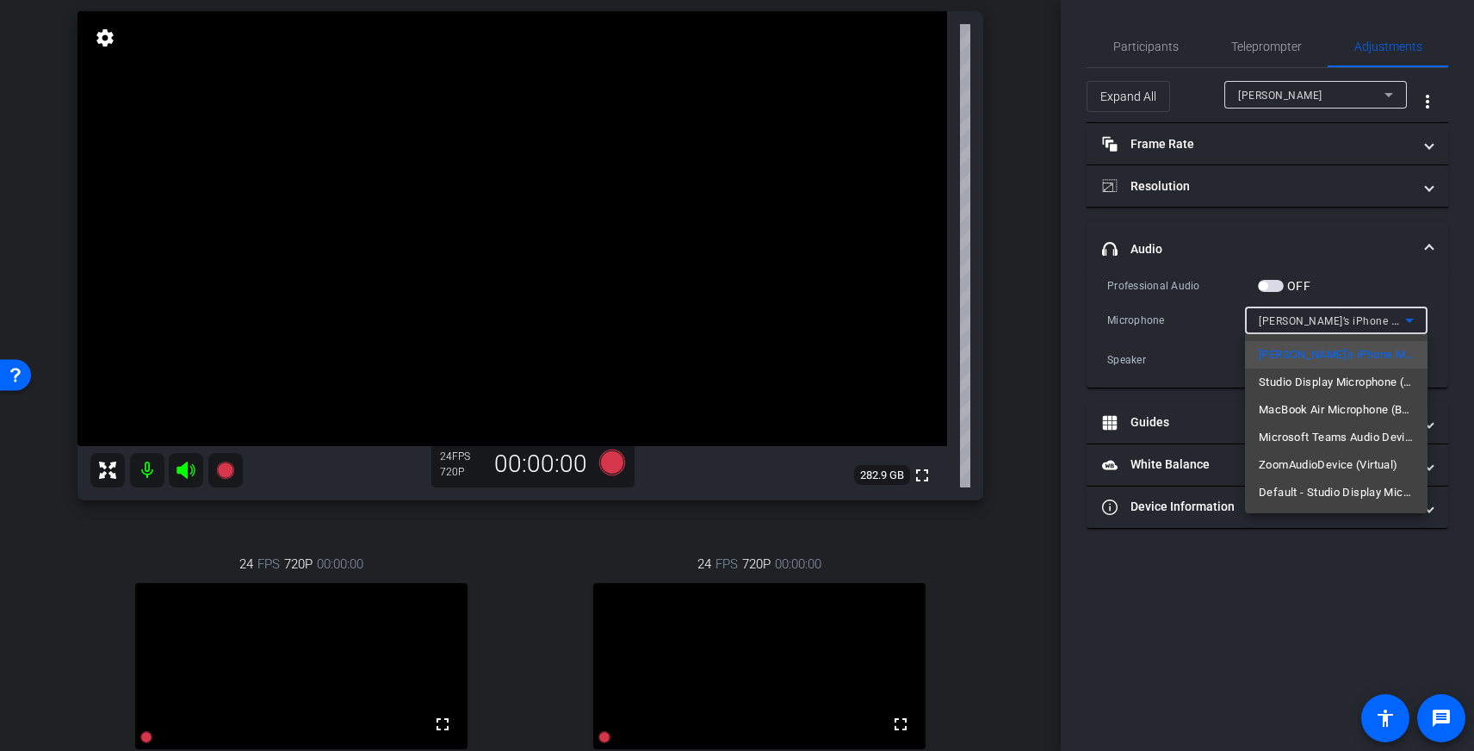
click at [1340, 243] on div at bounding box center [737, 375] width 1474 height 751
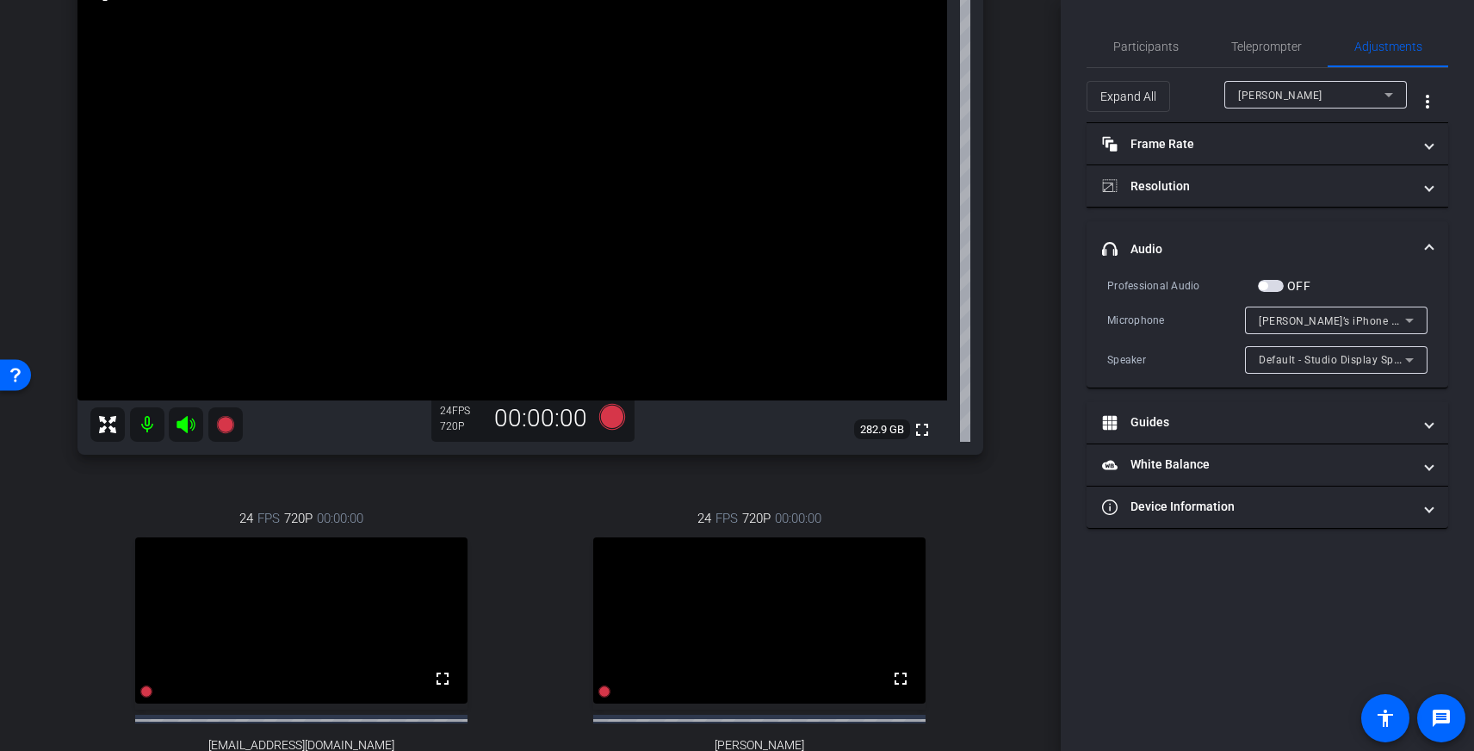
scroll to position [169, 0]
click at [1132, 41] on span "Participants" at bounding box center [1145, 46] width 65 height 12
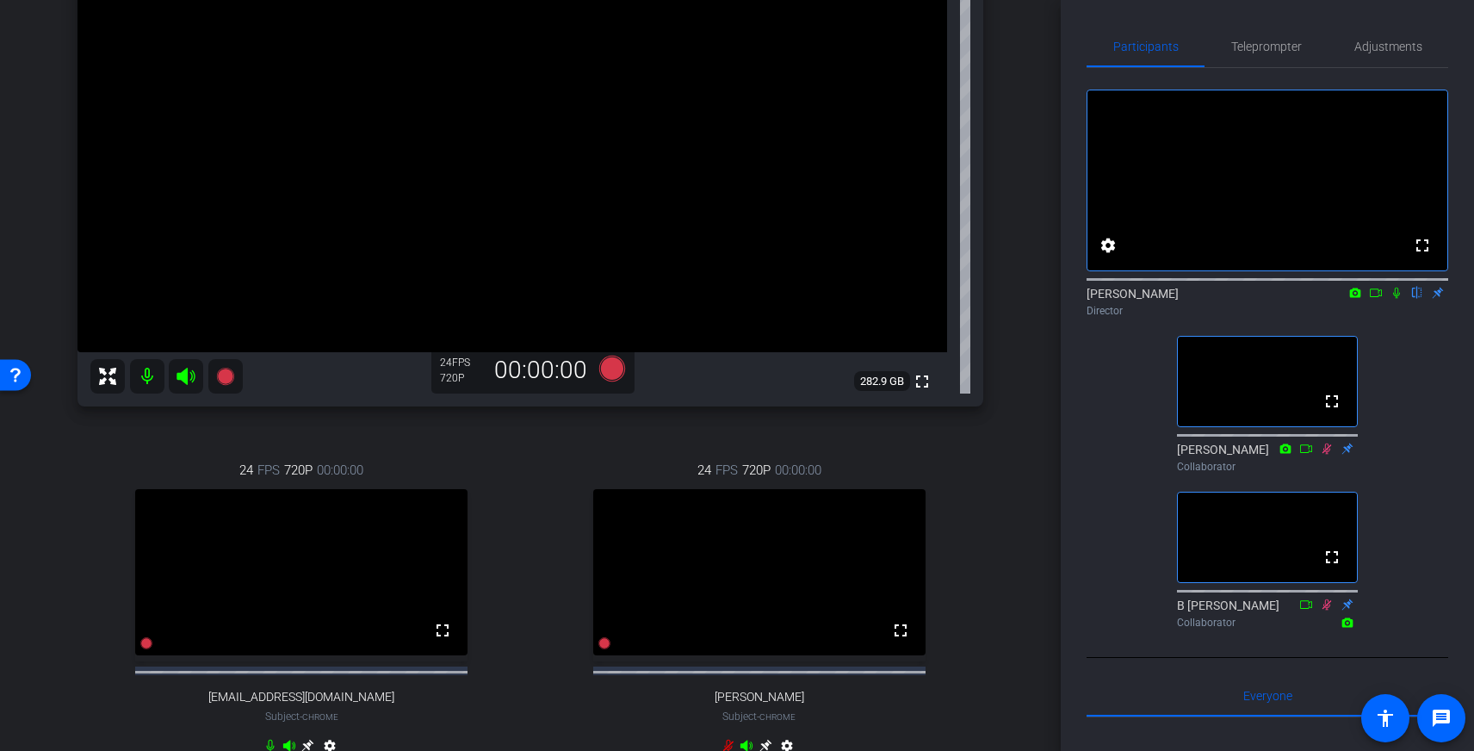
scroll to position [212, 0]
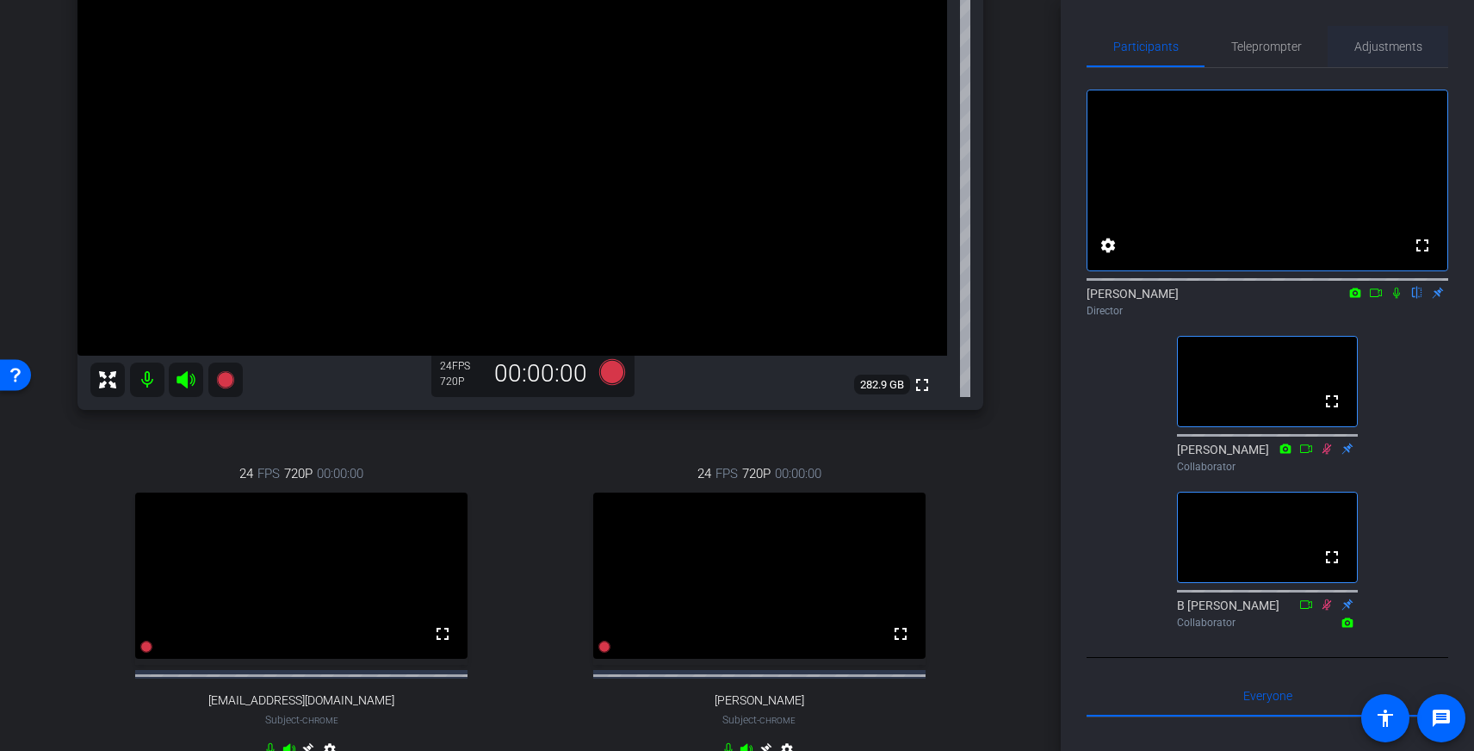
click at [1374, 51] on span "Adjustments" at bounding box center [1389, 46] width 68 height 12
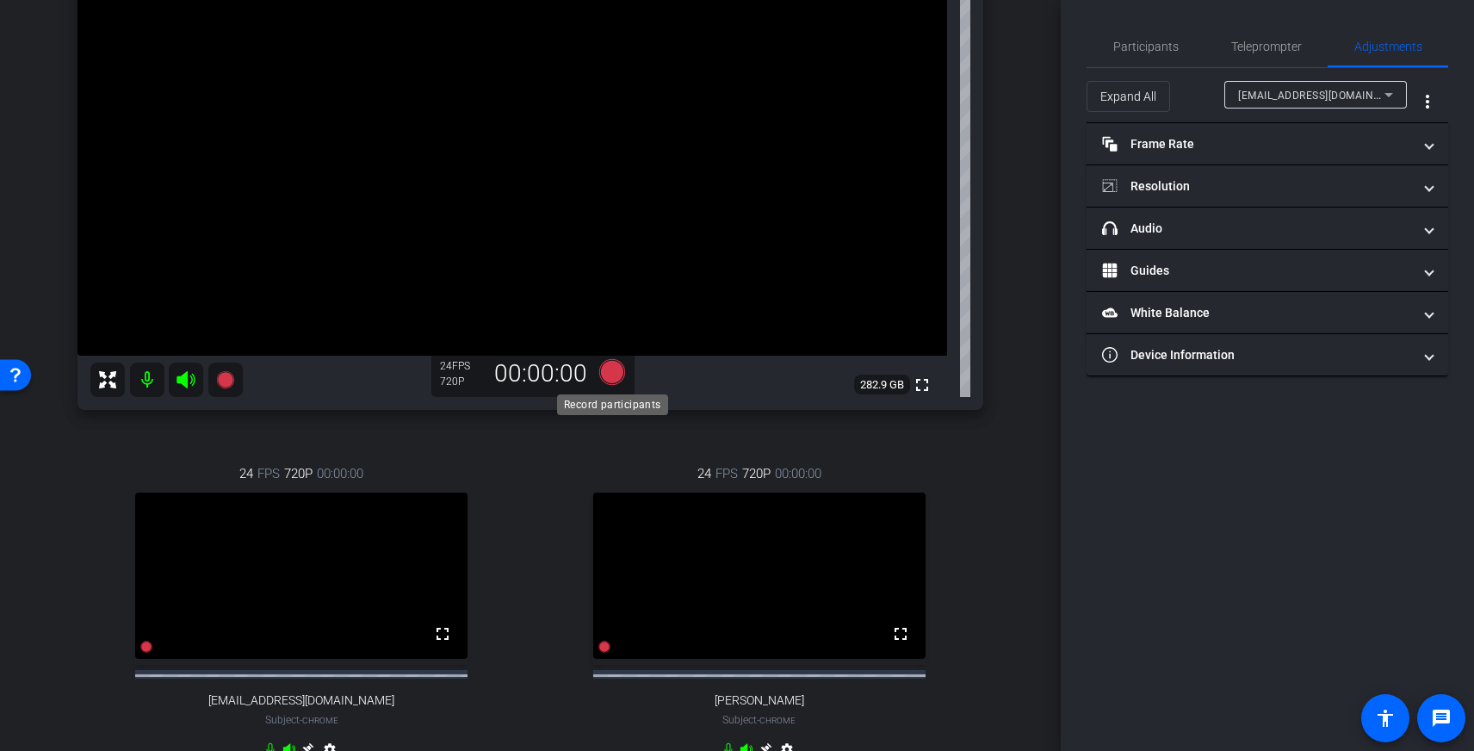
click at [614, 373] on icon at bounding box center [612, 372] width 26 height 26
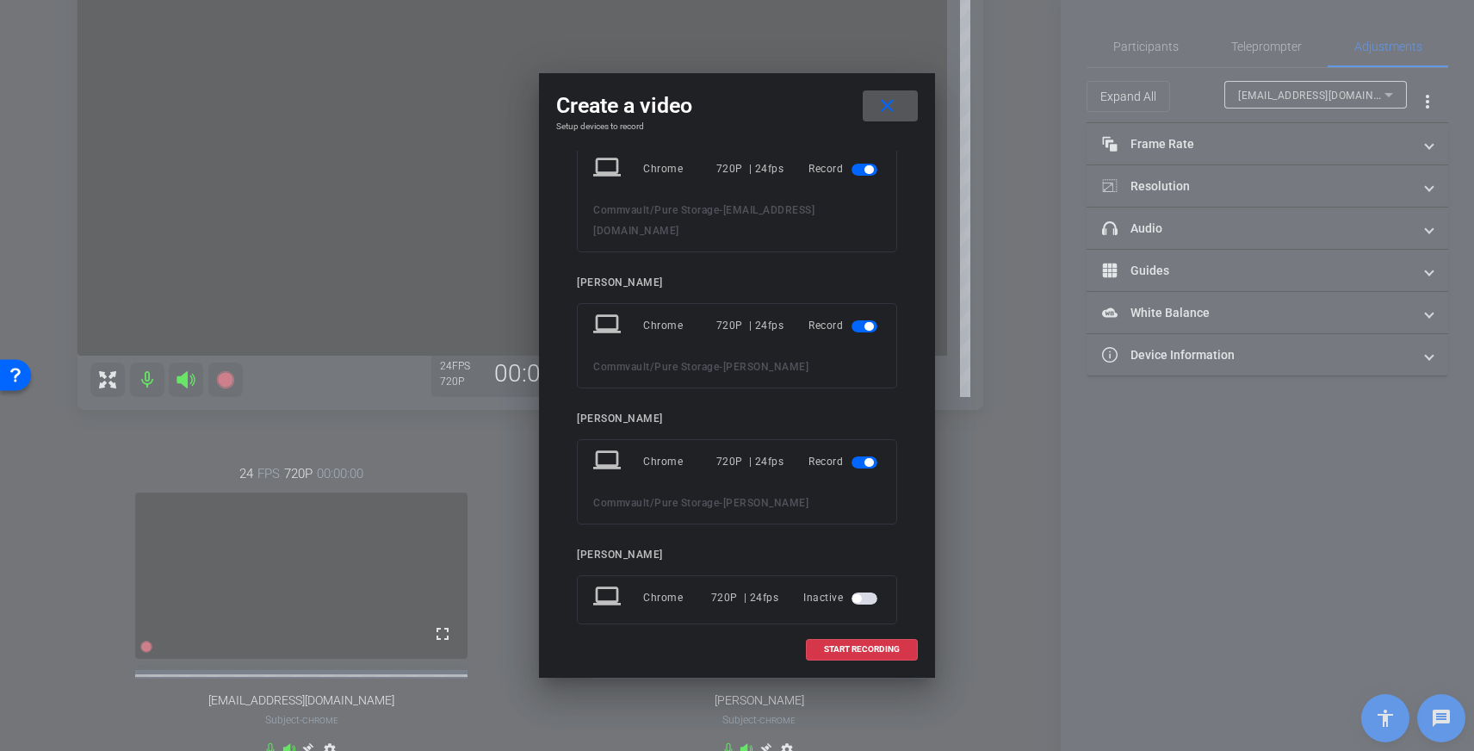
scroll to position [53, 0]
click at [841, 648] on span "START RECORDING" at bounding box center [862, 649] width 76 height 9
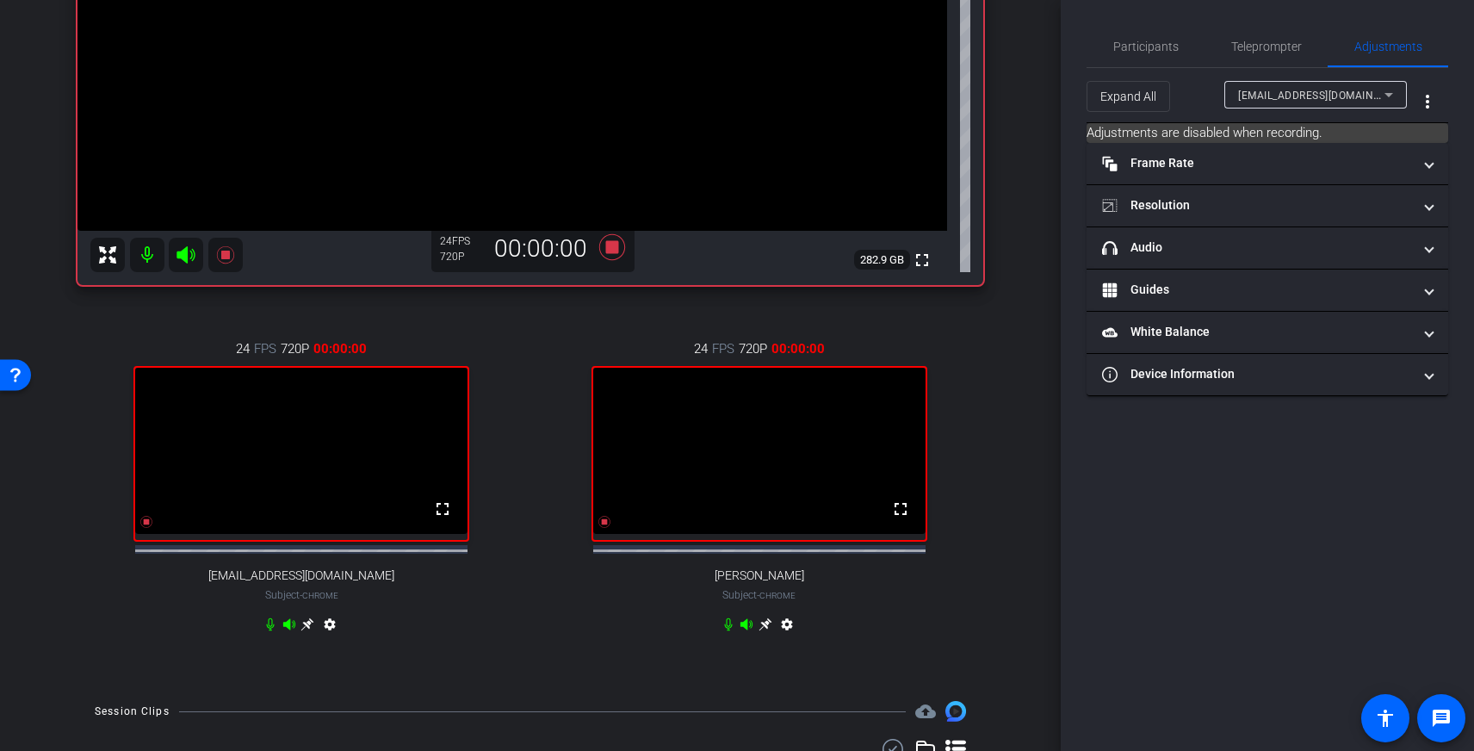
scroll to position [458, 0]
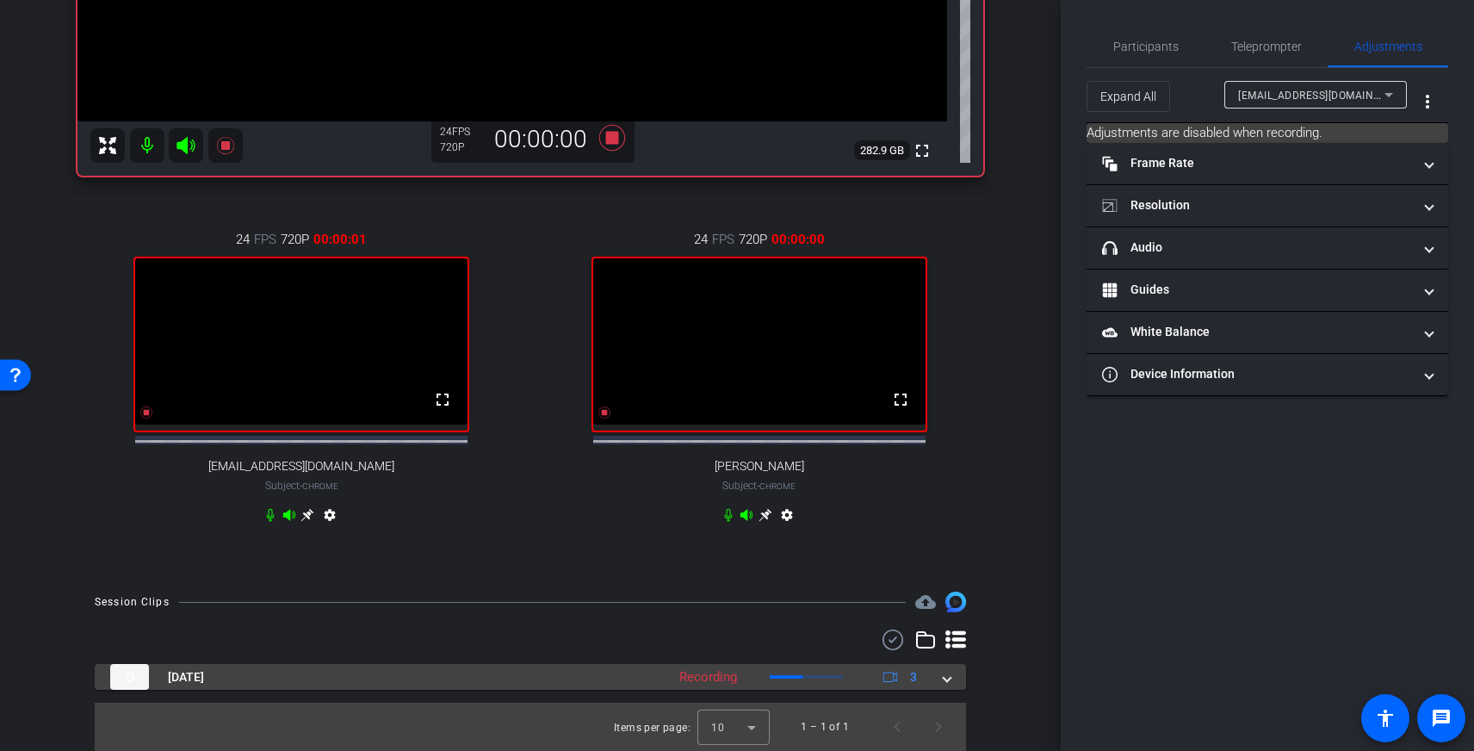
click at [951, 678] on span at bounding box center [947, 677] width 7 height 18
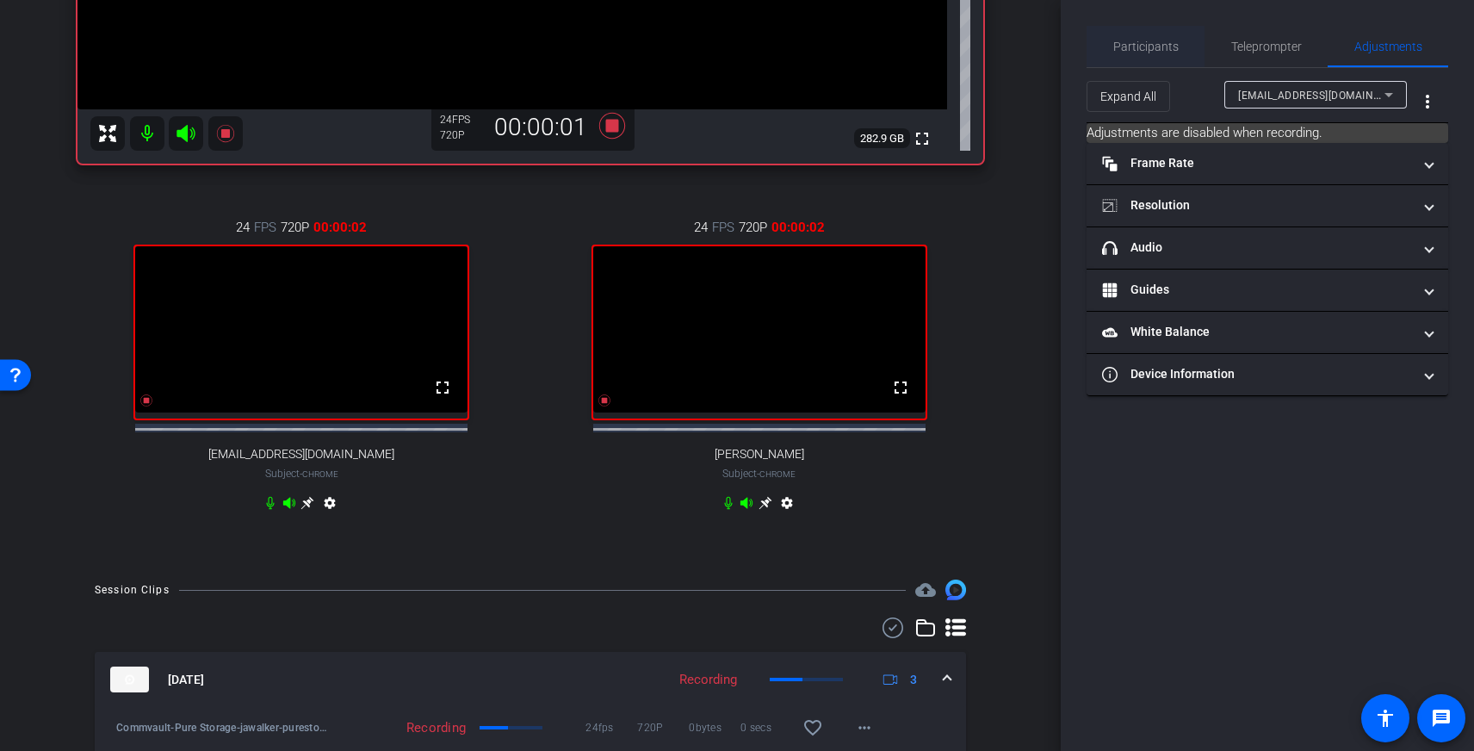
click at [1159, 48] on span "Participants" at bounding box center [1145, 46] width 65 height 12
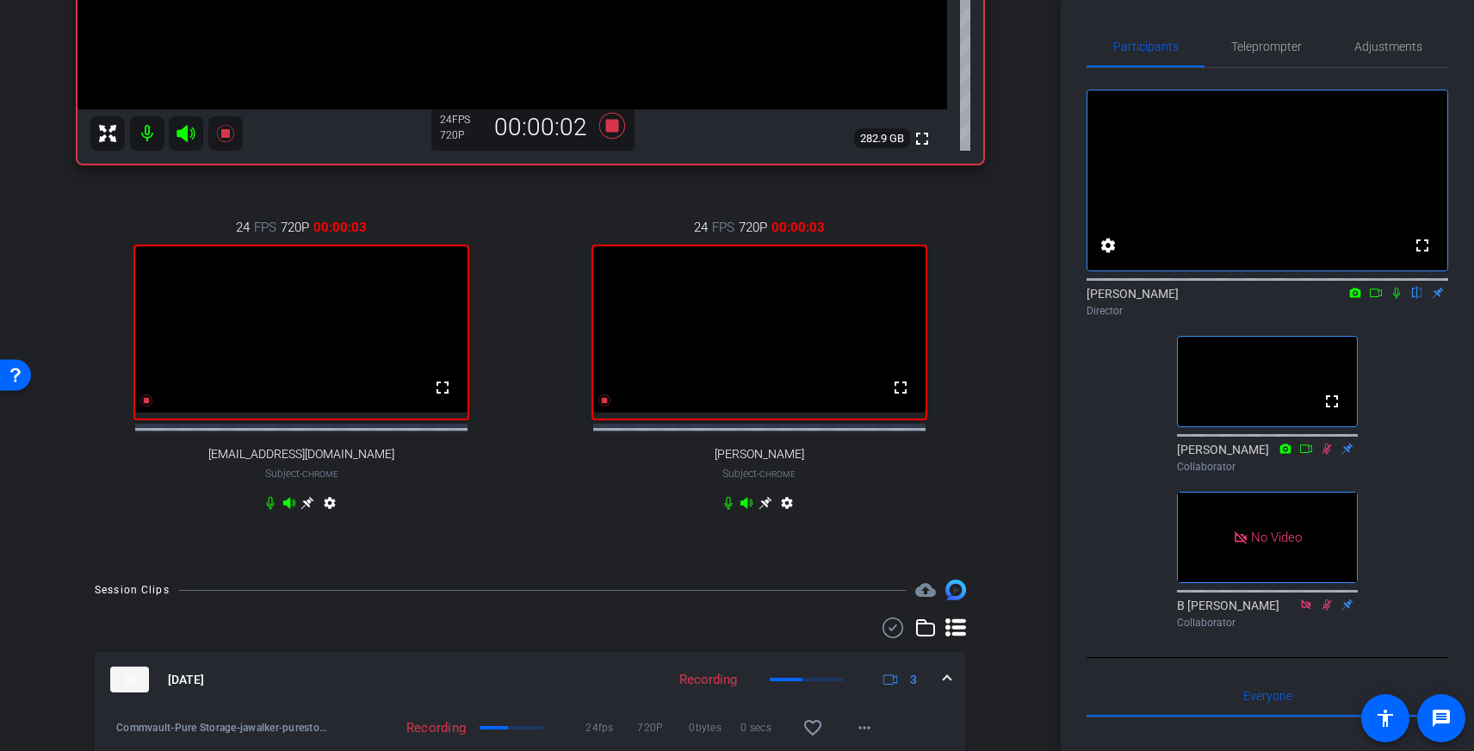
click at [1399, 299] on icon at bounding box center [1397, 293] width 14 height 12
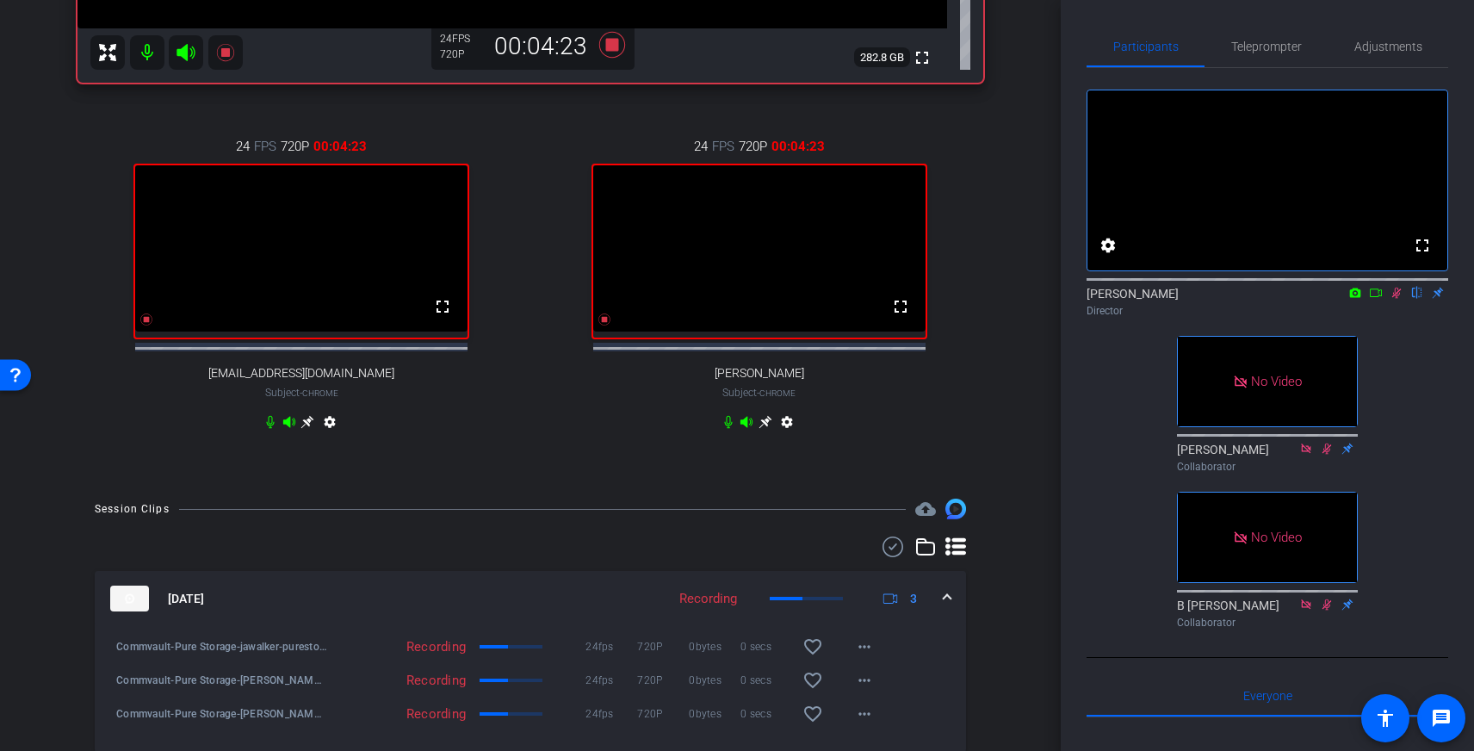
scroll to position [537, 0]
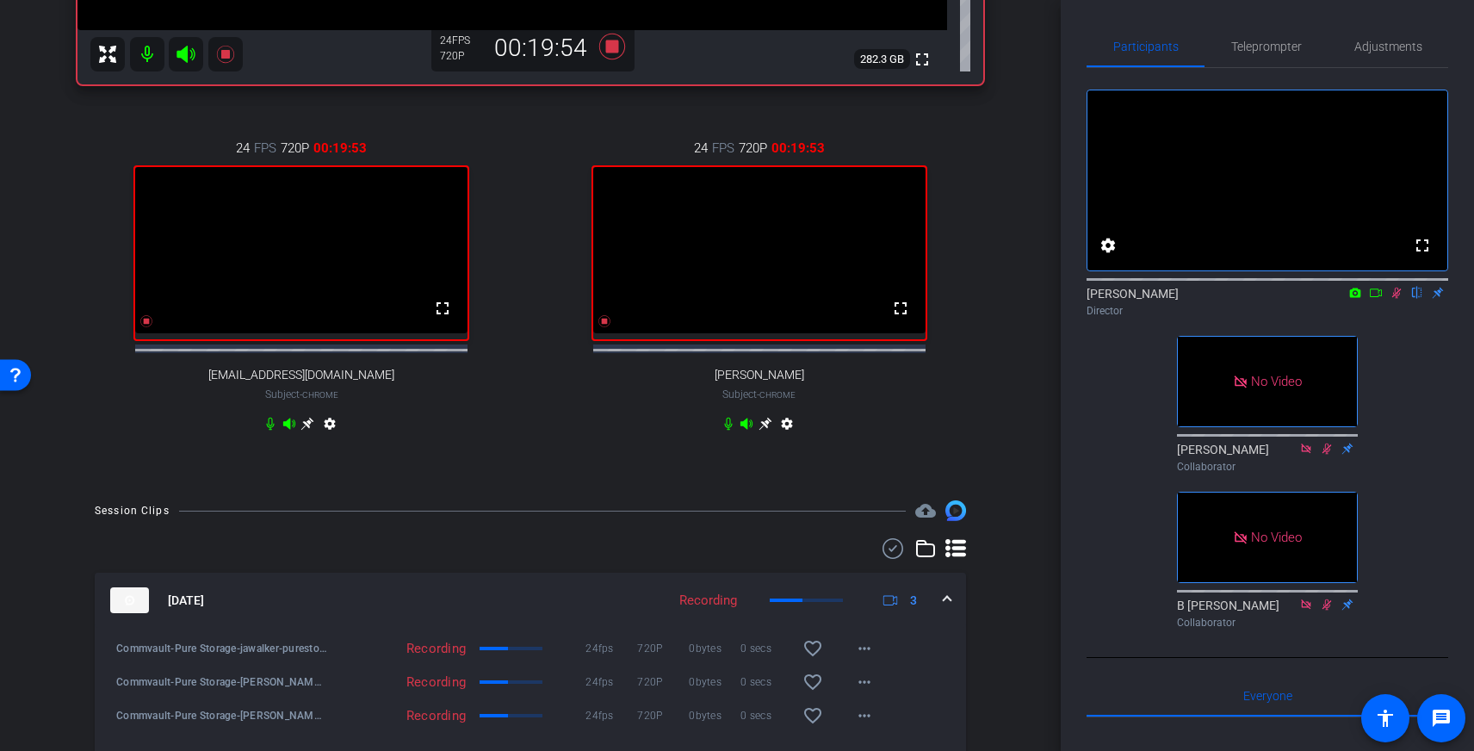
click at [1398, 299] on icon at bounding box center [1397, 293] width 14 height 12
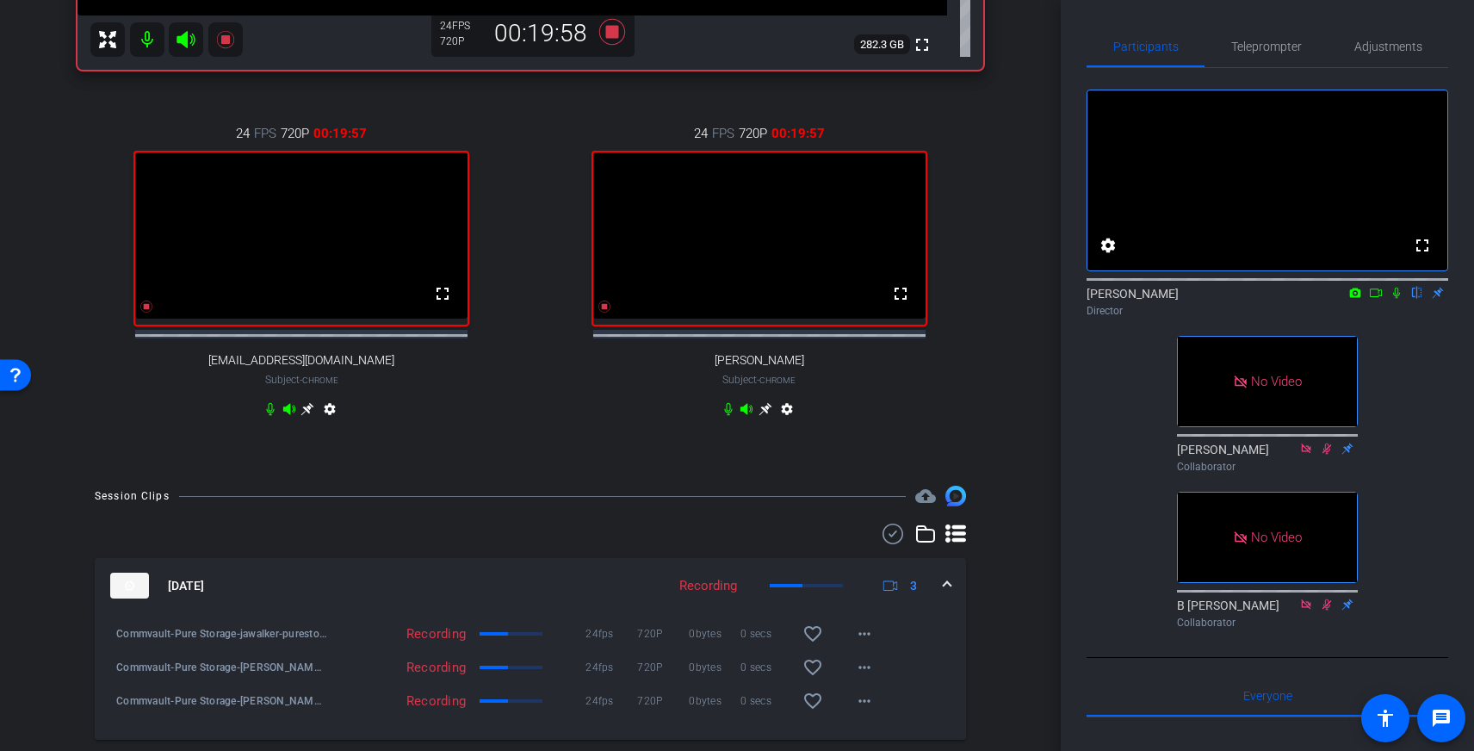
scroll to position [548, 0]
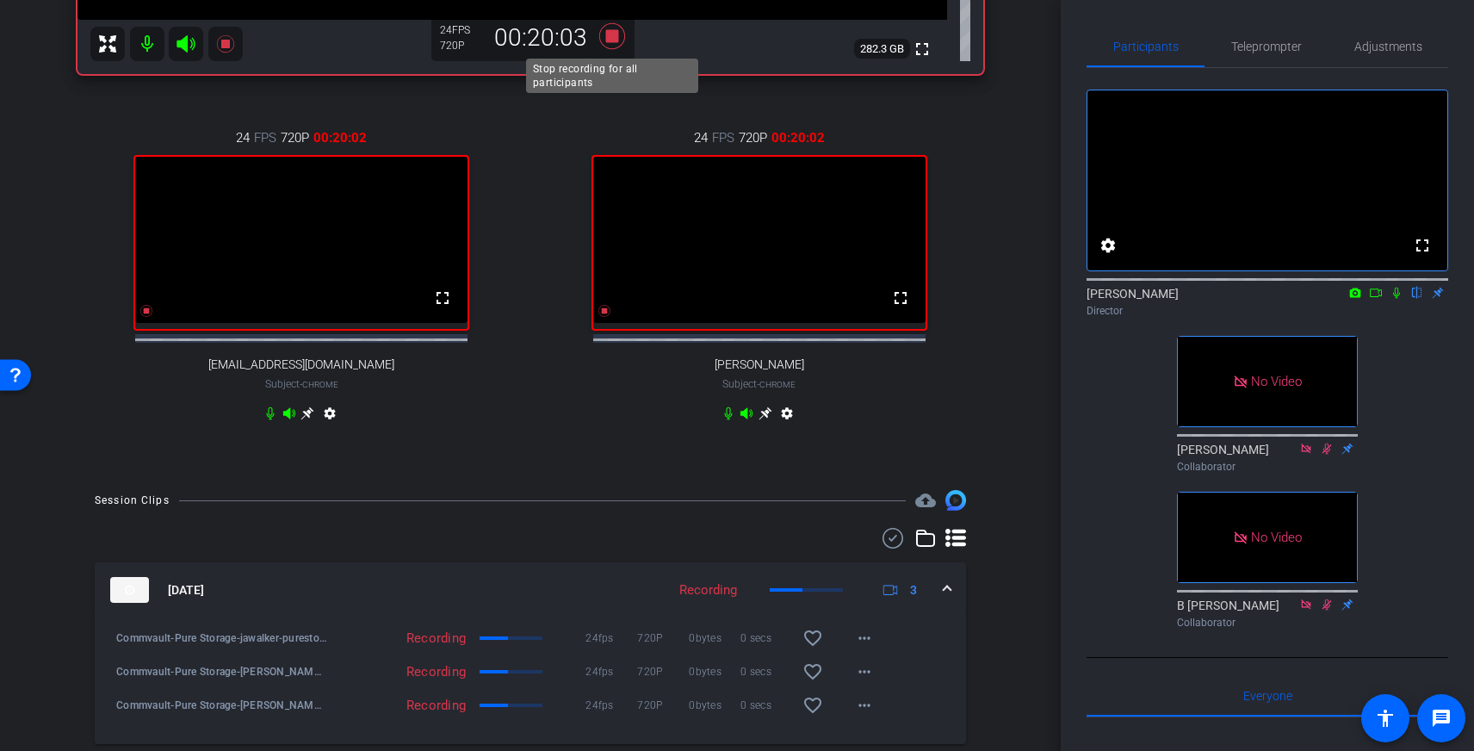
click at [612, 39] on icon at bounding box center [612, 36] width 26 height 26
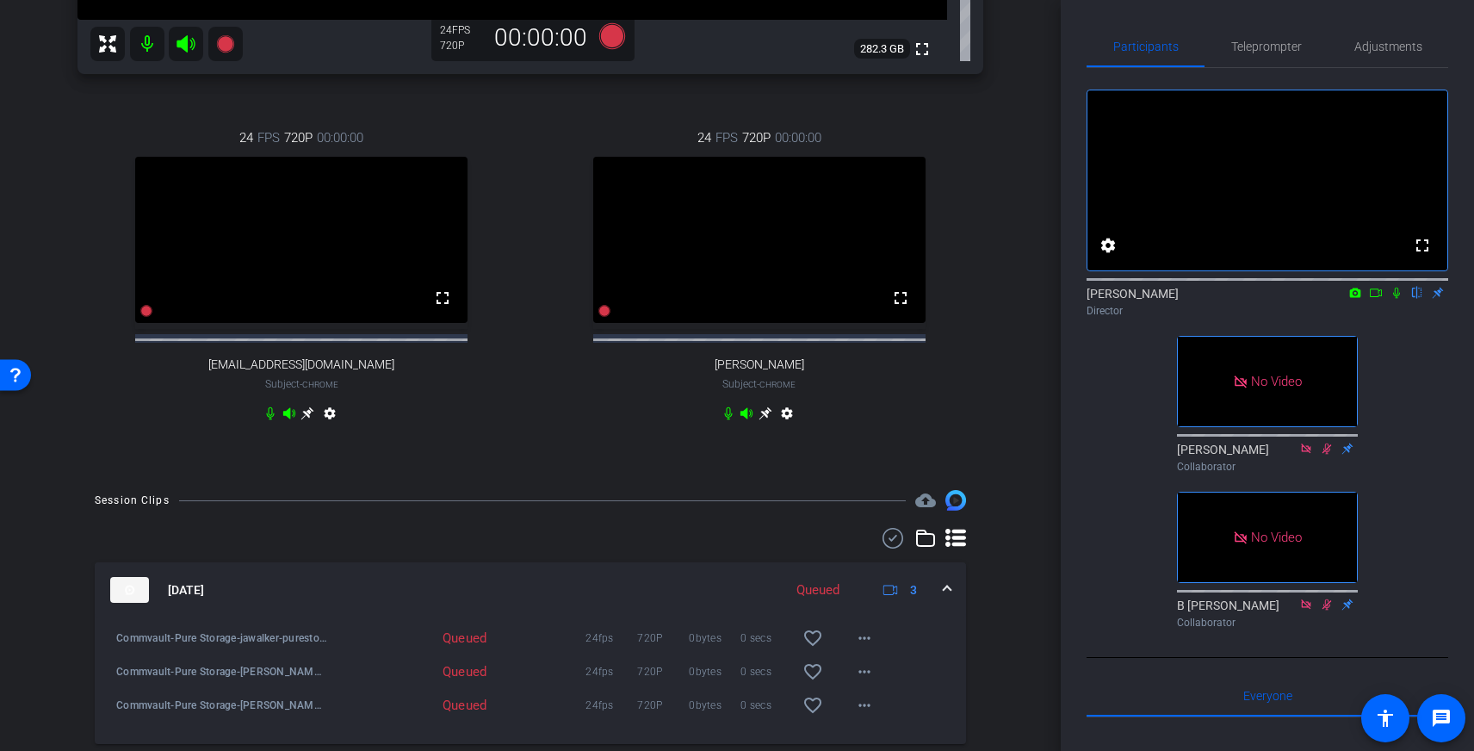
scroll to position [617, 0]
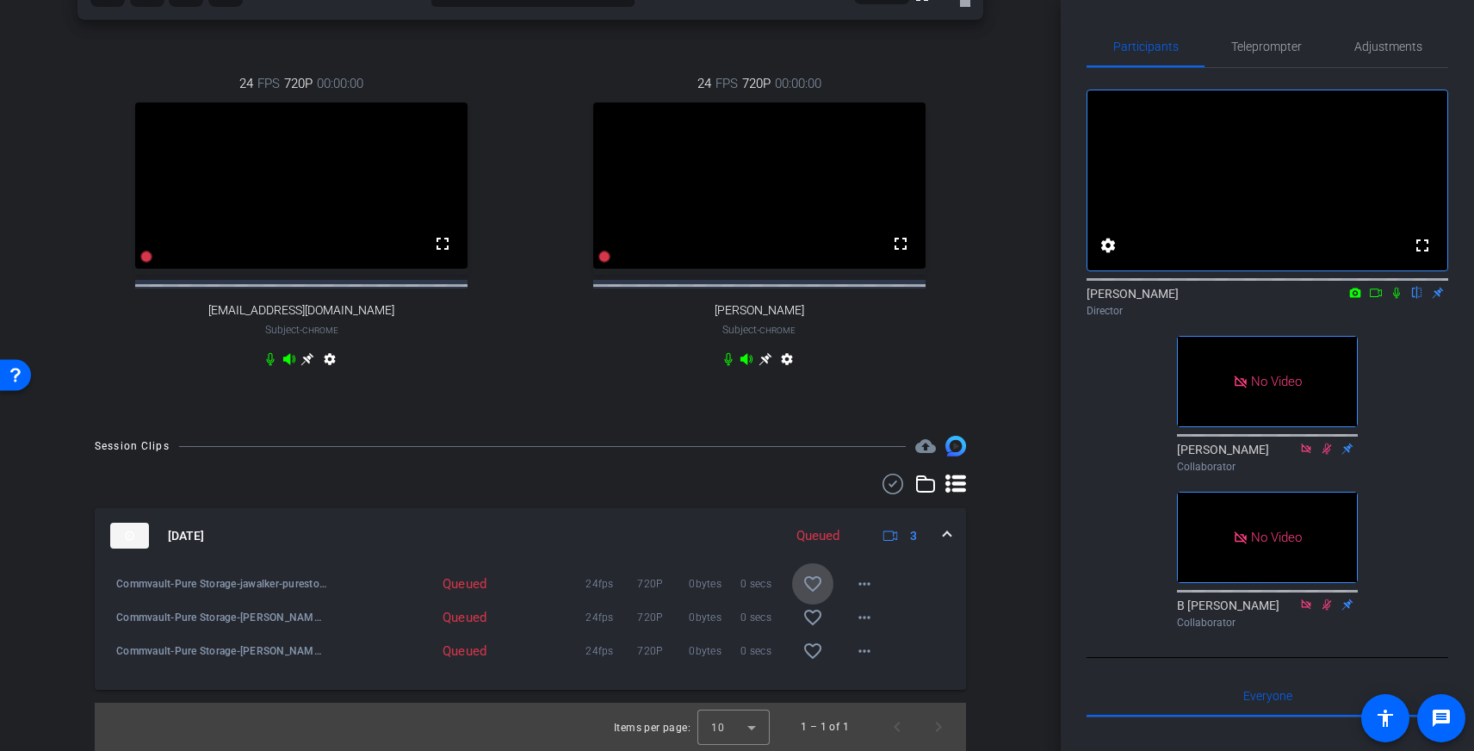
click at [818, 583] on mat-icon "favorite_border" at bounding box center [813, 584] width 21 height 21
click at [812, 622] on mat-icon "favorite_border" at bounding box center [813, 617] width 21 height 21
click at [812, 642] on mat-icon "favorite_border" at bounding box center [813, 651] width 21 height 21
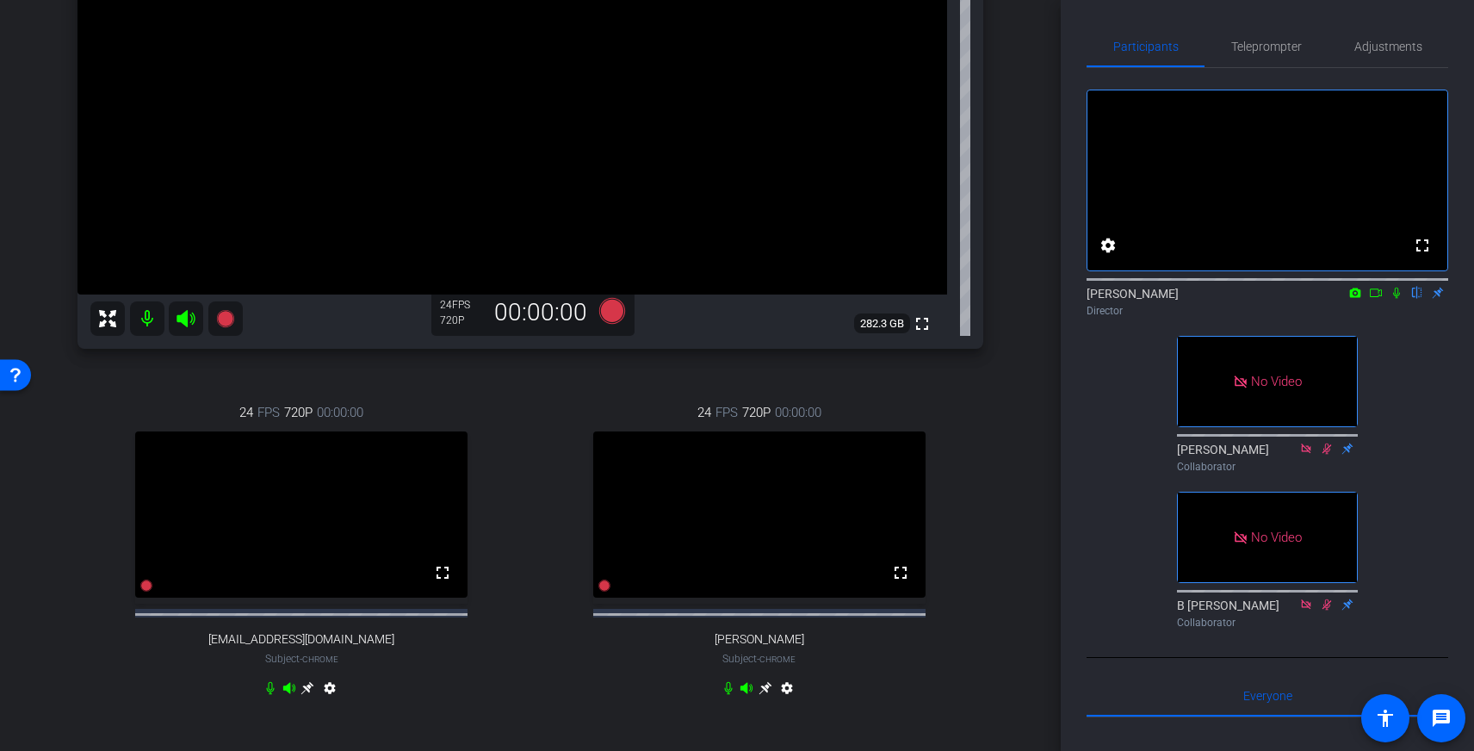
scroll to position [569, 0]
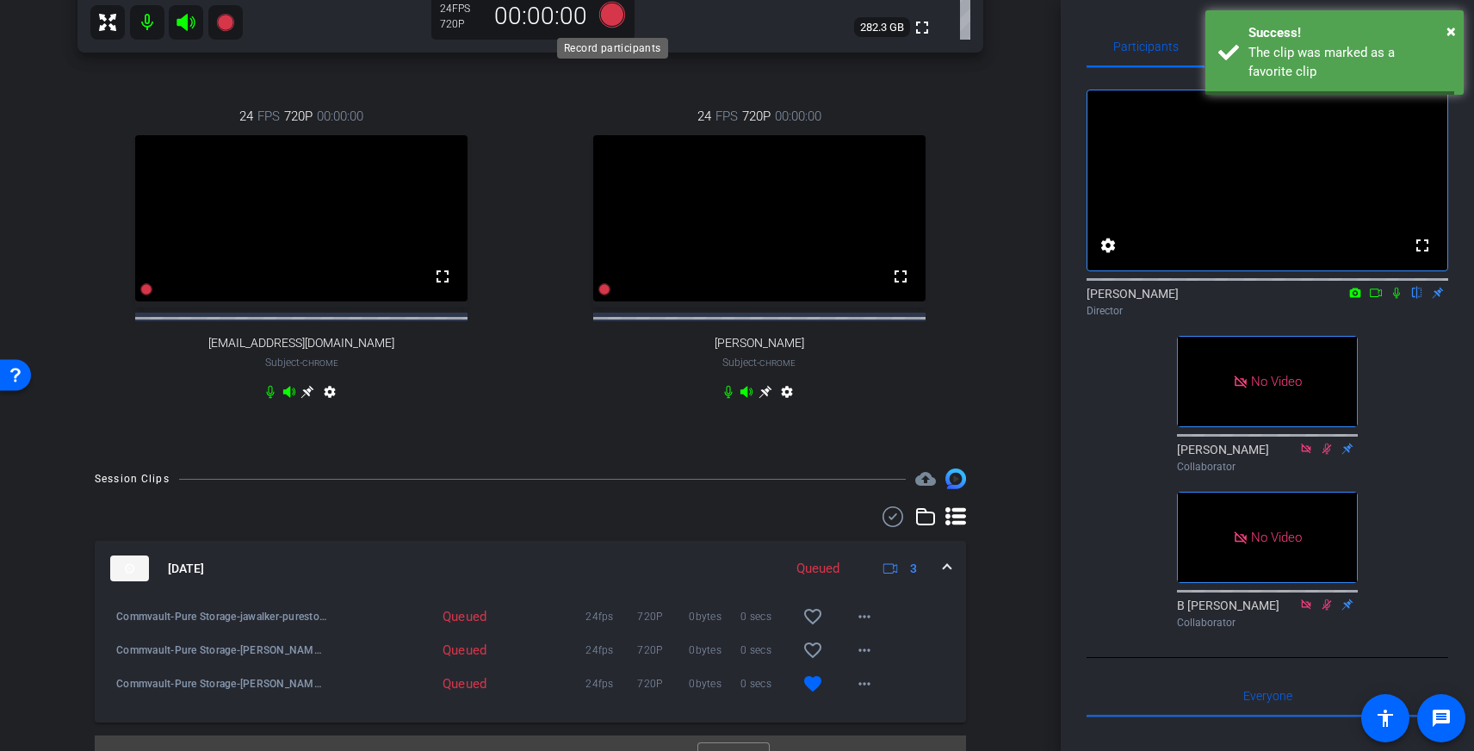
click at [612, 18] on icon at bounding box center [612, 15] width 26 height 26
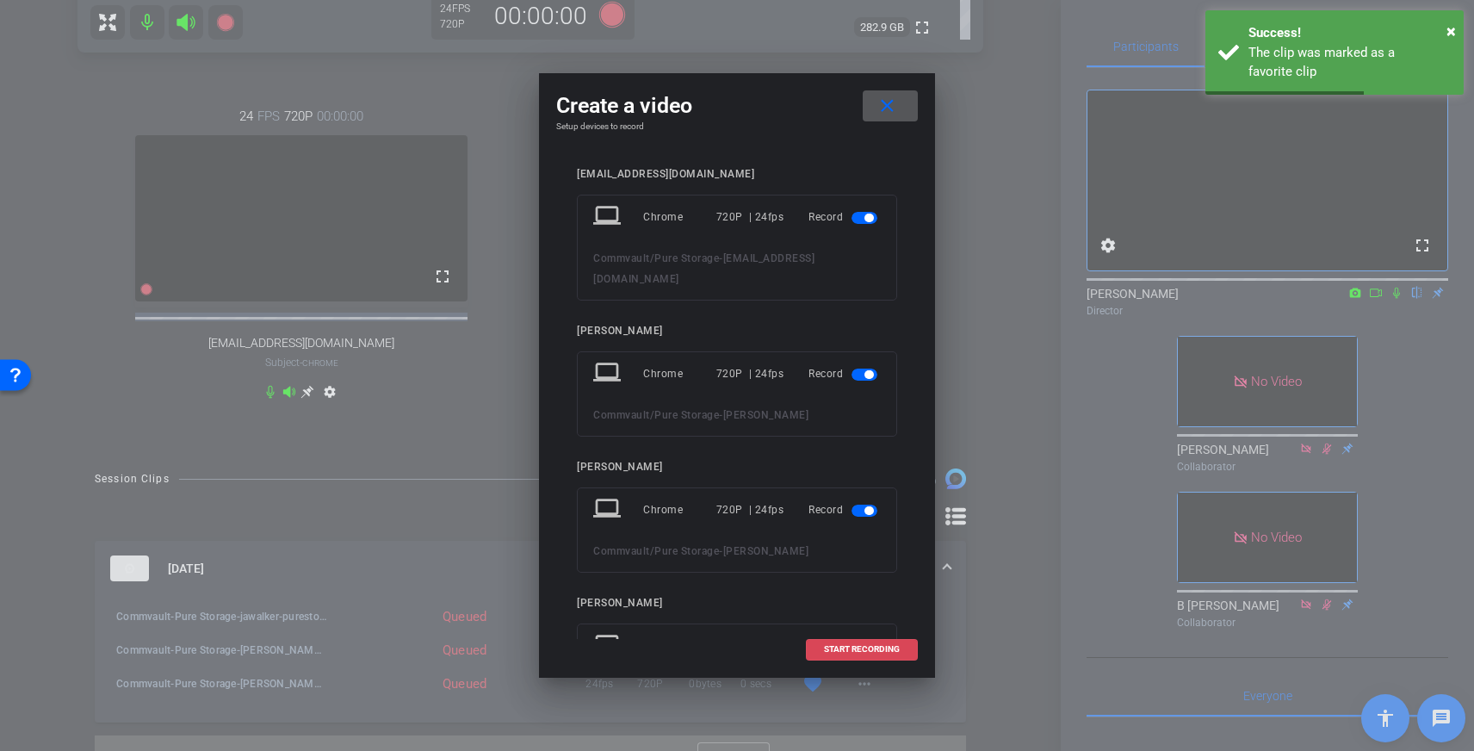
click at [840, 645] on span "START RECORDING" at bounding box center [862, 649] width 76 height 9
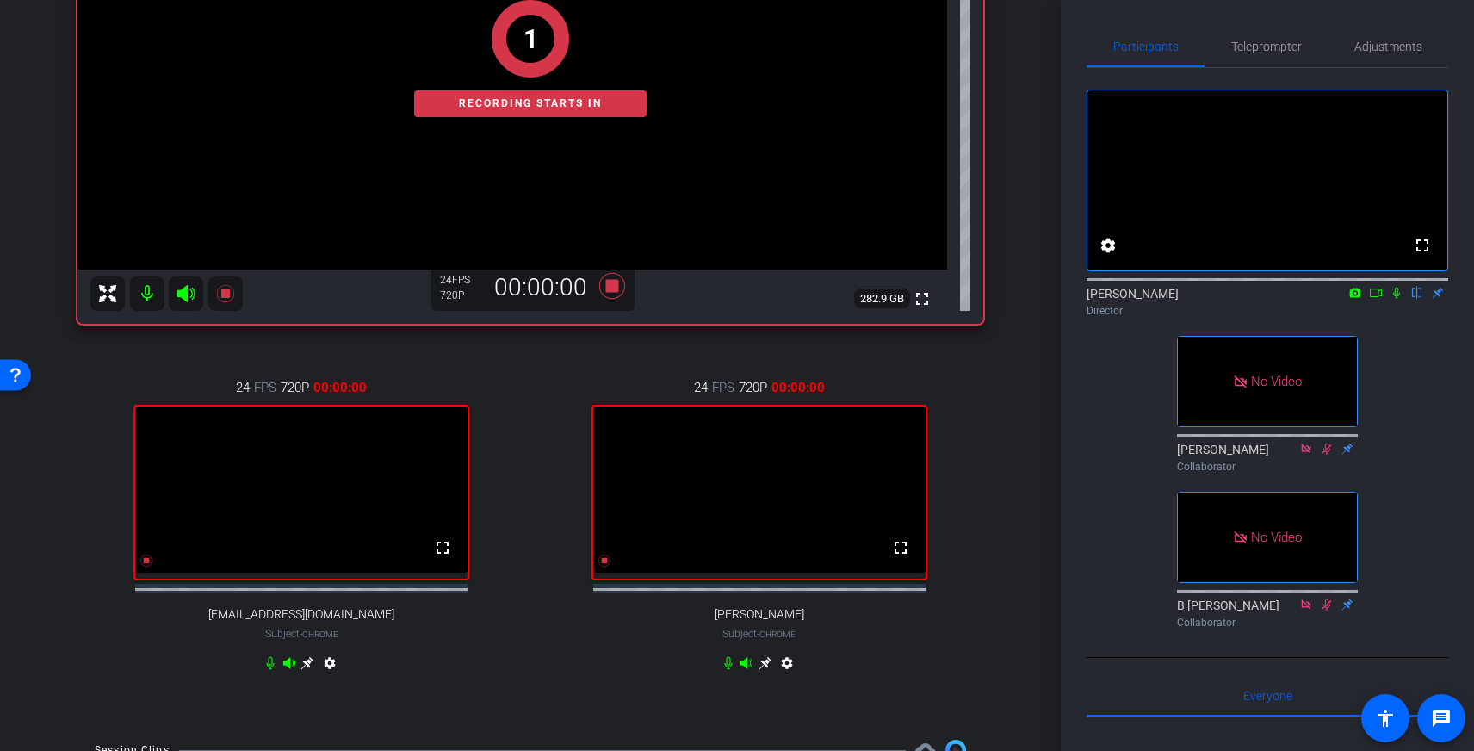
scroll to position [301, 0]
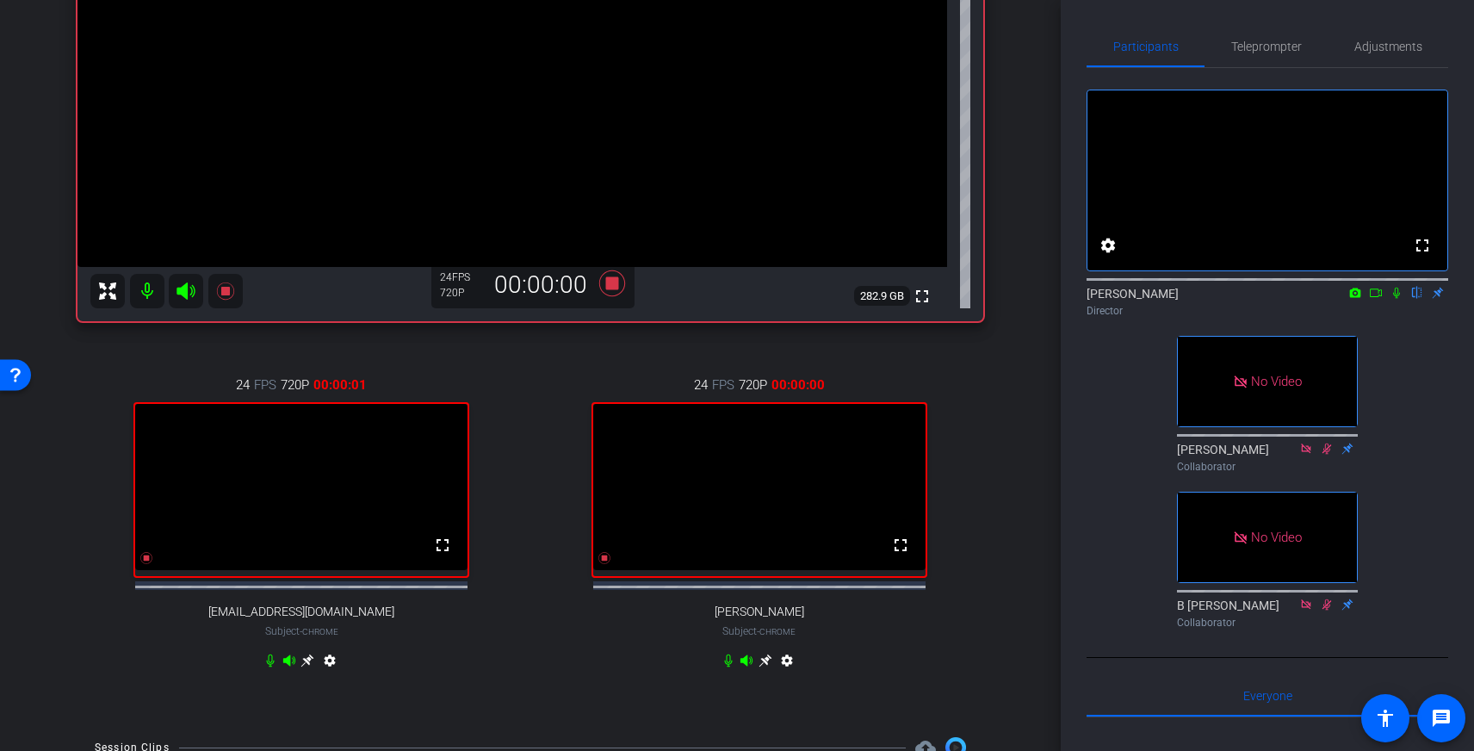
click at [1392, 299] on icon at bounding box center [1397, 293] width 14 height 12
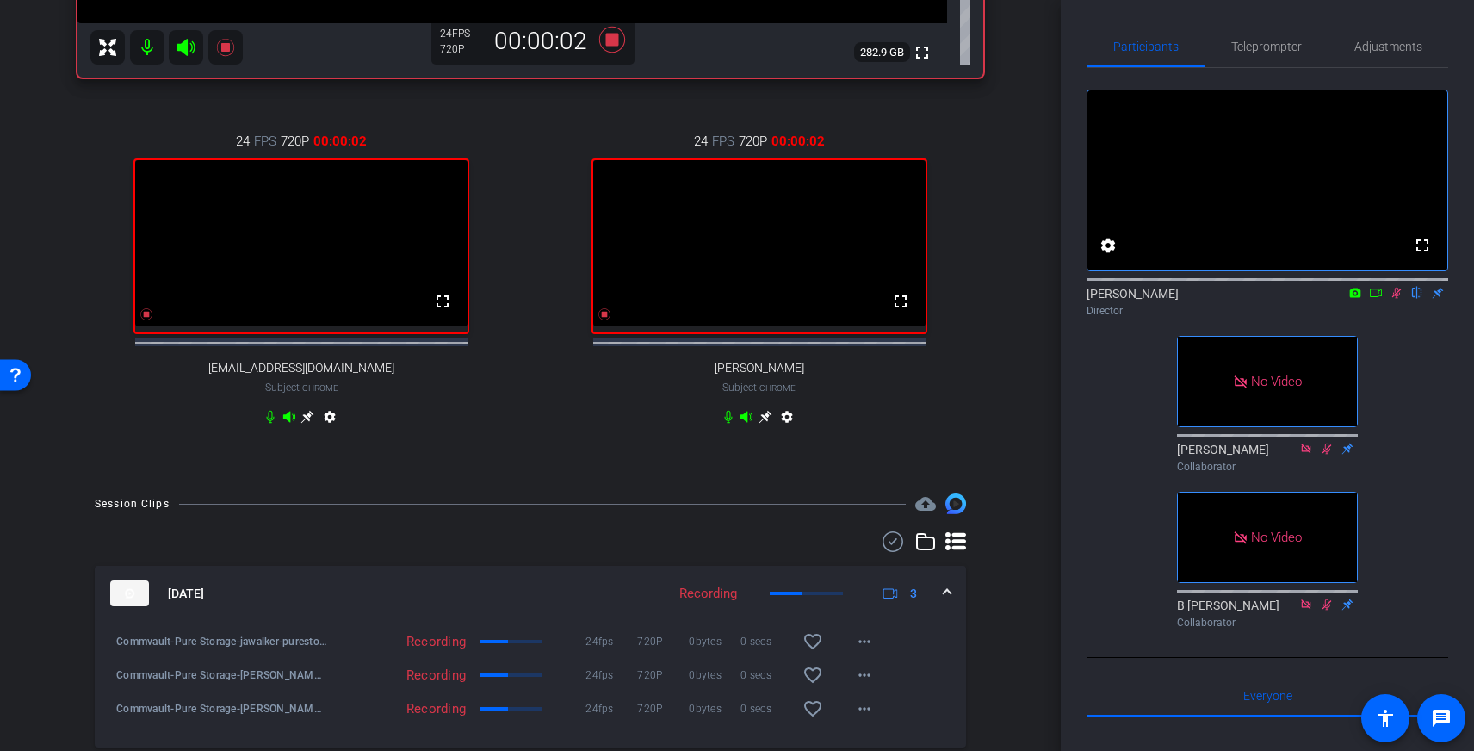
scroll to position [653, 0]
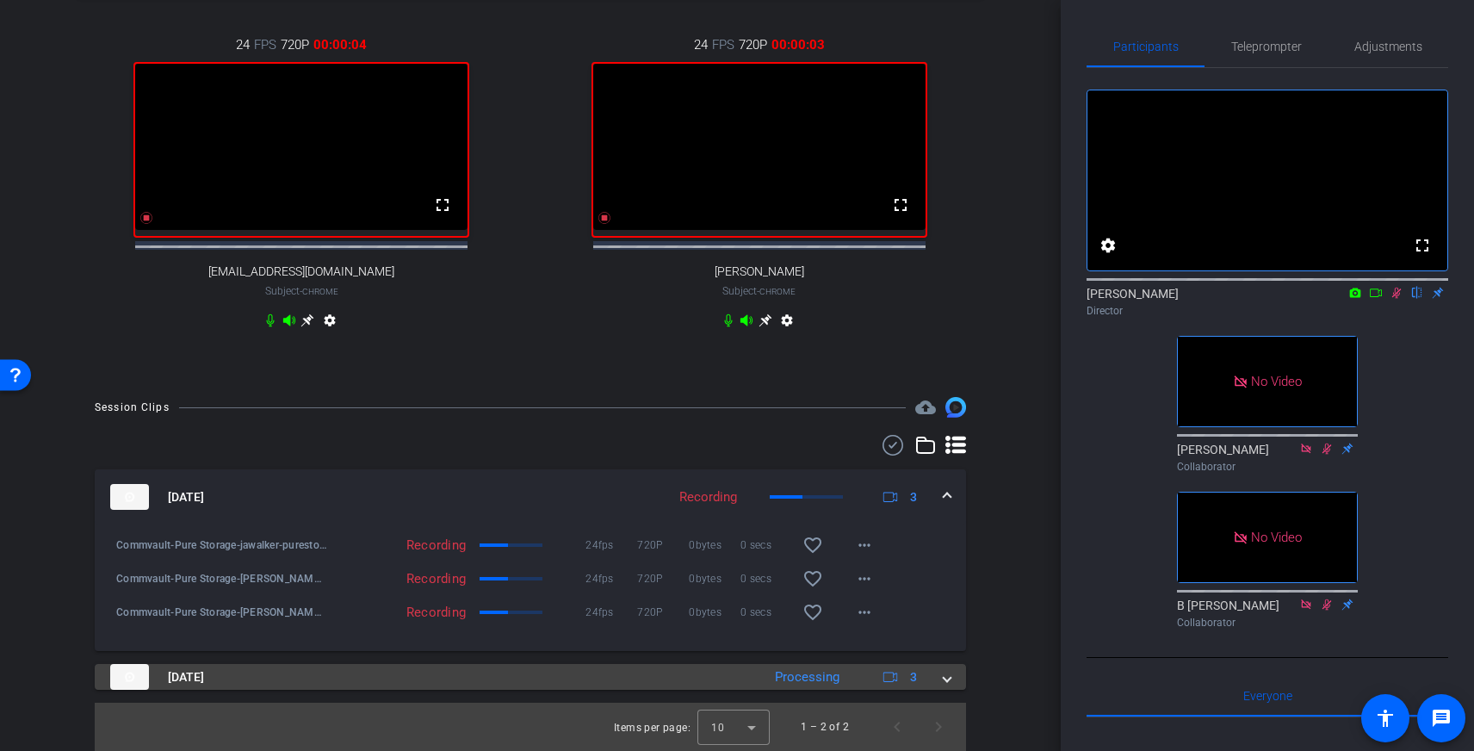
click at [954, 671] on mat-expansion-panel-header "[DATE] Processing 3" at bounding box center [530, 677] width 871 height 26
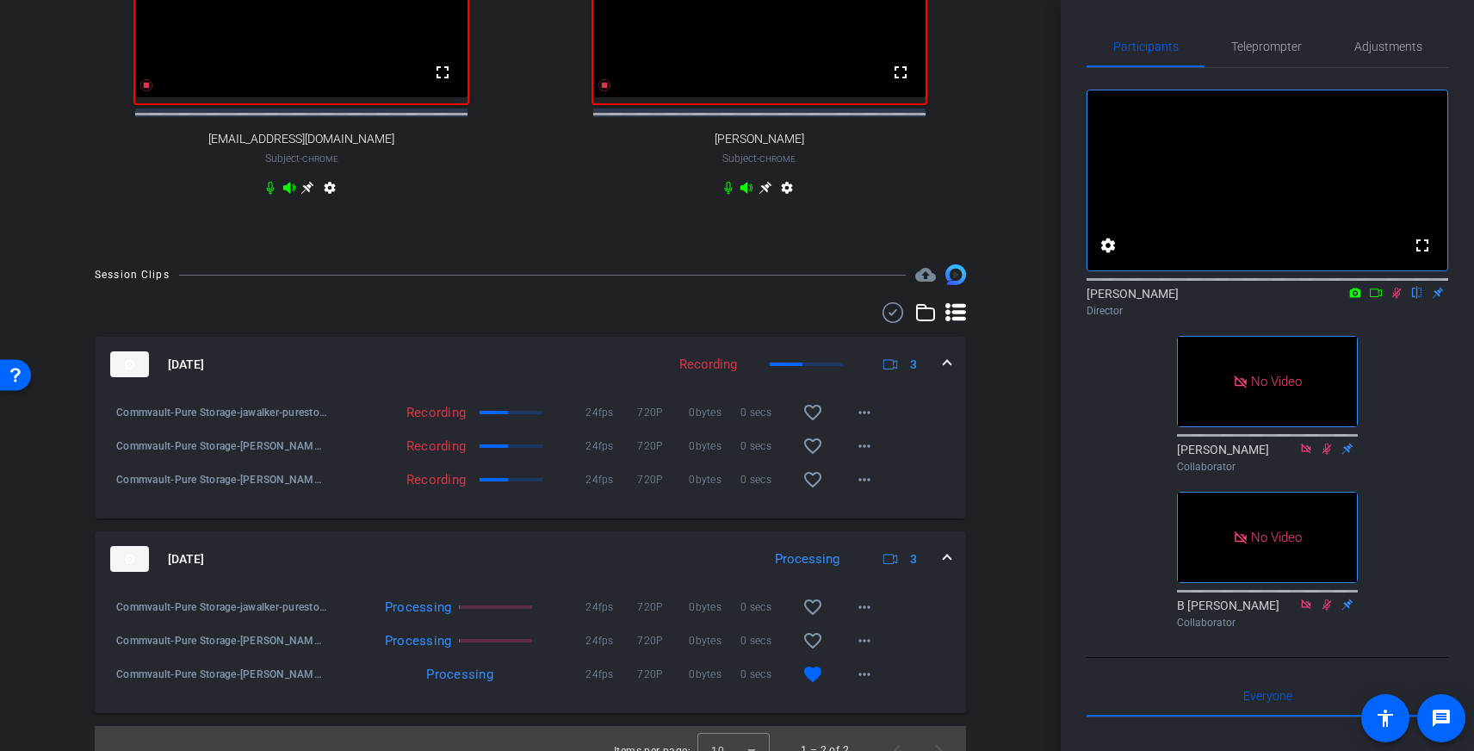
scroll to position [809, 0]
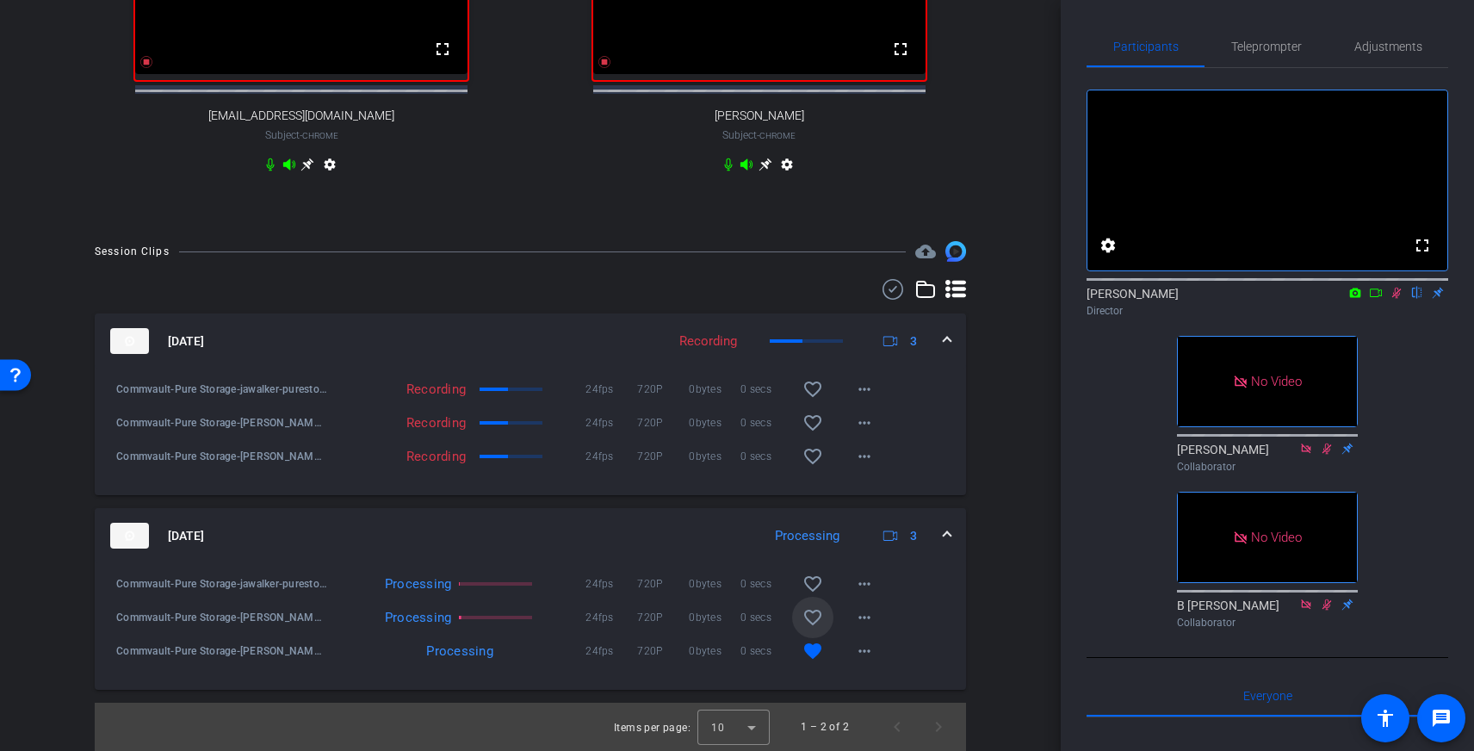
click at [816, 618] on mat-icon "favorite_border" at bounding box center [813, 617] width 21 height 21
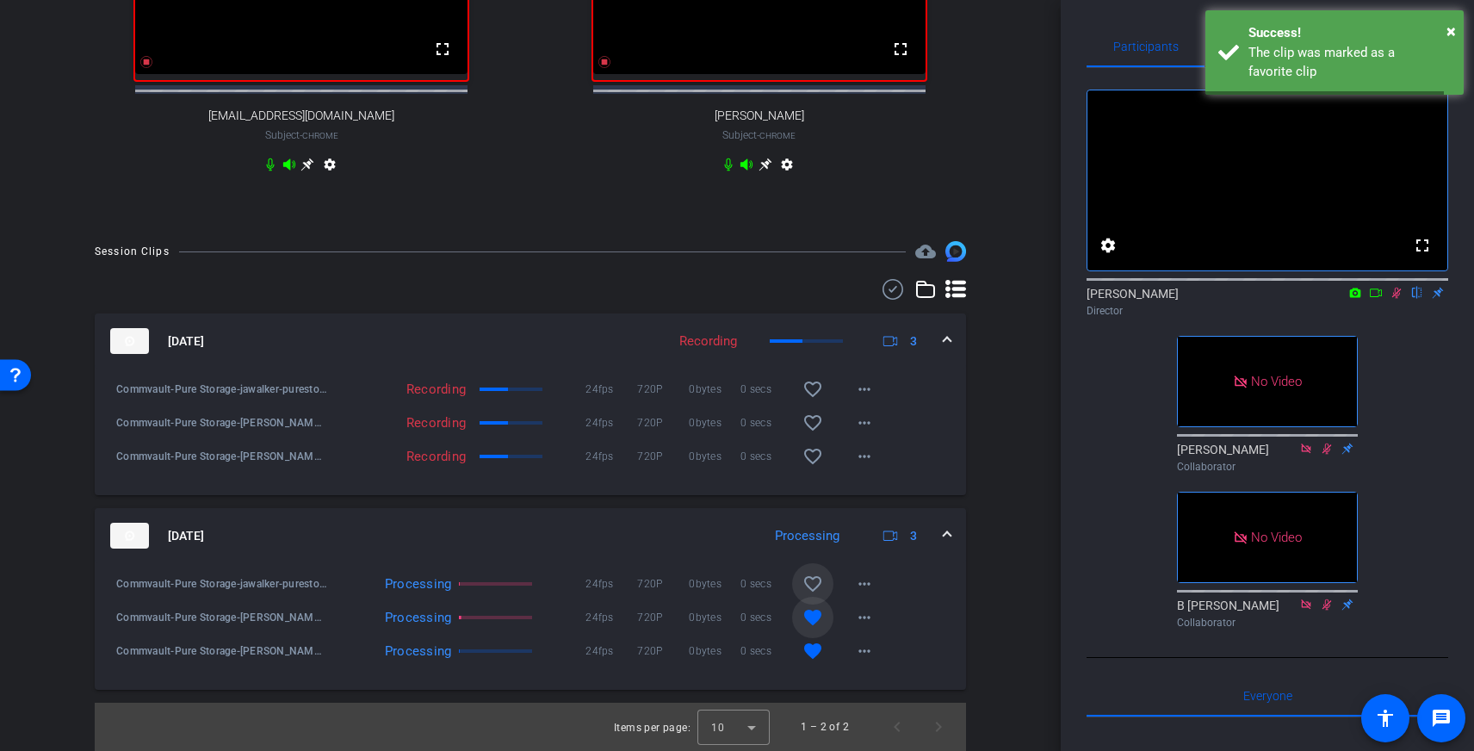
click at [816, 589] on mat-icon "favorite_border" at bounding box center [813, 584] width 21 height 21
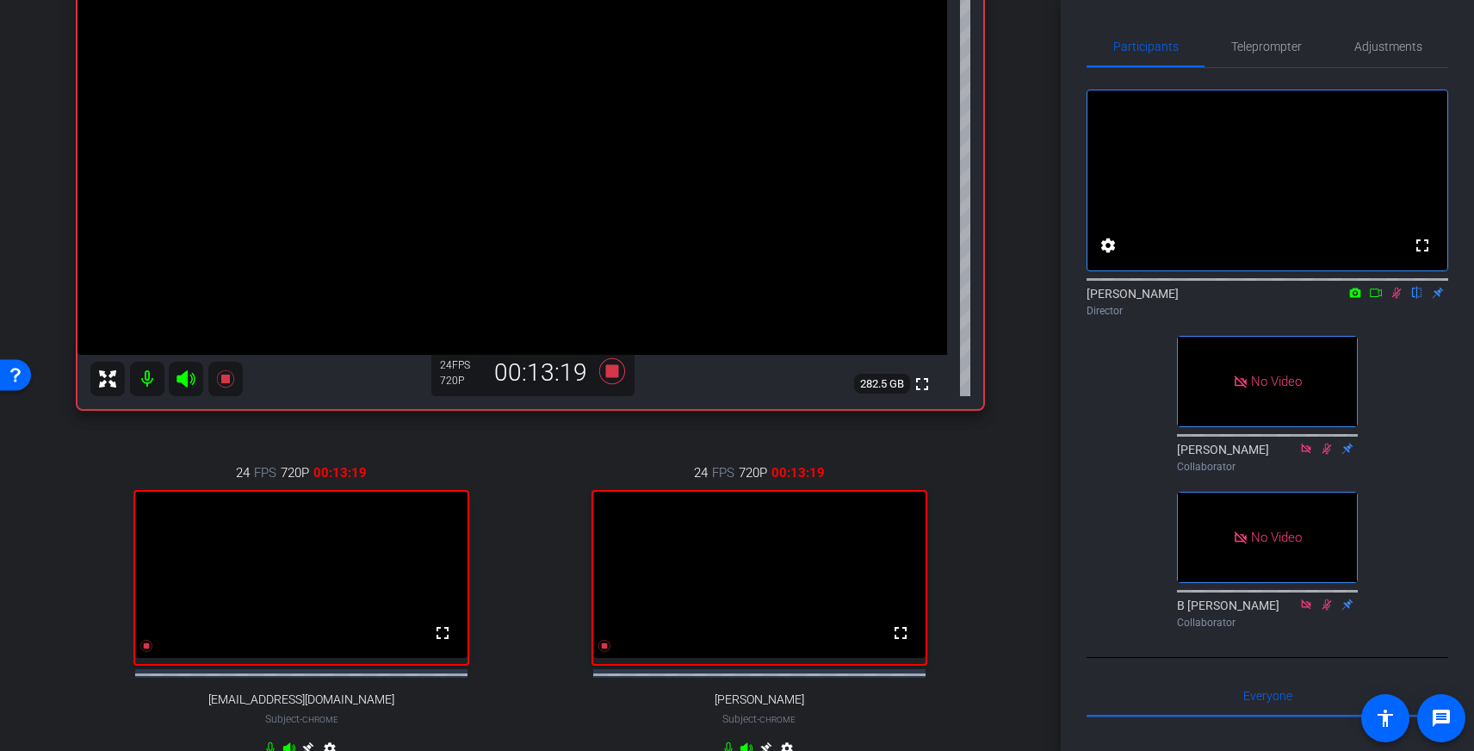
scroll to position [212, 0]
click at [1395, 299] on icon at bounding box center [1396, 293] width 9 height 11
click at [611, 369] on icon at bounding box center [612, 372] width 26 height 26
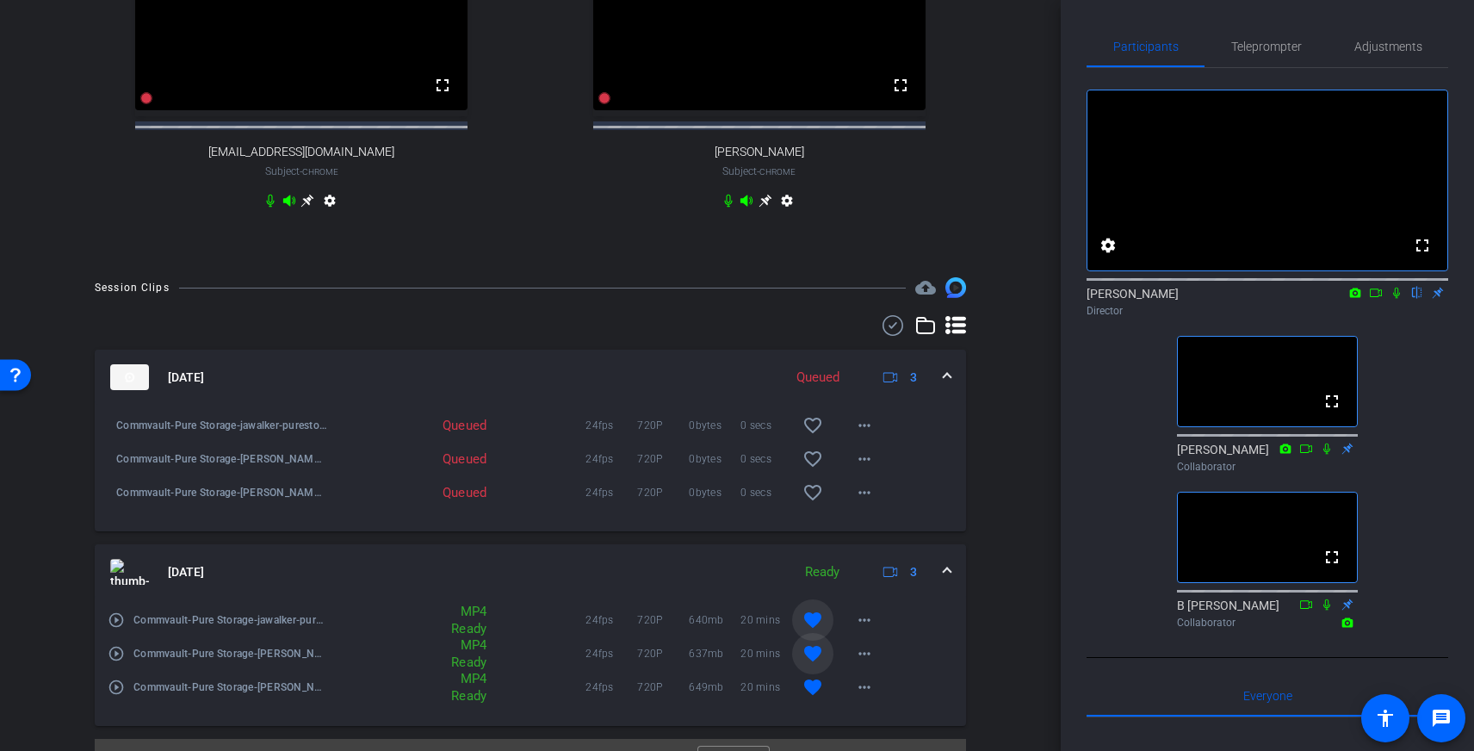
scroll to position [797, 0]
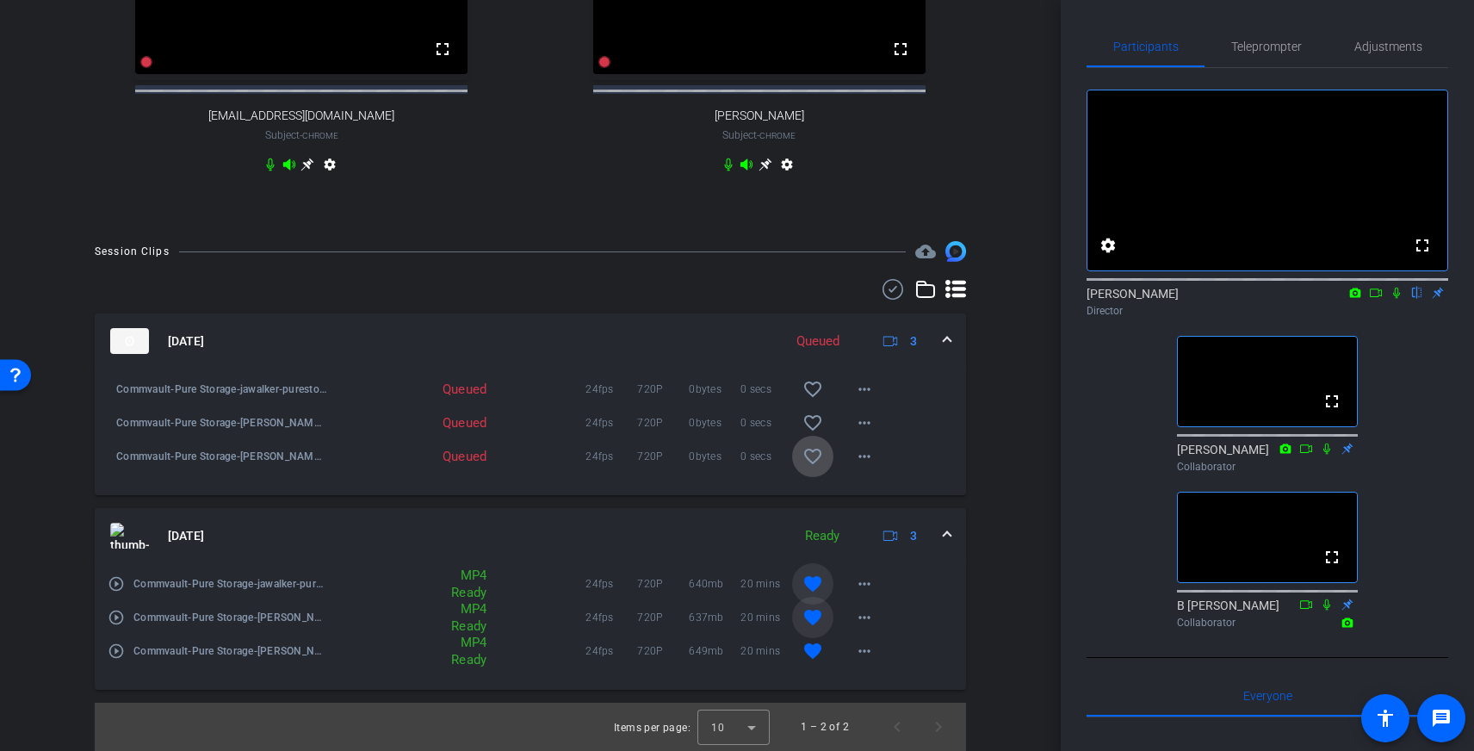
click at [815, 467] on mat-icon "favorite_border" at bounding box center [813, 456] width 21 height 21
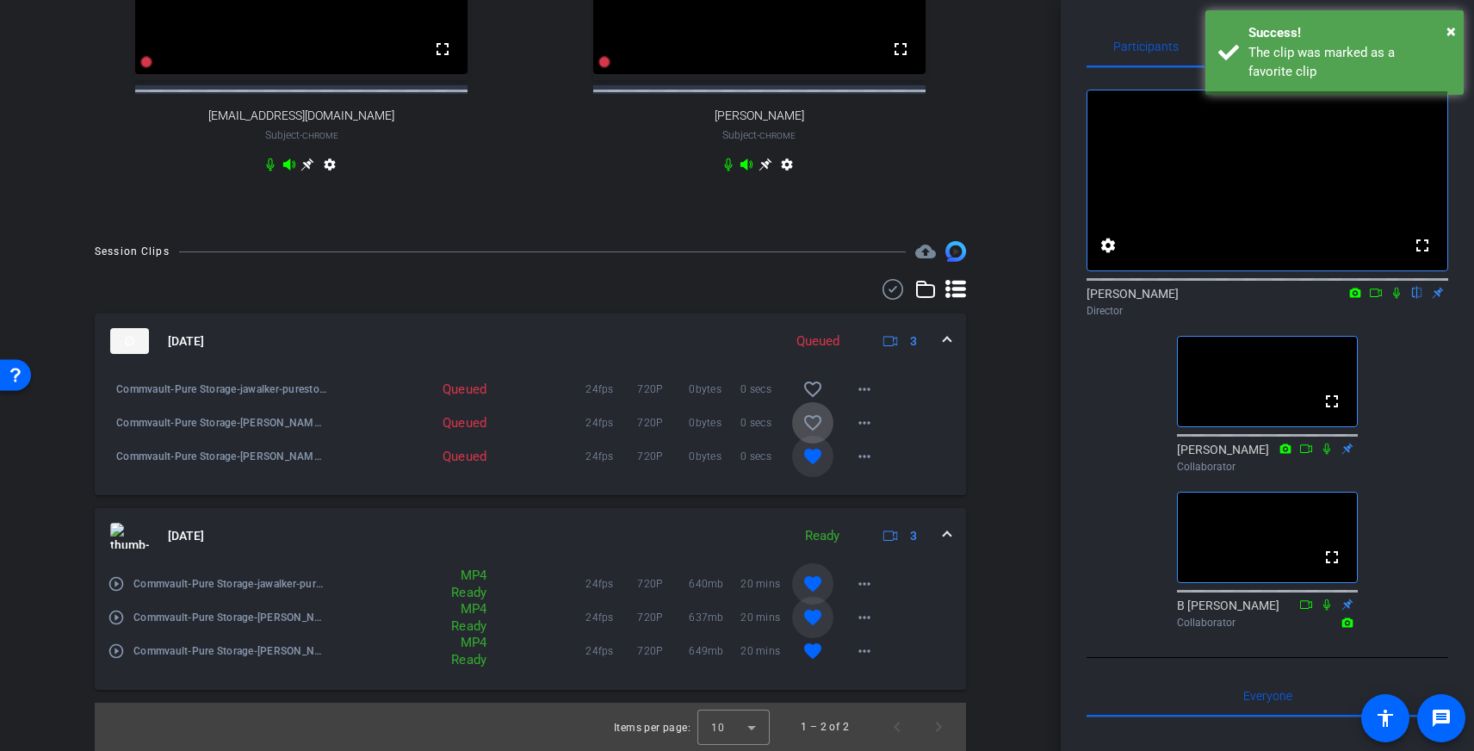
click at [812, 433] on mat-icon "favorite_border" at bounding box center [813, 422] width 21 height 21
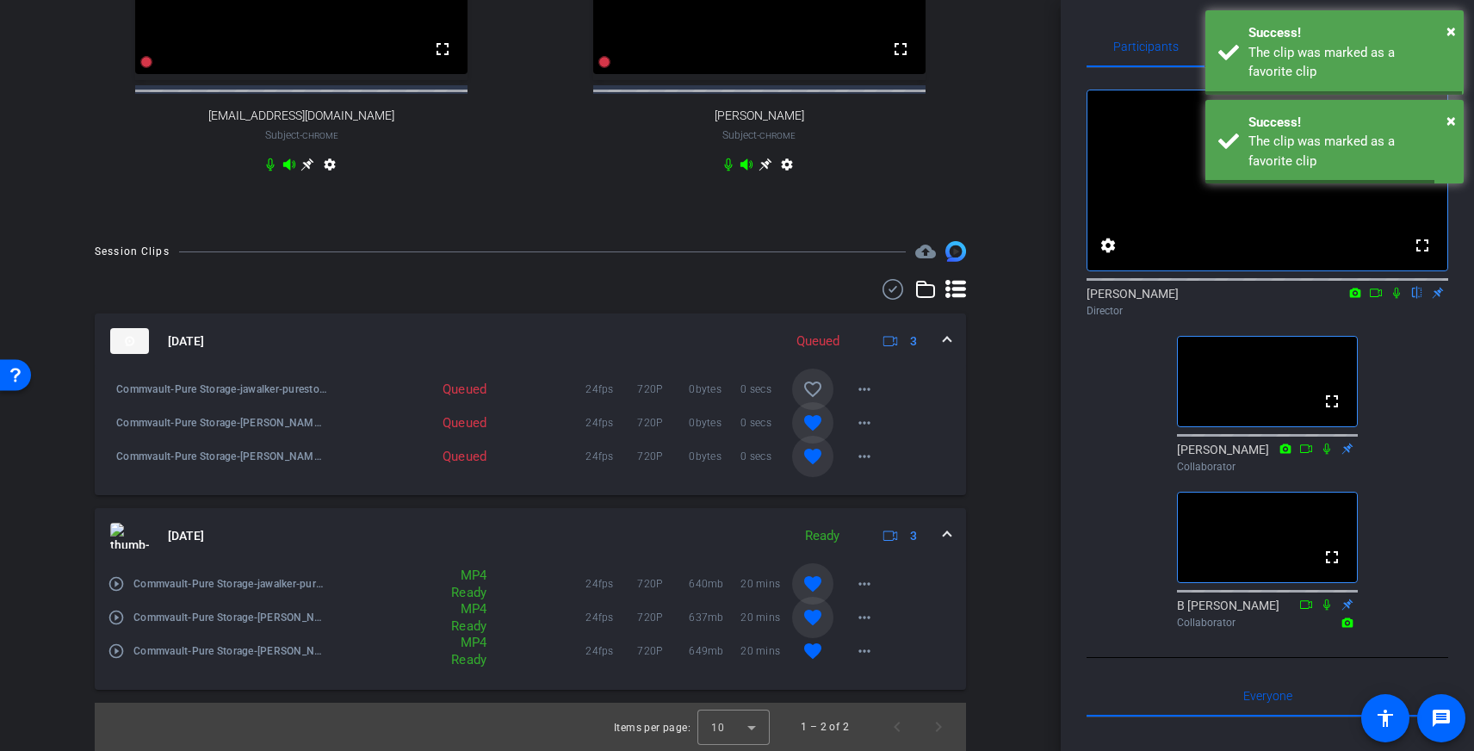
click at [812, 400] on mat-icon "favorite_border" at bounding box center [813, 389] width 21 height 21
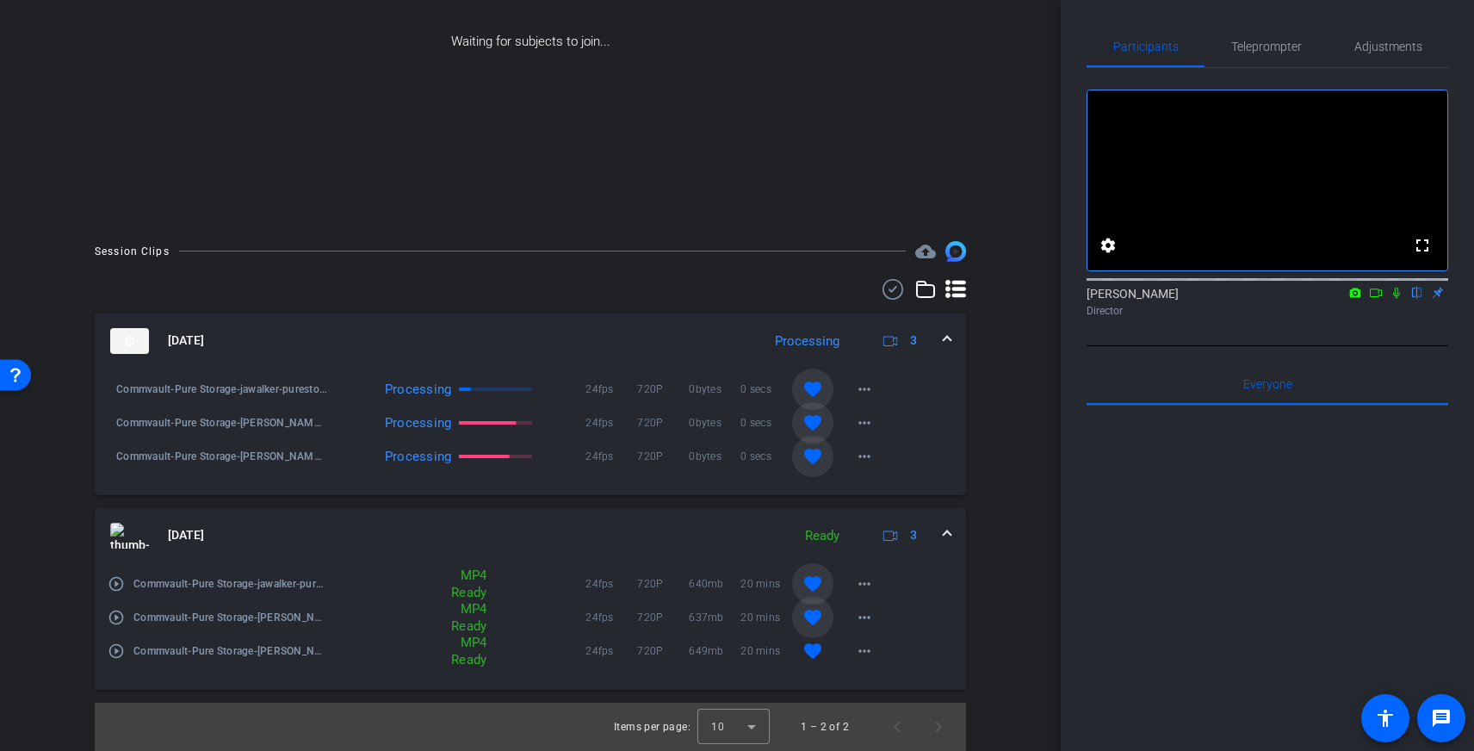
scroll to position [214, 0]
click at [1380, 299] on icon at bounding box center [1376, 293] width 14 height 12
click at [1423, 299] on icon at bounding box center [1418, 293] width 14 height 12
